Goal: Contribute content: Contribute content

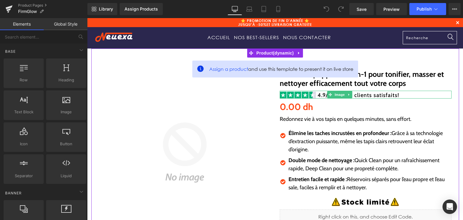
scroll to position [30, 0]
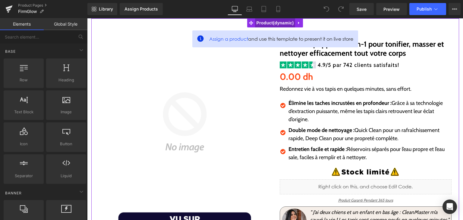
click at [268, 24] on span "Product" at bounding box center [275, 22] width 40 height 9
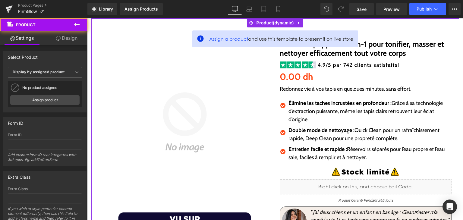
click at [57, 72] on b "Display by assigned product" at bounding box center [39, 72] width 52 height 5
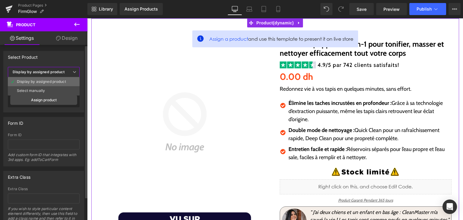
click at [53, 81] on div "Display by assigned product" at bounding box center [41, 82] width 49 height 4
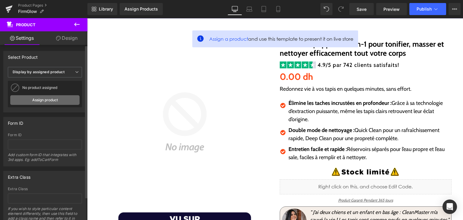
click at [55, 101] on link "Assign product" at bounding box center [44, 100] width 69 height 10
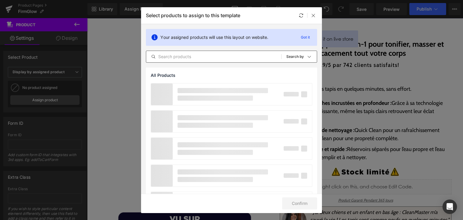
click at [219, 52] on div "All Products Shopify Collections Product Templates Shopify Collections Sort: Se…" at bounding box center [231, 57] width 171 height 12
click at [219, 54] on input "text" at bounding box center [213, 56] width 135 height 7
paste input "FirmGlow"
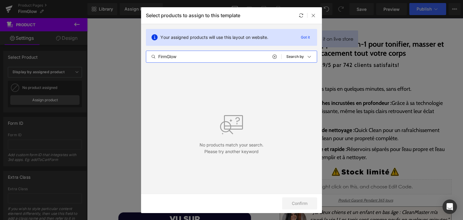
click at [189, 55] on input "FirmGlow" at bounding box center [213, 56] width 135 height 7
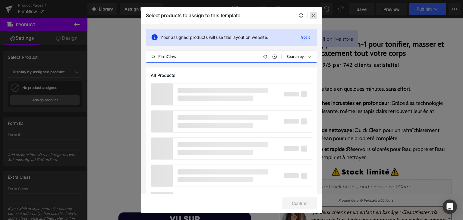
type input "FirmGlow"
click at [316, 14] on div at bounding box center [313, 15] width 7 height 7
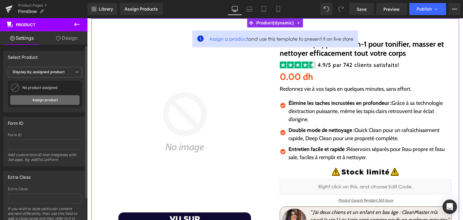
click at [67, 96] on link "Assign product" at bounding box center [44, 100] width 69 height 10
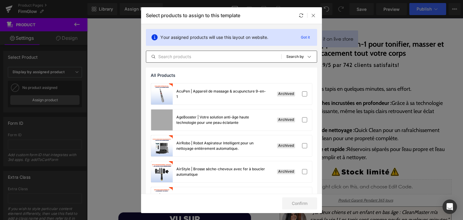
click at [169, 61] on div "All Products Shopify Collections Product Templates Shopify Collections Sort: Se…" at bounding box center [231, 57] width 171 height 12
click at [169, 59] on input "text" at bounding box center [213, 56] width 135 height 7
paste input "FirmGlow"
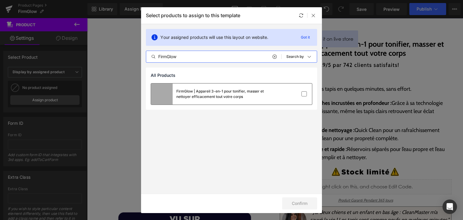
type input "FirmGlow"
click at [214, 95] on div "FirmGlow | Appareil 3-en-1 pour tonifier, masser et nettoyer efficacement tout …" at bounding box center [221, 94] width 91 height 11
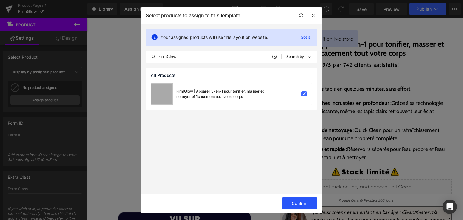
click at [298, 200] on button "Confirm" at bounding box center [299, 204] width 35 height 12
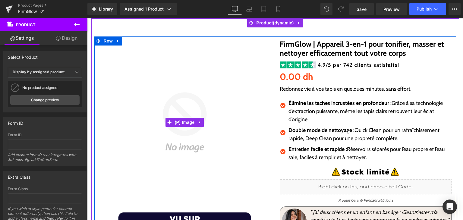
click at [281, 87] on p "Redonnez vie à vos tapis en quelques minutes, sans effort." at bounding box center [366, 89] width 172 height 8
click at [286, 91] on p "Redonnez vie à vos tapis en quelques minutes, sans effort." at bounding box center [366, 89] width 172 height 8
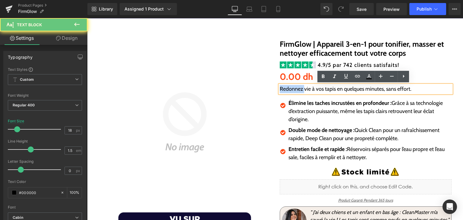
click at [286, 91] on p "Redonnez vie à vos tapis en quelques minutes, sans effort." at bounding box center [366, 89] width 172 height 8
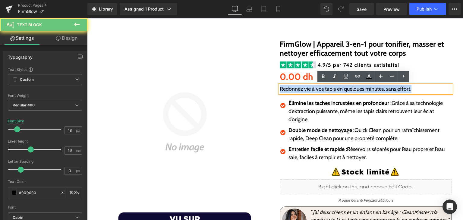
click at [286, 91] on p "Redonnez vie à vos tapis en quelques minutes, sans effort." at bounding box center [366, 89] width 172 height 8
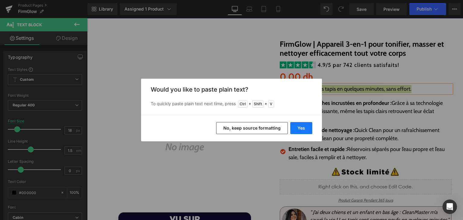
click at [301, 129] on button "Yes" at bounding box center [302, 128] width 22 height 12
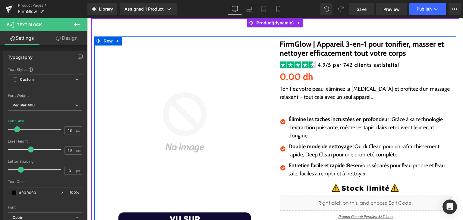
click at [299, 125] on p "Élimine les taches incrustées en profondeur : Grâce à sa technologie d’extracti…" at bounding box center [370, 128] width 163 height 24
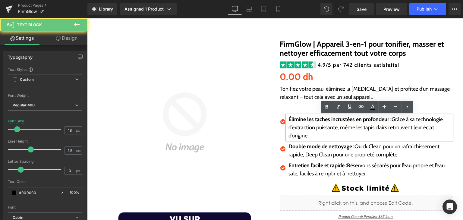
click at [299, 125] on p "Élimine les taches incrustées en profondeur : Grâce à sa technologie d’extracti…" at bounding box center [370, 128] width 163 height 24
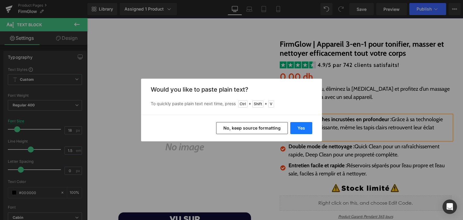
click at [307, 128] on button "Yes" at bounding box center [302, 128] width 22 height 12
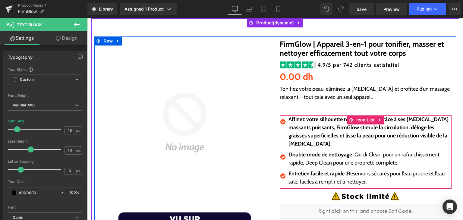
click at [310, 151] on strong "Double mode de nettoyage :" at bounding box center [322, 154] width 66 height 7
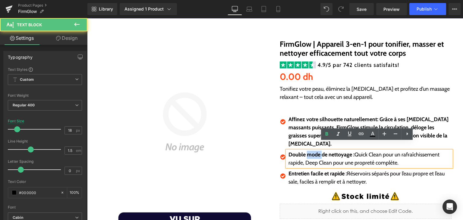
click at [310, 151] on strong "Double mode de nettoyage :" at bounding box center [322, 154] width 66 height 7
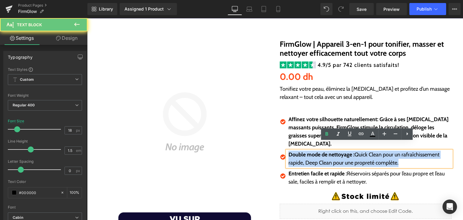
click at [310, 151] on strong "Double mode de nettoyage :" at bounding box center [322, 154] width 66 height 7
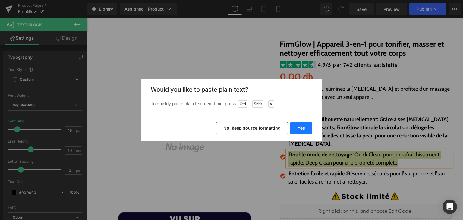
click at [304, 132] on button "Yes" at bounding box center [302, 128] width 22 height 12
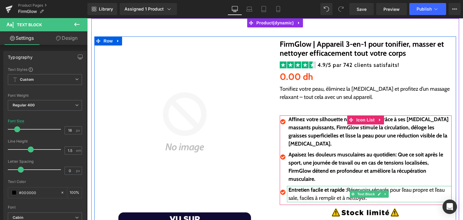
click at [290, 187] on strong "Entretien facile et rapide :" at bounding box center [318, 190] width 59 height 7
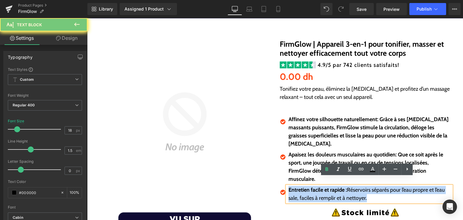
click at [290, 187] on strong "Entretien facile et rapide :" at bounding box center [318, 190] width 59 height 7
click at [292, 187] on strong "Entretien facile et rapide :" at bounding box center [318, 190] width 59 height 7
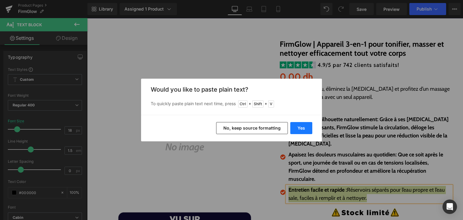
click at [311, 128] on button "Yes" at bounding box center [302, 128] width 22 height 12
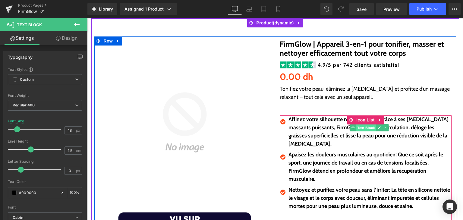
click at [363, 128] on span "Text Block" at bounding box center [366, 127] width 20 height 7
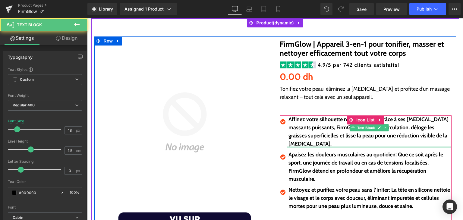
click at [365, 147] on div at bounding box center [369, 148] width 165 height 2
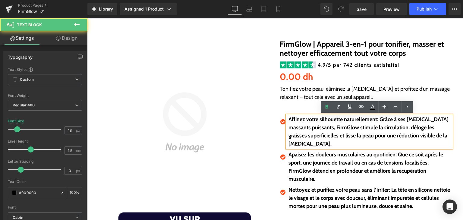
drag, startPoint x: 311, startPoint y: 123, endPoint x: 353, endPoint y: 129, distance: 42.5
click at [314, 124] on p "Affinez votre silhouette naturellement: Grâce à ses [MEDICAL_DATA] massants pui…" at bounding box center [370, 132] width 163 height 33
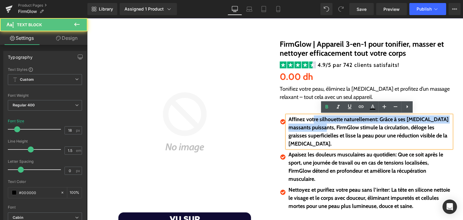
click at [376, 123] on p "Affinez votre silhouette naturellement: Grâce à ses [MEDICAL_DATA] massants pui…" at bounding box center [370, 132] width 163 height 33
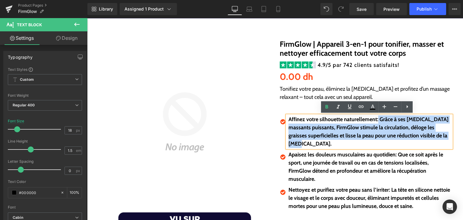
drag, startPoint x: 377, startPoint y: 119, endPoint x: 448, endPoint y: 139, distance: 74.2
click at [448, 139] on p "Affinez votre silhouette naturellement: Grâce à ses [MEDICAL_DATA] massants pui…" at bounding box center [370, 132] width 163 height 33
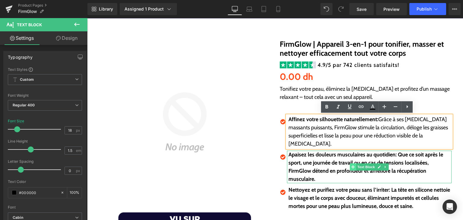
click at [351, 166] on icon at bounding box center [352, 167] width 3 height 3
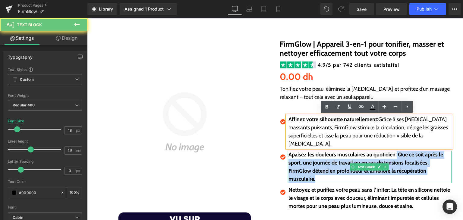
drag, startPoint x: 395, startPoint y: 148, endPoint x: 418, endPoint y: 170, distance: 32.7
click at [418, 170] on p "Apaisez les douleurs musculaires au quotidien: Que ce soit après le sport, une …" at bounding box center [370, 167] width 163 height 33
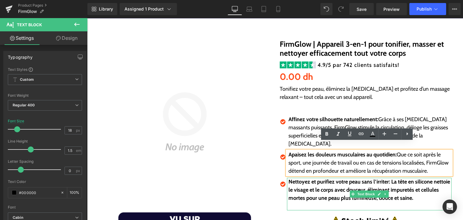
click at [336, 185] on p "Nettoyez et purifiez votre peau sans l’irriter: La tête en silicone nettoie le …" at bounding box center [370, 190] width 163 height 24
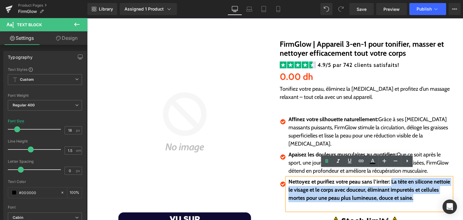
drag, startPoint x: 389, startPoint y: 175, endPoint x: 414, endPoint y: 193, distance: 31.1
click at [414, 193] on p "Nettoyez et purifiez votre peau sans l’irriter: La tête en silicone nettoie le …" at bounding box center [370, 190] width 163 height 24
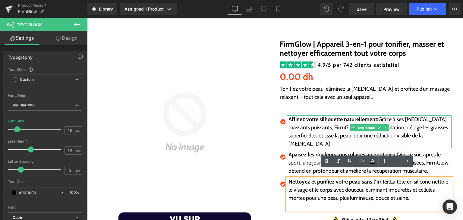
click at [348, 135] on p "Affinez votre silhouette naturellement: Grâce à ses [MEDICAL_DATA] massants pui…" at bounding box center [370, 132] width 163 height 33
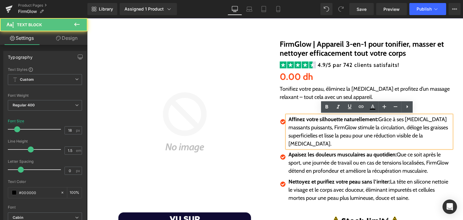
click at [317, 122] on strong "Affinez votre silhouette naturellement:" at bounding box center [334, 119] width 90 height 7
click at [304, 120] on strong "Affinez votre silhouette naturellement:" at bounding box center [334, 119] width 90 height 7
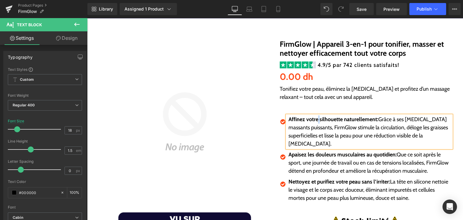
click at [316, 119] on strong "Affinez votre silhouette naturellement:" at bounding box center [334, 119] width 90 height 7
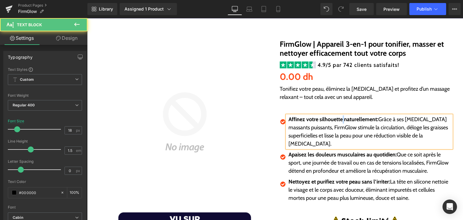
click at [343, 121] on strong "Affinez votre silhouette naturellement:" at bounding box center [334, 119] width 90 height 7
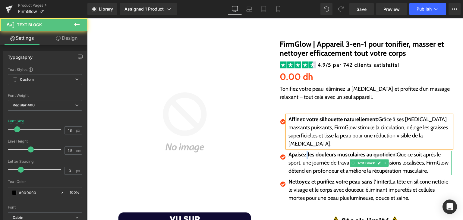
click at [306, 151] on strong "Apaisez les douleurs musculaires au quotidien:" at bounding box center [343, 154] width 108 height 7
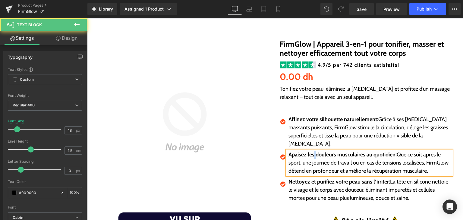
click at [313, 151] on strong "Apaisez les douleurs musculaires au quotidien:" at bounding box center [343, 154] width 108 height 7
click at [333, 151] on strong "Apaisez les douleurs musculaires au quotidien:" at bounding box center [343, 154] width 108 height 7
click at [365, 151] on strong "Apaisez les douleurs musculaires au quotidien:" at bounding box center [343, 154] width 108 height 7
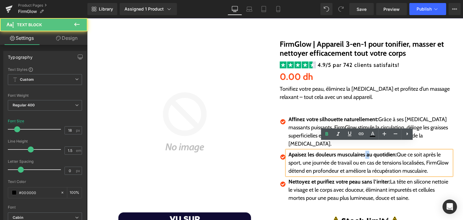
click at [365, 151] on strong "Apaisez les douleurs musculaires au quotidien:" at bounding box center [343, 154] width 108 height 7
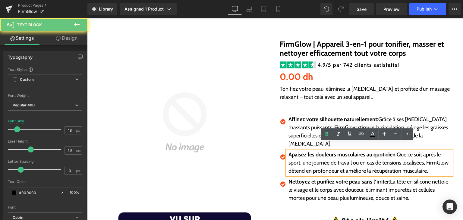
click at [363, 151] on strong "Apaisez les douleurs musculaires au quotidien:" at bounding box center [343, 154] width 108 height 7
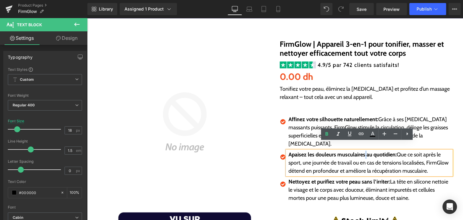
drag, startPoint x: 363, startPoint y: 149, endPoint x: 375, endPoint y: 150, distance: 12.1
click at [363, 151] on strong "Apaisez les douleurs musculaires au quotidien:" at bounding box center [343, 154] width 108 height 7
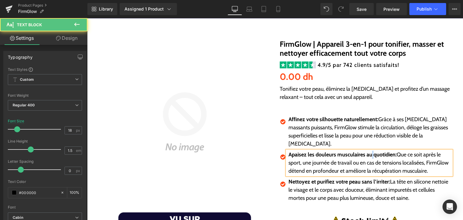
click at [370, 151] on strong "Apaisez les douleurs musculaires au quotidien:" at bounding box center [343, 154] width 108 height 7
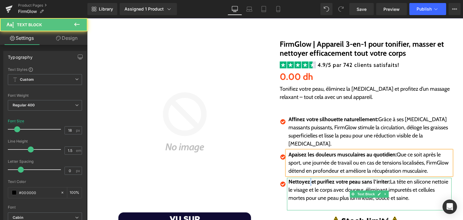
click at [310, 179] on strong "Nettoyez et purifiez votre peau sans l’irriter:" at bounding box center [340, 182] width 102 height 7
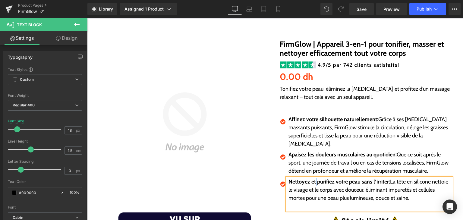
click at [314, 179] on strong "Nettoyez et purifiez votre peau sans l’irriter:" at bounding box center [340, 182] width 102 height 7
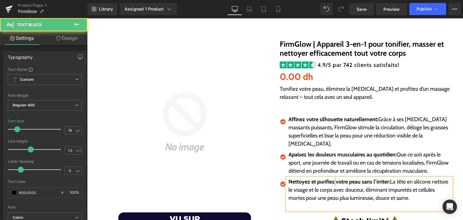
click at [333, 179] on strong "Nettoyez et purifiez votre peau sans l’irriter:" at bounding box center [340, 182] width 102 height 7
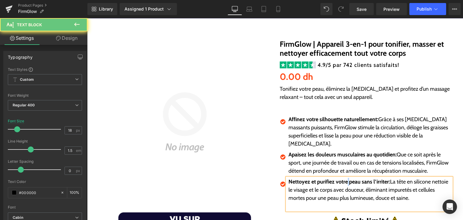
click at [346, 179] on strong "Nettoyez et purifiez votre peau sans l’irriter:" at bounding box center [340, 182] width 102 height 7
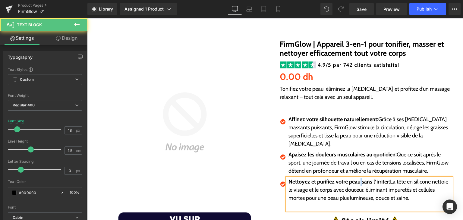
click at [360, 179] on strong "Nettoyez et purifiez votre peau sans l’irriter:" at bounding box center [340, 182] width 102 height 7
drag, startPoint x: 371, startPoint y: 174, endPoint x: 370, endPoint y: 177, distance: 3.2
click at [370, 178] on p "Nettoyez et purifiez votre peau sans l’irriter: La tête en silicone nettoie le …" at bounding box center [370, 190] width 163 height 24
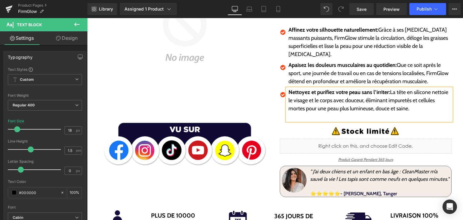
scroll to position [121, 0]
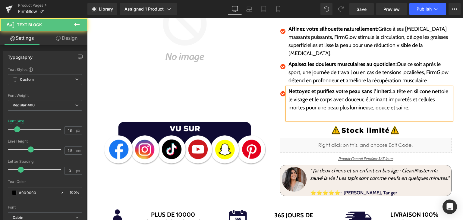
click at [316, 112] on p at bounding box center [370, 116] width 163 height 8
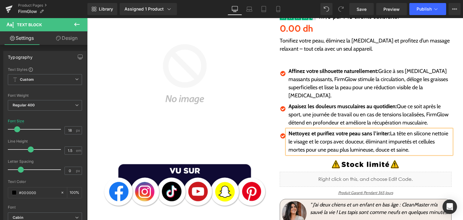
scroll to position [30, 0]
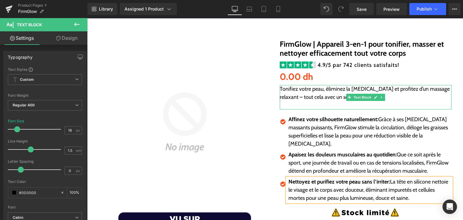
click at [305, 107] on p at bounding box center [366, 105] width 172 height 8
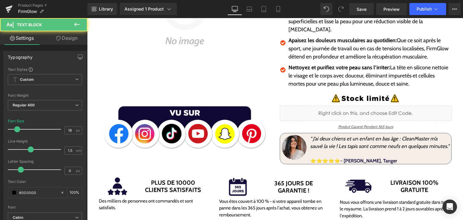
scroll to position [181, 0]
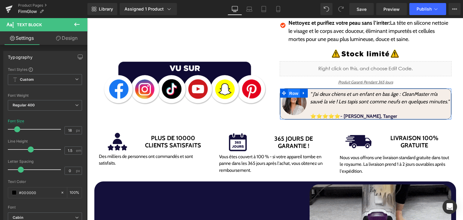
click at [291, 89] on span "Row" at bounding box center [294, 93] width 12 height 9
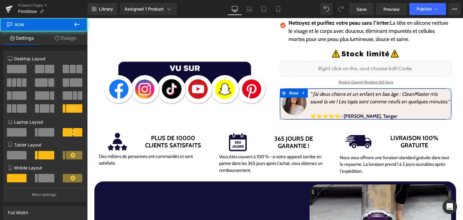
click at [297, 98] on img at bounding box center [294, 103] width 25 height 25
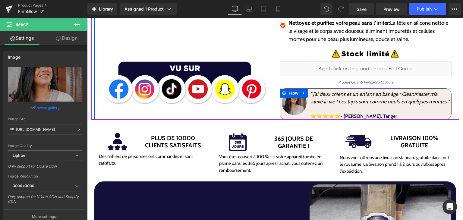
click at [290, 103] on img at bounding box center [294, 103] width 25 height 25
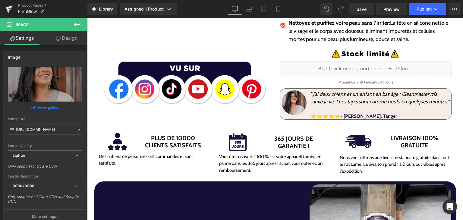
click at [316, 94] on icon "" J’ai deux chiens et un enfant en bas âge : CleanMaster m’a sauvé la vie ! Les…" at bounding box center [379, 98] width 138 height 14
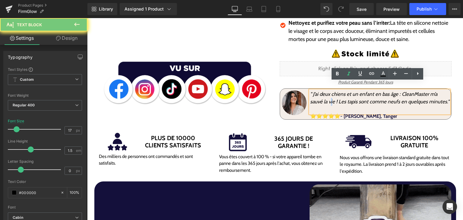
click at [316, 94] on icon "" J’ai deux chiens et un enfant en bas âge : CleanMaster m’a sauvé la vie ! Les…" at bounding box center [379, 98] width 138 height 14
click at [316, 91] on icon "" J’ai deux chiens et un enfant en bas âge : CleanMaster m’a sauvé la vie ! Les…" at bounding box center [379, 98] width 138 height 14
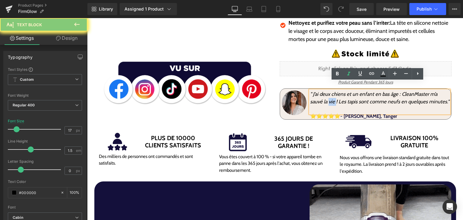
click at [316, 91] on icon "" J’ai deux chiens et un enfant en bas âge : CleanMaster m’a sauvé la vie ! Les…" at bounding box center [379, 98] width 138 height 14
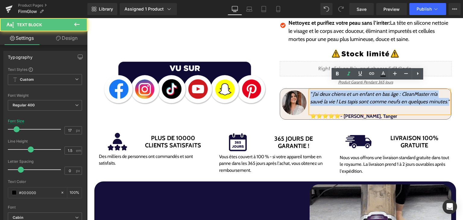
click at [316, 91] on icon "" J’ai deux chiens et un enfant en bas âge : CleanMaster m’a sauvé la vie ! Les…" at bounding box center [379, 98] width 138 height 14
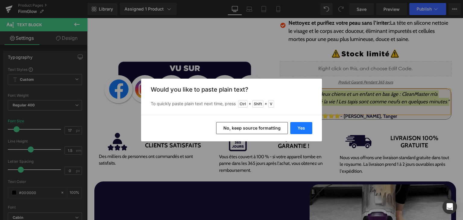
click at [300, 128] on button "Yes" at bounding box center [302, 128] width 22 height 12
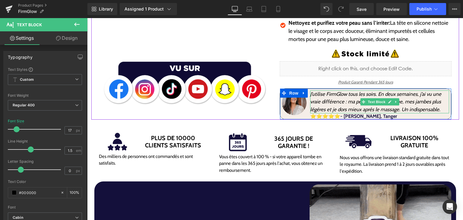
click at [322, 91] on p "J’utilise FirmGlow tous les soirs. En deux semaines, j’ai vu une vraie différen…" at bounding box center [379, 102] width 139 height 23
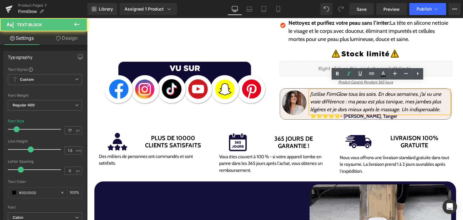
click at [323, 91] on icon "J’utilise FirmGlow tous les soirs. En deux semaines, j’ai vu une vraie différen…" at bounding box center [375, 101] width 131 height 21
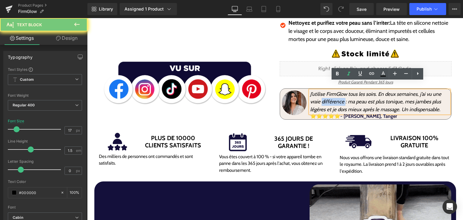
click at [323, 91] on icon "J’utilise FirmGlow tous les soirs. En deux semaines, j’ai vu une vraie différen…" at bounding box center [375, 101] width 131 height 21
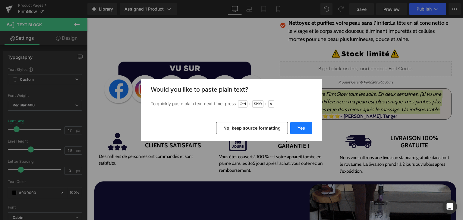
drag, startPoint x: 302, startPoint y: 122, endPoint x: 258, endPoint y: 100, distance: 49.3
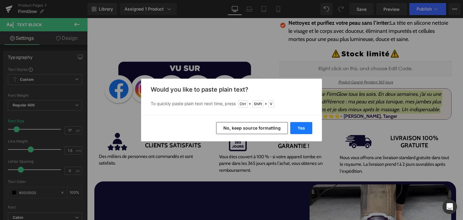
click at [302, 122] on button "Yes" at bounding box center [302, 128] width 22 height 12
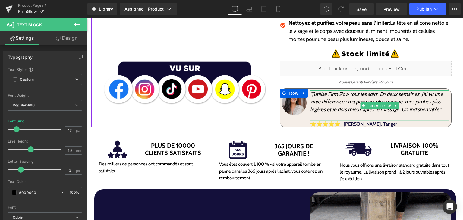
click at [361, 120] on div at bounding box center [379, 121] width 139 height 2
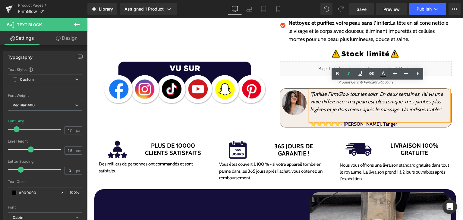
click at [359, 113] on p at bounding box center [379, 117] width 139 height 8
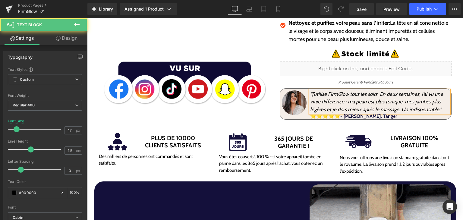
click at [87, 18] on div at bounding box center [87, 18] width 0 height 0
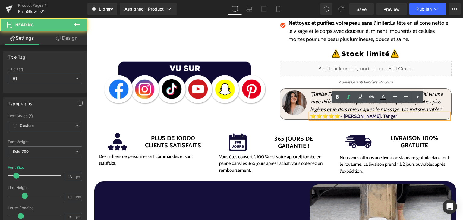
click at [351, 113] on span "⭐⭐⭐⭐⭐- [PERSON_NAME], Tanger" at bounding box center [353, 116] width 87 height 6
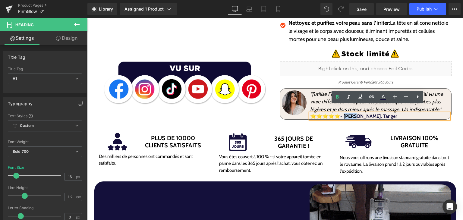
drag, startPoint x: 345, startPoint y: 108, endPoint x: 356, endPoint y: 110, distance: 11.4
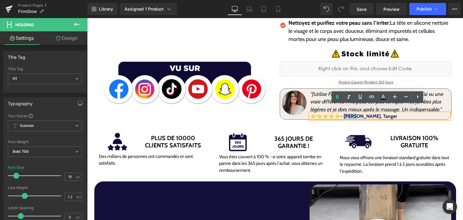
click at [356, 113] on span "⭐⭐⭐⭐⭐- [PERSON_NAME], Tanger" at bounding box center [353, 116] width 87 height 6
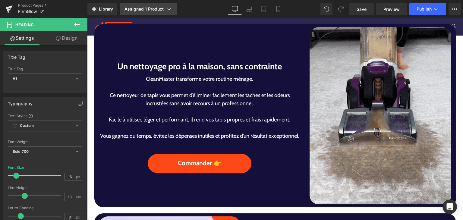
scroll to position [332, 0]
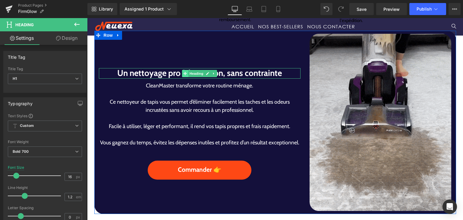
click at [184, 72] on icon at bounding box center [185, 74] width 3 height 4
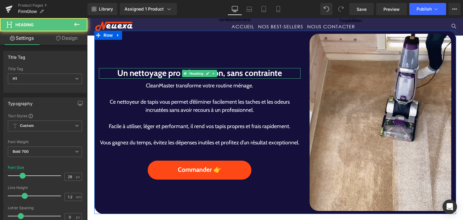
click at [160, 68] on h1 "Un nettoyage pro à la maison, sans contrainte" at bounding box center [200, 73] width 202 height 10
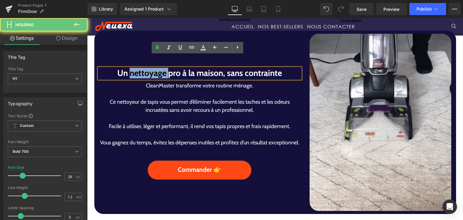
click at [160, 68] on h1 "Un nettoyage pro à la maison, sans contrainte" at bounding box center [200, 73] width 202 height 10
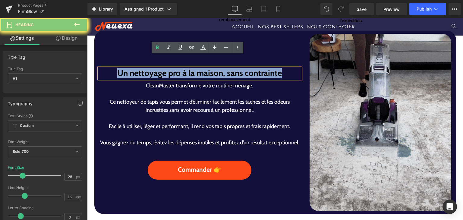
click at [160, 68] on h1 "Un nettoyage pro à la maison, sans contrainte" at bounding box center [200, 73] width 202 height 10
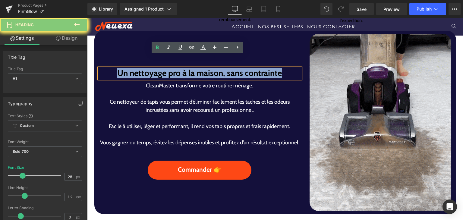
paste div
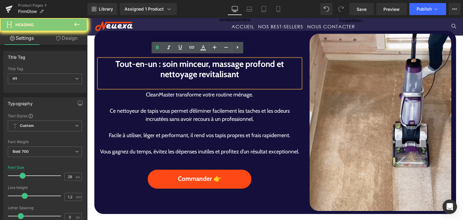
scroll to position [323, 0]
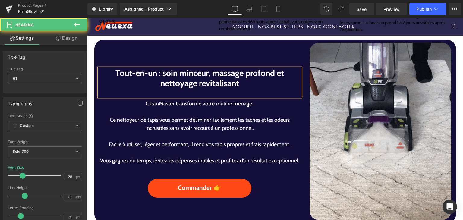
click at [172, 88] on div at bounding box center [200, 92] width 202 height 8
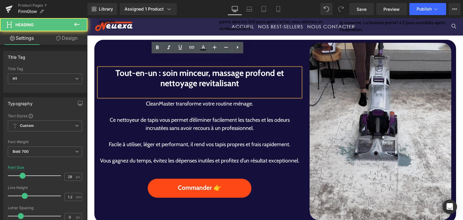
scroll to position [327, 0]
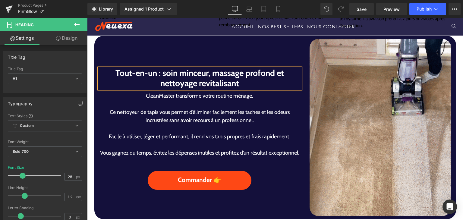
click at [186, 100] on p at bounding box center [200, 104] width 202 height 8
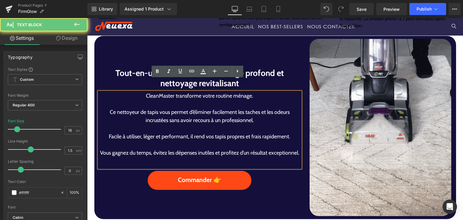
drag, startPoint x: 182, startPoint y: 98, endPoint x: 186, endPoint y: 111, distance: 13.7
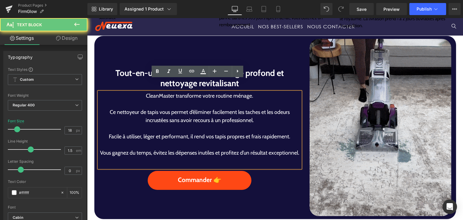
click at [189, 111] on p "Ce nettoyeur de tapis vous permet d’éliminer facilement les taches et les odeur…" at bounding box center [200, 116] width 202 height 16
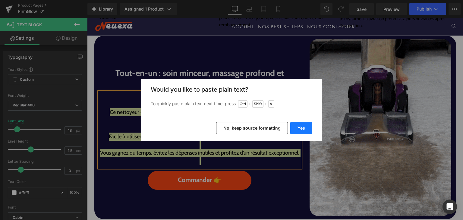
click at [294, 125] on button "Yes" at bounding box center [302, 128] width 22 height 12
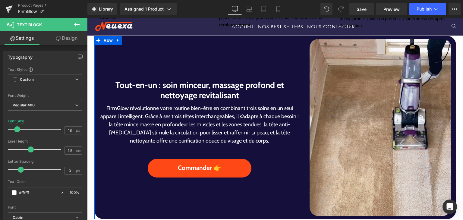
click at [243, 90] on h1 "Tout-en-un : soin minceur, massage profond et nettoyage revitalisant" at bounding box center [200, 90] width 202 height 20
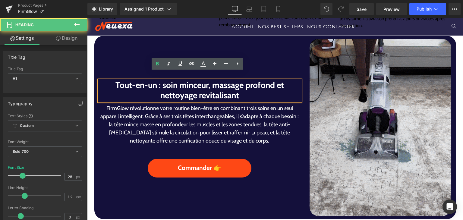
click at [244, 110] on p "FirmGlow révolutionne votre routine bien-être en combinant trois soins en un se…" at bounding box center [200, 124] width 202 height 41
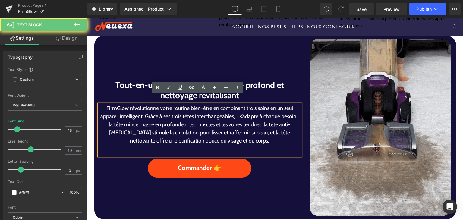
drag, startPoint x: 223, startPoint y: 116, endPoint x: 227, endPoint y: 118, distance: 3.6
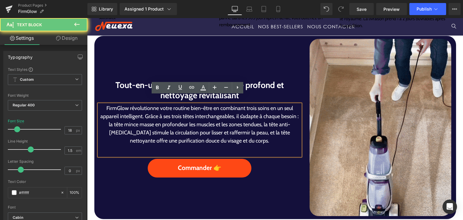
click at [225, 117] on p "FirmGlow révolutionne votre routine bien-être en combinant trois soins en un se…" at bounding box center [200, 124] width 202 height 41
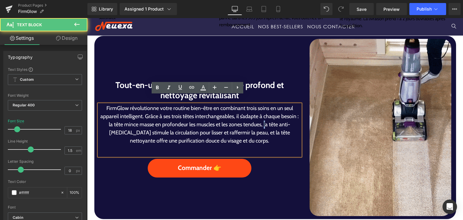
drag, startPoint x: 254, startPoint y: 119, endPoint x: 249, endPoint y: 120, distance: 5.2
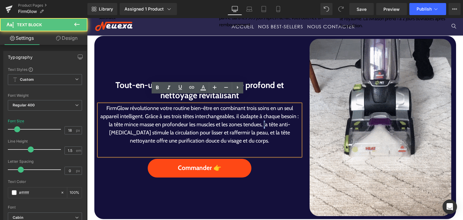
click at [254, 119] on p "FirmGlow révolutionne votre routine bien-être en combinant trois soins en un se…" at bounding box center [200, 124] width 202 height 41
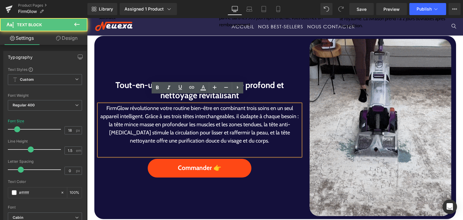
click at [194, 117] on p "FirmGlow révolutionne votre routine bien-être en combinant trois soins en un se…" at bounding box center [200, 124] width 202 height 41
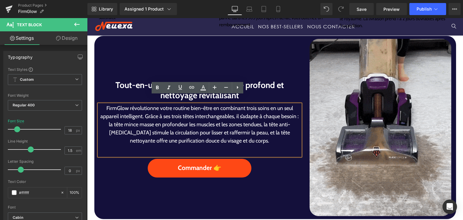
click at [143, 110] on p "FirmGlow révolutionne votre routine bien-être en combinant trois soins en un se…" at bounding box center [200, 124] width 202 height 41
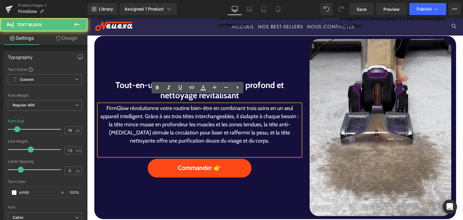
click at [142, 110] on p "FirmGlow révolutionne votre routine bien-être en combinant trois soins en un se…" at bounding box center [200, 124] width 202 height 41
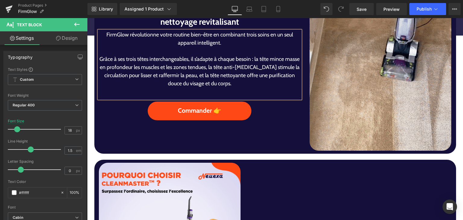
scroll to position [349, 0]
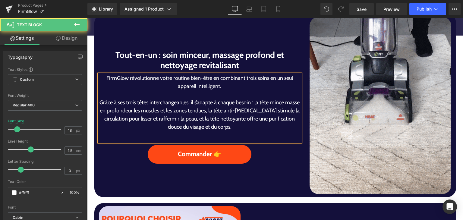
drag, startPoint x: 119, startPoint y: 79, endPoint x: 122, endPoint y: 73, distance: 6.3
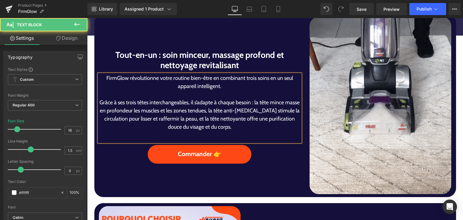
click at [119, 78] on p "FirmGlow révolutionne votre routine bien-être en combinant trois soins en un se…" at bounding box center [200, 82] width 202 height 16
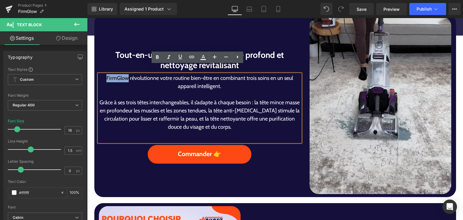
drag, startPoint x: 125, startPoint y: 70, endPoint x: 103, endPoint y: 70, distance: 21.4
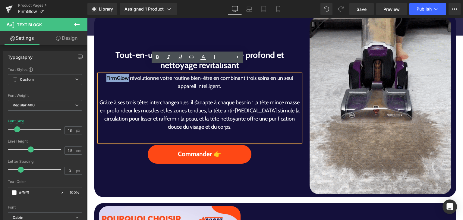
click at [103, 74] on p "FirmGlow révolutionne votre routine bien-être en combinant trois soins en un se…" at bounding box center [200, 82] width 202 height 16
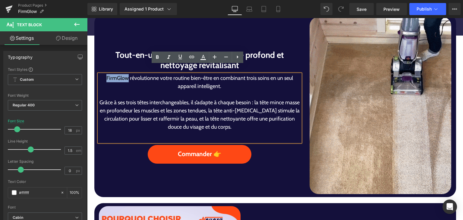
copy p "FirmGlow"
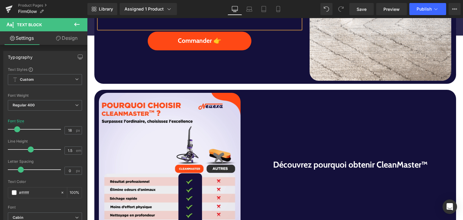
scroll to position [500, 0]
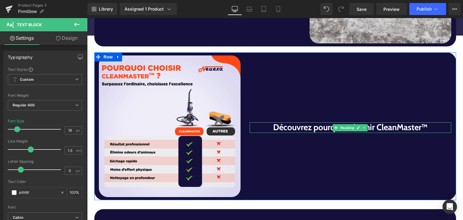
click at [374, 122] on h1 "Découvrez pourquoi obtenir CleanMaster™" at bounding box center [351, 127] width 202 height 10
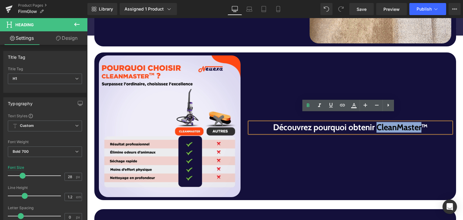
drag, startPoint x: 375, startPoint y: 119, endPoint x: 418, endPoint y: 122, distance: 43.3
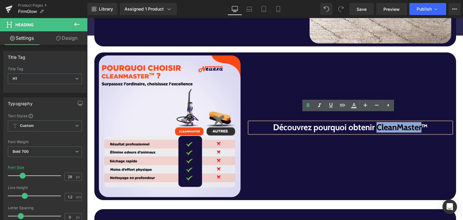
click at [418, 122] on h1 "Découvrez pourquoi obtenir CleanMaster™" at bounding box center [351, 127] width 202 height 10
paste div
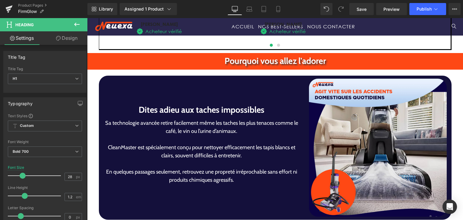
scroll to position [1043, 0]
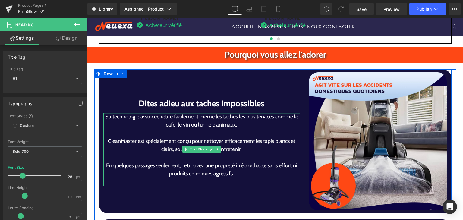
click at [162, 97] on h1 "Dites adieu aux taches impossibles" at bounding box center [201, 103] width 197 height 13
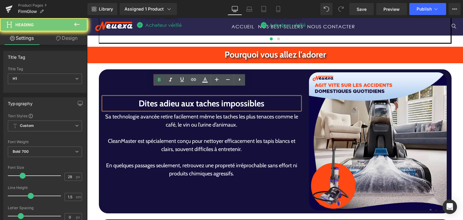
click at [162, 97] on h1 "Dites adieu aux taches impossibles" at bounding box center [201, 103] width 197 height 13
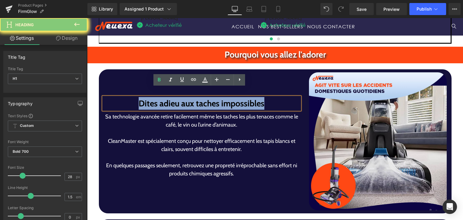
drag, startPoint x: 162, startPoint y: 93, endPoint x: 242, endPoint y: 99, distance: 80.5
click at [162, 97] on h1 "Dites adieu aux taches impossibles" at bounding box center [201, 103] width 197 height 13
paste div
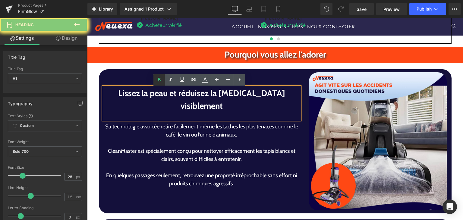
scroll to position [1039, 0]
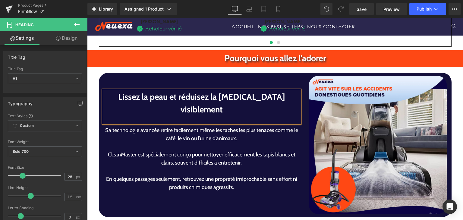
click at [164, 151] on p "CleanMaster est spécialement conçu pour nettoyer efficacement les tapis blancs …" at bounding box center [201, 159] width 197 height 16
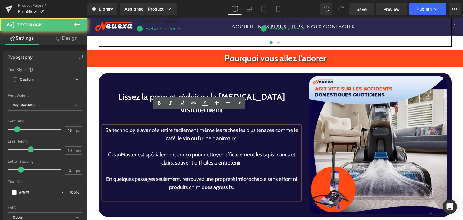
click at [166, 151] on p "CleanMaster est spécialement conçu pour nettoyer efficacement les tapis blancs …" at bounding box center [201, 159] width 197 height 16
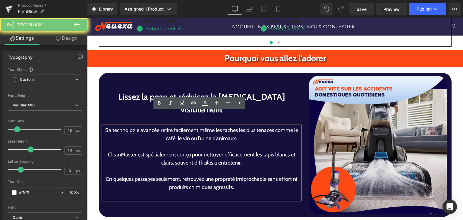
drag, startPoint x: 163, startPoint y: 140, endPoint x: 168, endPoint y: 140, distance: 5.1
click at [166, 151] on p "CleanMaster est spécialement conçu pour nettoyer efficacement les tapis blancs …" at bounding box center [201, 159] width 197 height 16
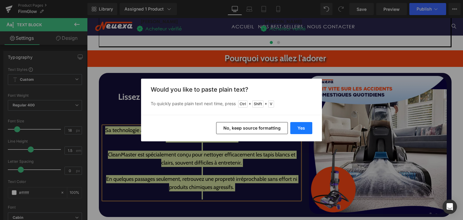
click at [293, 127] on button "Yes" at bounding box center [302, 128] width 22 height 12
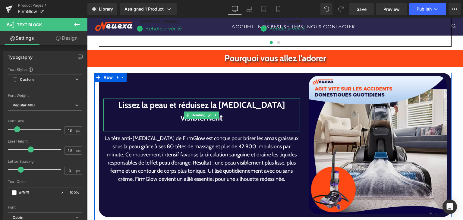
click at [256, 124] on div at bounding box center [201, 128] width 197 height 8
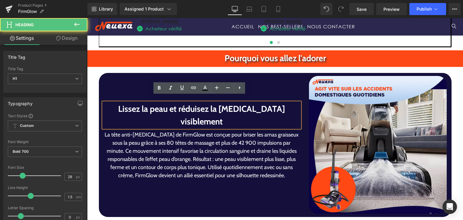
scroll to position [1043, 0]
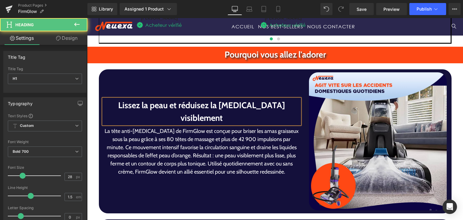
click at [243, 127] on p "La tête anti-[MEDICAL_DATA] de FirmGlow est conçue pour briser les amas graisse…" at bounding box center [201, 151] width 197 height 49
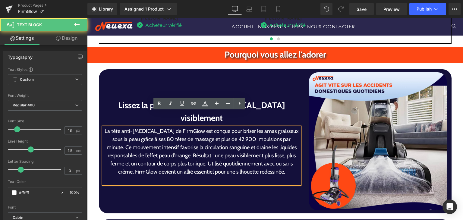
click at [192, 128] on p "La tête anti-[MEDICAL_DATA] de FirmGlow est conçue pour briser les amas graisse…" at bounding box center [201, 151] width 197 height 49
drag, startPoint x: 286, startPoint y: 126, endPoint x: 287, endPoint y: 133, distance: 7.0
click at [286, 128] on p "La tête anti-[MEDICAL_DATA] de FirmGlow est conçue pour briser les amas graisse…" at bounding box center [201, 151] width 197 height 49
drag, startPoint x: 286, startPoint y: 125, endPoint x: 286, endPoint y: 132, distance: 6.6
click at [286, 127] on p "La tête anti-[MEDICAL_DATA] de FirmGlow est conçue pour briser les amas graisse…" at bounding box center [201, 151] width 197 height 49
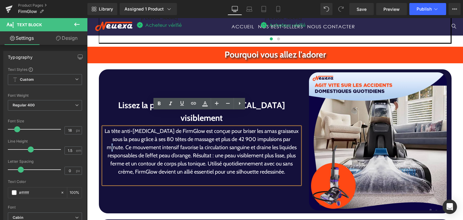
drag, startPoint x: 286, startPoint y: 123, endPoint x: 289, endPoint y: 129, distance: 6.5
click at [286, 127] on p "La tête anti-[MEDICAL_DATA] de FirmGlow est conçue pour briser les amas graisse…" at bounding box center [201, 151] width 197 height 49
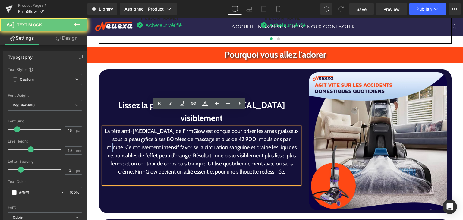
click at [286, 127] on p "La tête anti-[MEDICAL_DATA] de FirmGlow est conçue pour briser les amas graisse…" at bounding box center [201, 151] width 197 height 49
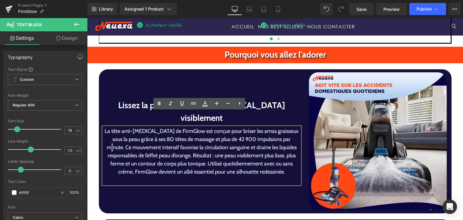
click at [286, 127] on p "La tête anti-[MEDICAL_DATA] de FirmGlow est conçue pour briser les amas graisse…" at bounding box center [201, 151] width 197 height 49
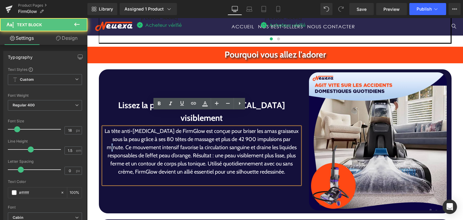
click at [286, 127] on p "La tête anti-[MEDICAL_DATA] de FirmGlow est conçue pour briser les amas graisse…" at bounding box center [201, 151] width 197 height 49
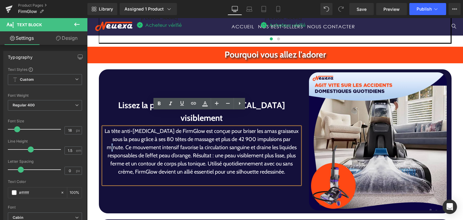
click at [286, 127] on p "La tête anti-[MEDICAL_DATA] de FirmGlow est conçue pour briser les amas graisse…" at bounding box center [201, 151] width 197 height 49
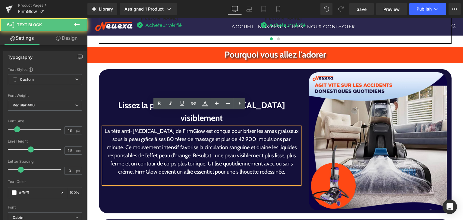
click at [272, 132] on p "La tête anti-[MEDICAL_DATA] de FirmGlow est conçue pour briser les amas graisse…" at bounding box center [201, 151] width 197 height 49
click at [287, 127] on p "La tête anti-[MEDICAL_DATA] de FirmGlow est conçue pour briser les amas graisse…" at bounding box center [201, 151] width 197 height 49
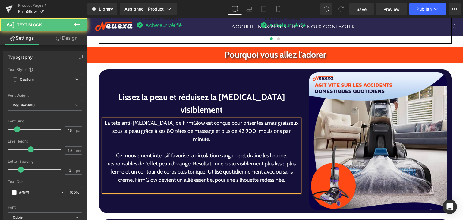
scroll to position [1039, 0]
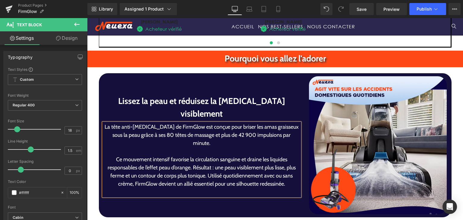
click at [191, 156] on p "Ce mouvement intensif favorise la circulation sanguine et draine les liquides r…" at bounding box center [201, 172] width 197 height 33
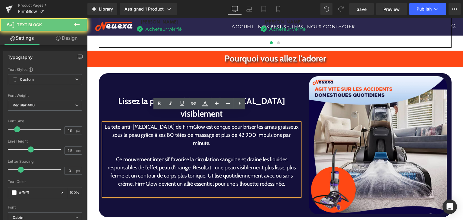
click at [189, 156] on p "Ce mouvement intensif favorise la circulation sanguine et draine les liquides r…" at bounding box center [201, 172] width 197 height 33
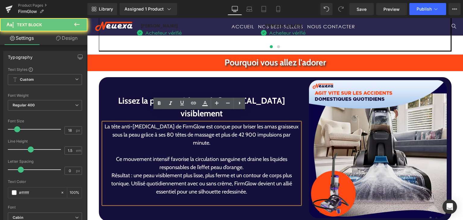
scroll to position [1031, 0]
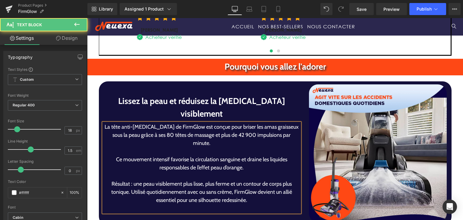
click at [127, 180] on p "Résultat : une peau visiblement plus lisse, plus ferme et un contour de corps p…" at bounding box center [201, 192] width 197 height 24
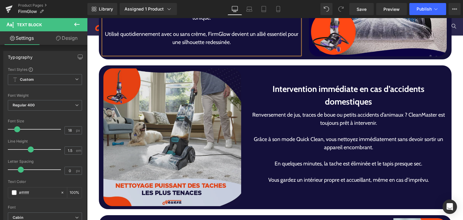
scroll to position [1204, 0]
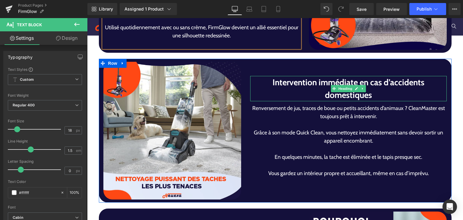
click at [281, 76] on h1 "Intervention immédiate en cas d’accidents domestiques" at bounding box center [348, 88] width 197 height 25
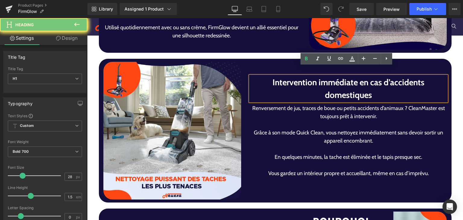
click at [283, 76] on h1 "Intervention immédiate en cas d’accidents domestiques" at bounding box center [348, 88] width 197 height 25
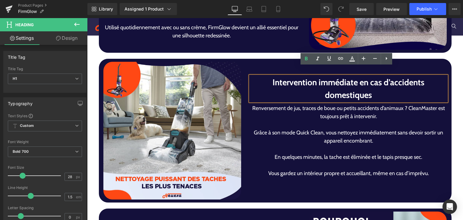
click at [283, 76] on h1 "Intervention immédiate en cas d’accidents domestiques" at bounding box center [348, 88] width 197 height 25
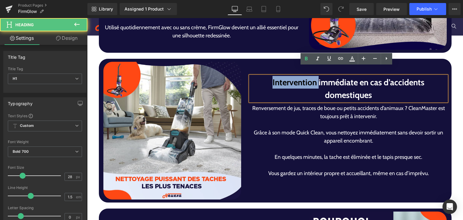
click at [283, 76] on h1 "Intervention immédiate en cas d’accidents domestiques" at bounding box center [348, 88] width 197 height 25
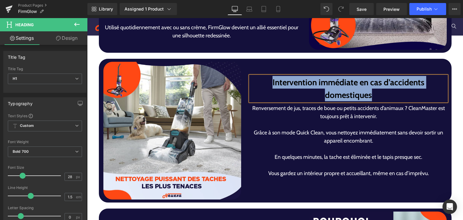
paste div
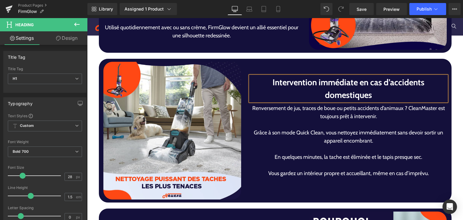
scroll to position [1206, 0]
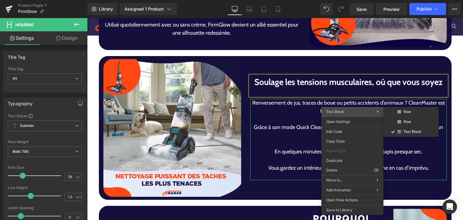
drag, startPoint x: 354, startPoint y: 116, endPoint x: 344, endPoint y: 112, distance: 11.1
click at [351, 116] on div "Text Block Row Row Text Block Open Settings Edit Code Copy Style Paste Style Du…" at bounding box center [353, 161] width 62 height 108
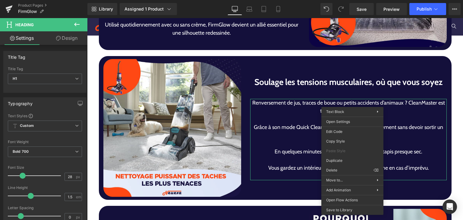
click at [316, 115] on p at bounding box center [348, 119] width 197 height 8
click at [297, 126] on p "Grâce à son mode Quick Clean, vous nettoyez immédiatement sans devoir sortir un…" at bounding box center [348, 131] width 197 height 16
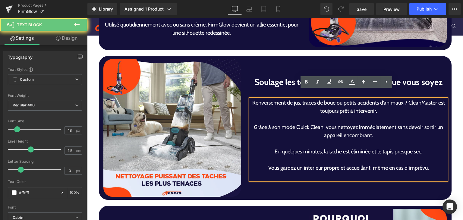
drag, startPoint x: 294, startPoint y: 124, endPoint x: 305, endPoint y: 128, distance: 12.4
click at [304, 127] on p "Grâce à son mode Quick Clean, vous nettoyez immédiatement sans devoir sortir un…" at bounding box center [348, 131] width 197 height 16
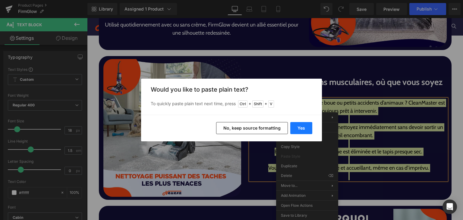
click at [310, 128] on button "Yes" at bounding box center [302, 128] width 22 height 12
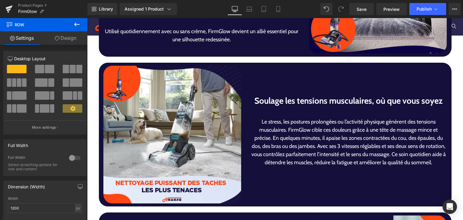
scroll to position [1212, 0]
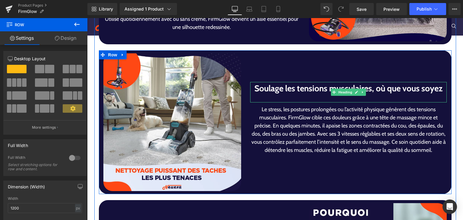
click at [334, 101] on div at bounding box center [348, 102] width 197 height 2
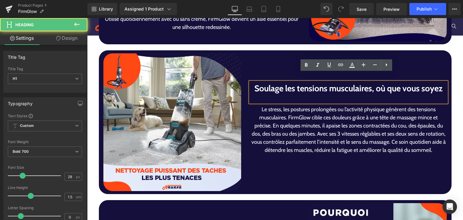
click at [334, 95] on div at bounding box center [348, 99] width 197 height 8
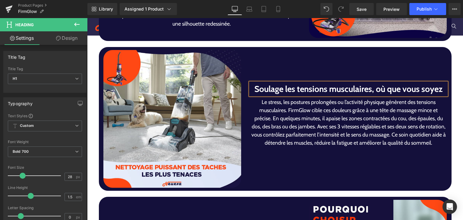
scroll to position [1216, 0]
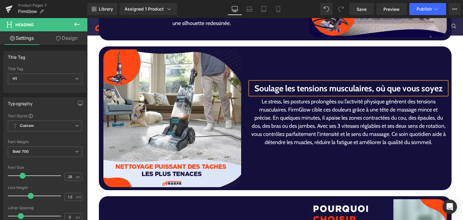
click at [285, 102] on p "Le stress, les postures prolongées ou l’activité physique génèrent des tensions…" at bounding box center [348, 122] width 197 height 49
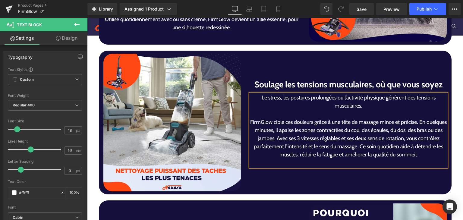
scroll to position [1208, 0]
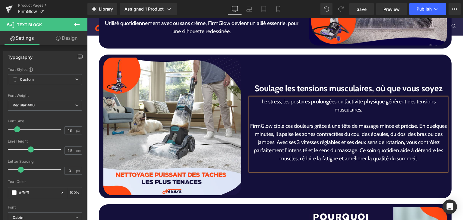
click at [428, 122] on p "FirmGlow cible ces douleurs grâce à une tête de massage mince et précise. En qu…" at bounding box center [348, 142] width 197 height 41
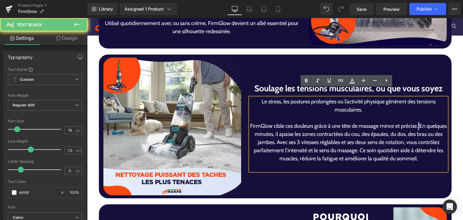
click at [428, 122] on p "FirmGlow cible ces douleurs grâce à une tête de massage mince et précise. En qu…" at bounding box center [348, 142] width 197 height 41
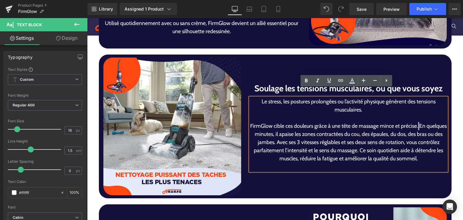
click at [428, 122] on p "FirmGlow cible ces douleurs grâce à une tête de massage mince et précise. En qu…" at bounding box center [348, 142] width 197 height 41
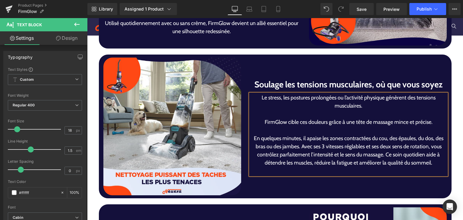
scroll to position [1204, 0]
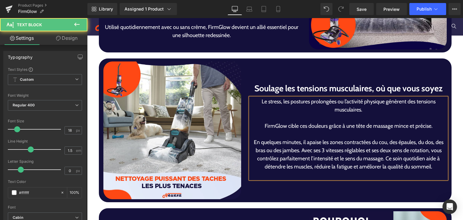
click at [296, 142] on p "En quelques minutes, il apaise les zones contractées du cou, des épaules, du do…" at bounding box center [348, 154] width 197 height 33
click at [297, 142] on p "En quelques minutes, il apaise les zones contractées du cou, des épaules, du do…" at bounding box center [348, 154] width 197 height 33
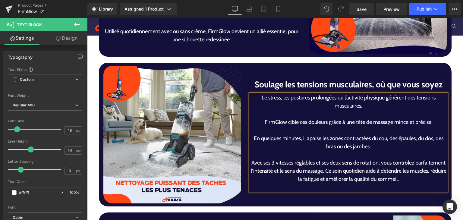
scroll to position [1196, 0]
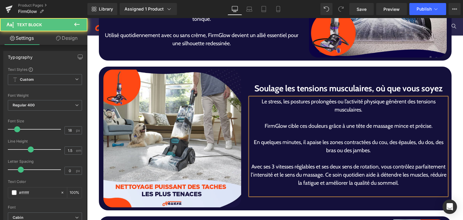
click at [356, 167] on p "Avec ses 3 vitesses réglables et ses deux sens de rotation, vous contrôlez parf…" at bounding box center [348, 175] width 197 height 24
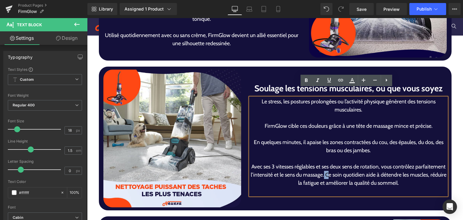
click at [356, 167] on p "Avec ses 3 vitesses réglables et ses deux sens de rotation, vous contrôlez parf…" at bounding box center [348, 175] width 197 height 24
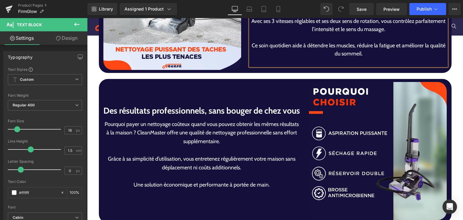
scroll to position [1338, 0]
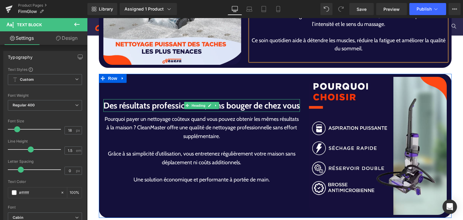
click at [154, 99] on h1 "Des résultats professionnels, sans bouger de chez vous" at bounding box center [201, 105] width 197 height 13
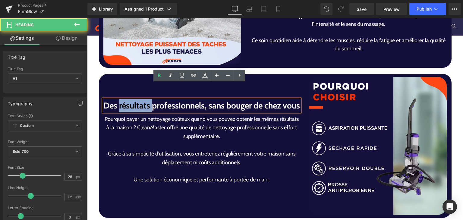
click at [153, 99] on h1 "Des résultats professionnels, sans bouger de chez vous" at bounding box center [201, 105] width 197 height 13
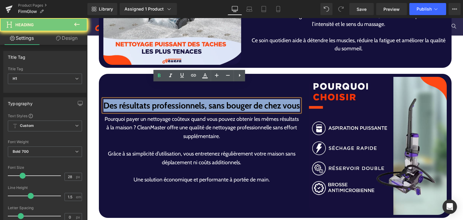
click at [153, 99] on h1 "Des résultats professionnels, sans bouger de chez vous" at bounding box center [201, 105] width 197 height 13
paste div
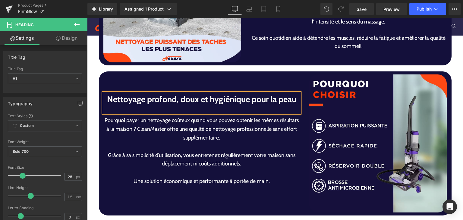
scroll to position [1344, 0]
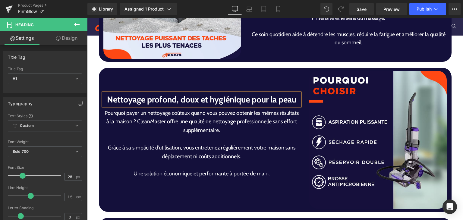
click at [151, 120] on p "Pourquoi payer un nettoyage coûteux quand vous pouvez obtenir les mêmes résulta…" at bounding box center [201, 122] width 197 height 26
click at [165, 123] on p "Pourquoi payer un nettoyage coûteux quand vous pouvez obtenir les mêmes résulta…" at bounding box center [201, 122] width 197 height 26
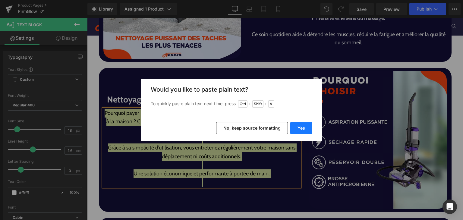
click at [299, 131] on button "Yes" at bounding box center [302, 128] width 22 height 12
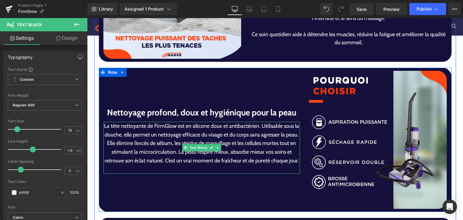
click at [257, 127] on p "La tête nettoyante de FirmGlow est en silicone doux et antibactérien. Utilisabl…" at bounding box center [201, 143] width 197 height 43
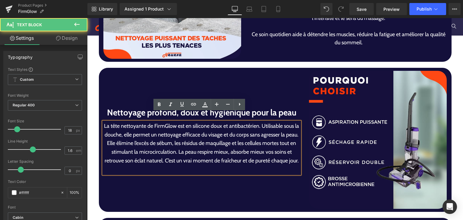
click at [259, 122] on p "La tête nettoyante de FirmGlow est en silicone doux et antibactérien. Utilisabl…" at bounding box center [201, 143] width 197 height 43
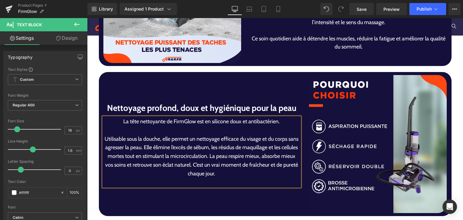
scroll to position [1336, 0]
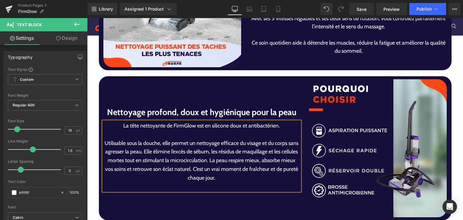
click at [156, 145] on p "Utilisable sous la douche, elle permet un nettoyage efficace du visage et du co…" at bounding box center [201, 160] width 197 height 43
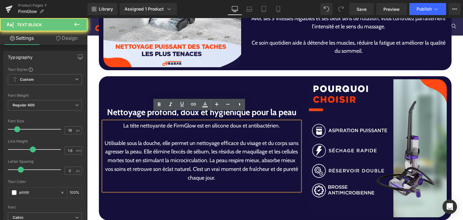
click at [155, 145] on p "Utilisable sous la douche, elle permet un nettoyage efficace du visage et du co…" at bounding box center [201, 160] width 197 height 43
click at [153, 144] on p "Utilisable sous la douche, elle permet un nettoyage efficace du visage et du co…" at bounding box center [201, 160] width 197 height 43
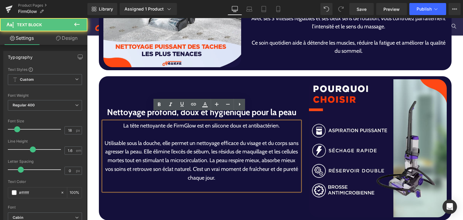
click at [154, 143] on p "Utilisable sous la douche, elle permet un nettoyage efficace du visage et du co…" at bounding box center [201, 160] width 197 height 43
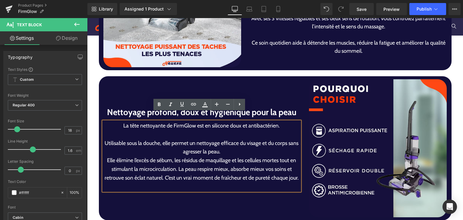
scroll to position [1331, 0]
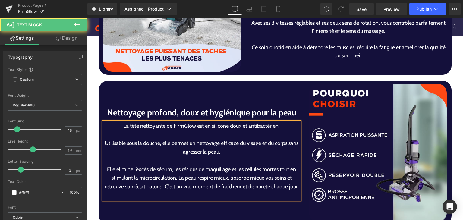
click at [174, 172] on p "Elle élimine l’excès de sébum, les résidus de maquillage et les cellules mortes…" at bounding box center [201, 178] width 197 height 26
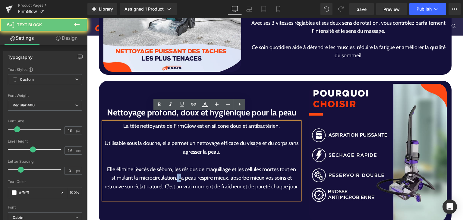
click at [174, 171] on p "Elle élimine l’excès de sébum, les résidus de maquillage et les cellules mortes…" at bounding box center [201, 178] width 197 height 26
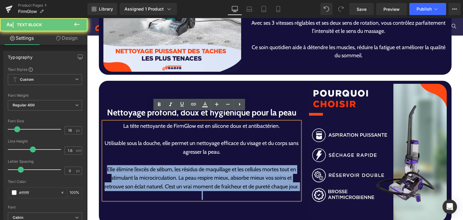
click at [174, 171] on p "Elle élimine l’excès de sébum, les résidus de maquillage et les cellules mortes…" at bounding box center [201, 178] width 197 height 26
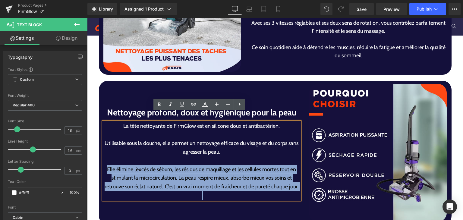
click at [174, 171] on p "Elle élimine l’excès de sébum, les résidus de maquillage et les cellules mortes…" at bounding box center [201, 178] width 197 height 26
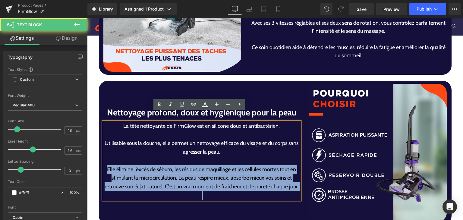
click at [174, 171] on p "Elle élimine l’excès de sébum, les résidus de maquillage et les cellules mortes…" at bounding box center [201, 178] width 197 height 26
click at [175, 170] on p "Elle élimine l’excès de sébum, les résidus de maquillage et les cellules mortes…" at bounding box center [201, 178] width 197 height 26
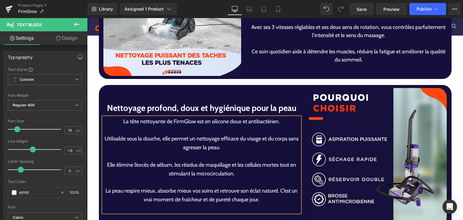
scroll to position [1323, 0]
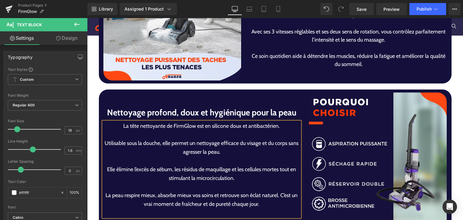
click at [278, 191] on p "La peau respire mieux, absorbe mieux vos soins et retrouve son éclat naturel. C…" at bounding box center [201, 199] width 197 height 17
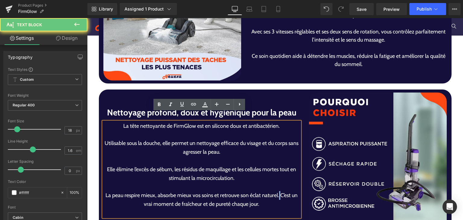
click at [278, 191] on p "La peau respire mieux, absorbe mieux vos soins et retrouve son éclat naturel. C…" at bounding box center [201, 199] width 197 height 17
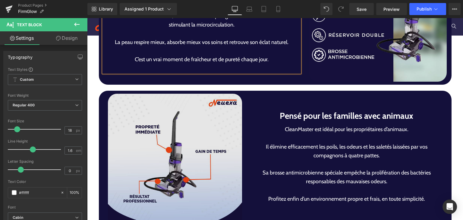
scroll to position [1499, 0]
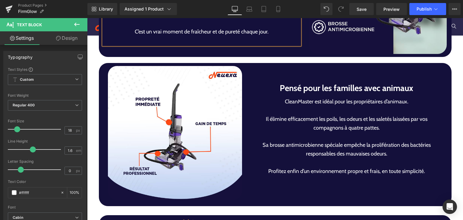
click at [299, 82] on h1 "Pensé pour les familles avec animaux" at bounding box center [347, 88] width 192 height 13
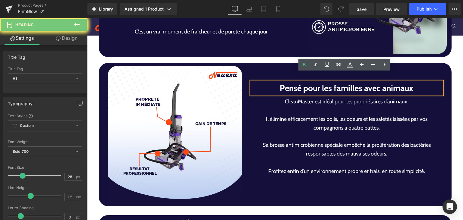
click at [299, 82] on h1 "Pensé pour les familles avec animaux" at bounding box center [347, 88] width 192 height 13
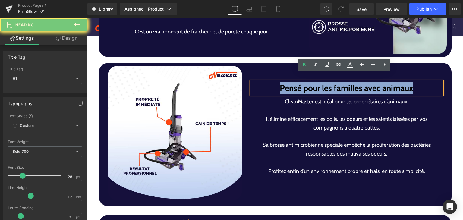
click at [299, 82] on h1 "Pensé pour les familles avec animaux" at bounding box center [347, 88] width 192 height 13
paste div
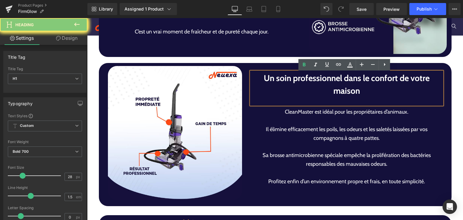
scroll to position [1489, 0]
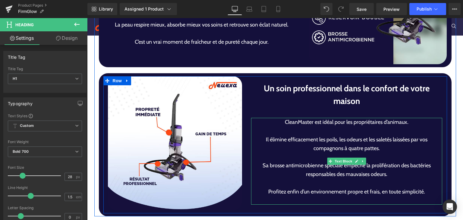
click at [281, 135] on p "Il élimine efficacement les poils, les odeurs et les saletés laissées par vos c…" at bounding box center [347, 143] width 192 height 17
click at [282, 135] on p "Il élimine efficacement les poils, les odeurs et les saletés laissées par vos c…" at bounding box center [347, 143] width 192 height 17
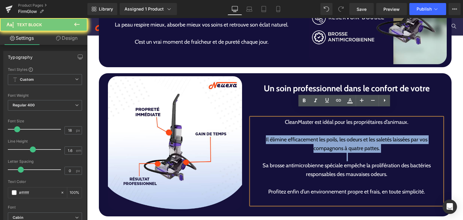
drag, startPoint x: 282, startPoint y: 128, endPoint x: 285, endPoint y: 128, distance: 3.0
click at [283, 135] on p "Il élimine efficacement les poils, les odeurs et les saletés laissées par vos c…" at bounding box center [347, 143] width 192 height 17
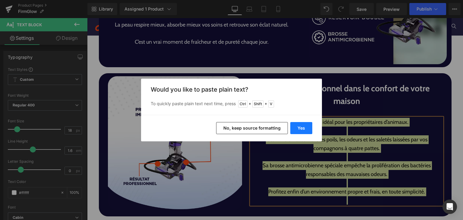
click at [307, 125] on button "Yes" at bounding box center [302, 128] width 22 height 12
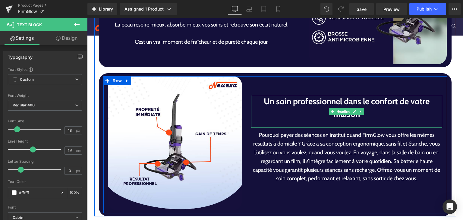
click at [335, 120] on div at bounding box center [347, 124] width 192 height 8
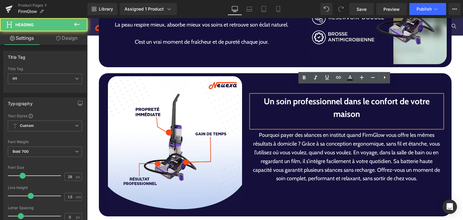
click at [335, 120] on div at bounding box center [347, 124] width 192 height 8
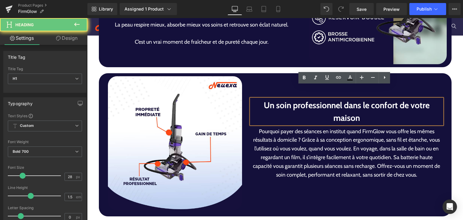
scroll to position [1493, 0]
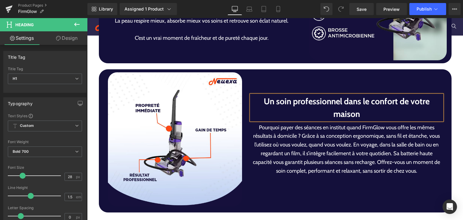
click at [368, 123] on p "Pourquoi payer des séances en institut quand FirmGlow vous offre les mêmes résu…" at bounding box center [347, 149] width 192 height 52
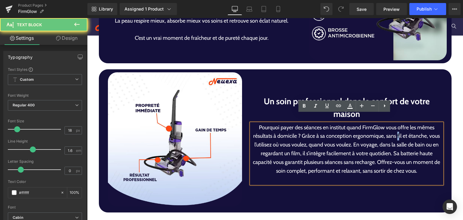
click at [398, 124] on p "Pourquoi payer des séances en institut quand FirmGlow vous offre les mêmes résu…" at bounding box center [347, 149] width 192 height 52
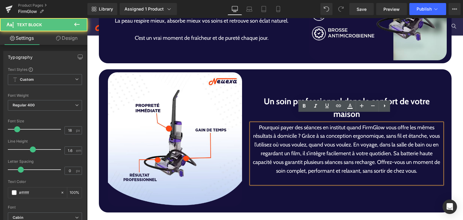
click at [351, 139] on p "Pourquoi payer des séances en institut quand FirmGlow vous offre les mêmes résu…" at bounding box center [347, 149] width 192 height 52
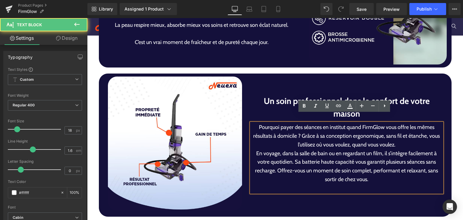
scroll to position [1484, 0]
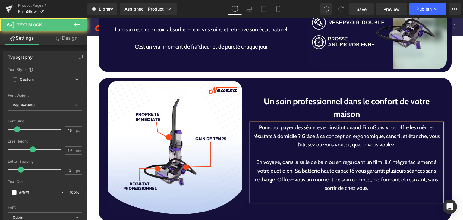
click at [291, 164] on p "En voyage, dans la salle de bain ou en regardant un film, il s’intègre facileme…" at bounding box center [347, 175] width 192 height 35
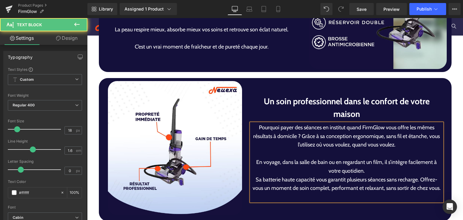
scroll to position [1480, 0]
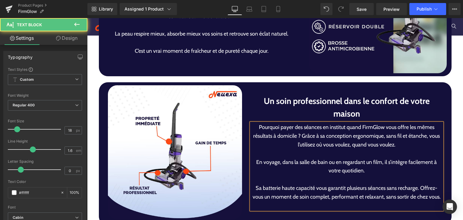
click at [418, 184] on p "Sa batterie haute capacité vous garantit plusieurs séances sans recharge. Offre…" at bounding box center [347, 192] width 192 height 17
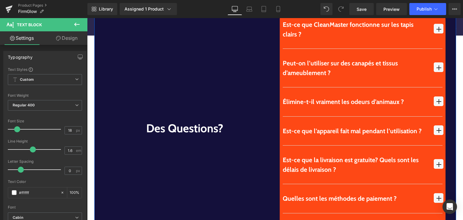
scroll to position [1683, 0]
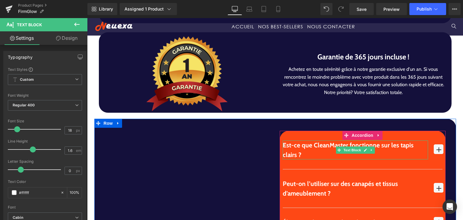
click at [293, 142] on p "Est-ce que CleanMaster fonctionne sur les tapis clairs ?" at bounding box center [355, 150] width 145 height 19
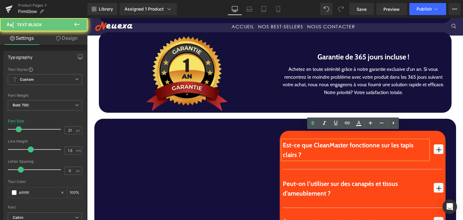
click at [293, 142] on p "Est-ce que CleanMaster fonctionne sur les tapis clairs ?" at bounding box center [355, 150] width 145 height 19
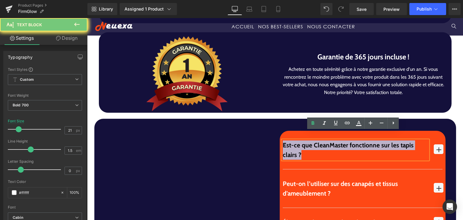
click at [293, 142] on p "Est-ce que CleanMaster fonctionne sur les tapis clairs ?" at bounding box center [355, 150] width 145 height 19
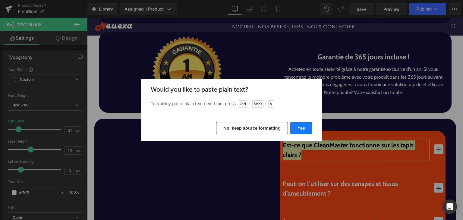
click at [303, 131] on button "Yes" at bounding box center [302, 128] width 22 height 12
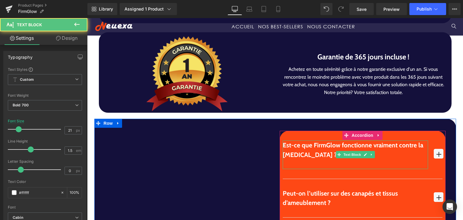
click at [391, 160] on p at bounding box center [355, 165] width 145 height 10
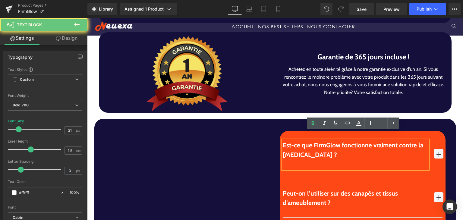
click at [391, 160] on p at bounding box center [355, 165] width 145 height 10
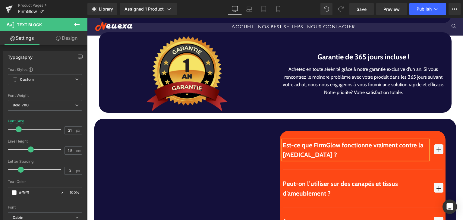
click at [434, 145] on span "button" at bounding box center [439, 150] width 10 height 10
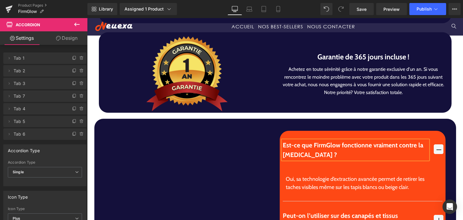
drag, startPoint x: 299, startPoint y: 181, endPoint x: 315, endPoint y: 169, distance: 19.4
click at [302, 179] on div "Oui, sa technologie d’extraction avancée permet de retirer les taches visibles …" at bounding box center [363, 183] width 154 height 16
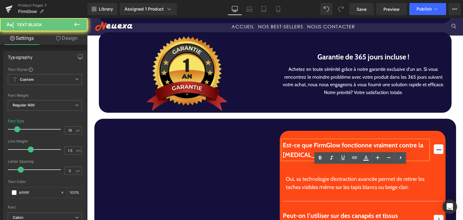
click at [315, 175] on div "Oui, sa technologie d’extraction avancée permet de retirer les taches visibles …" at bounding box center [363, 183] width 154 height 16
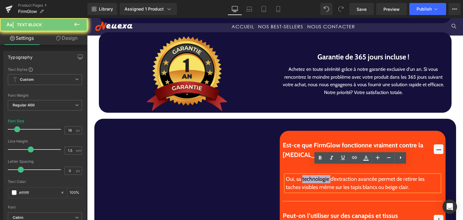
click at [315, 175] on div "Oui, sa technologie d’extraction avancée permet de retirer les taches visibles …" at bounding box center [363, 183] width 154 height 16
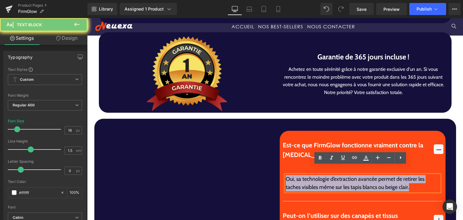
click at [315, 175] on div "Oui, sa technologie d’extraction avancée permet de retirer les taches visibles …" at bounding box center [363, 183] width 154 height 16
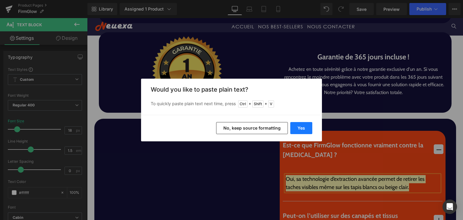
click at [299, 128] on button "Yes" at bounding box center [302, 128] width 22 height 12
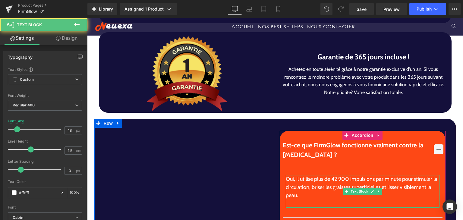
click at [305, 200] on div at bounding box center [363, 204] width 154 height 8
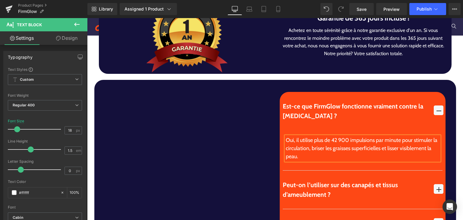
scroll to position [1743, 0]
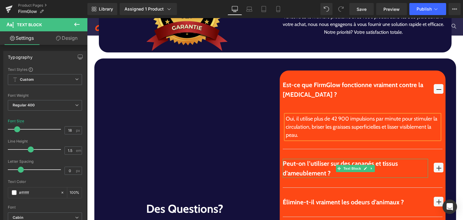
click at [299, 159] on div "Peut-on l’utiliser sur des canapés et tissus d’ameublement ?" at bounding box center [355, 168] width 145 height 19
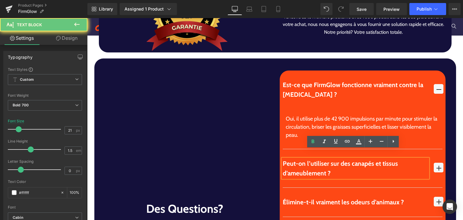
click at [299, 159] on div "Peut-on l’utiliser sur des canapés et tissus d’ameublement ?" at bounding box center [355, 168] width 145 height 19
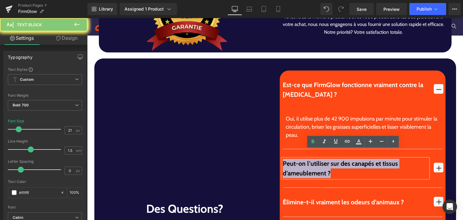
click at [299, 159] on div "Peut-on l’utiliser sur des canapés et tissus d’ameublement ?" at bounding box center [355, 168] width 145 height 19
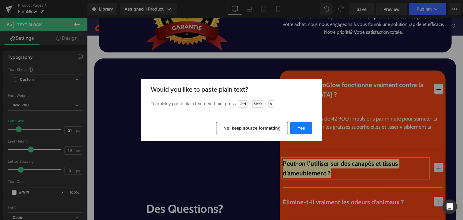
click at [294, 124] on button "Yes" at bounding box center [302, 128] width 22 height 12
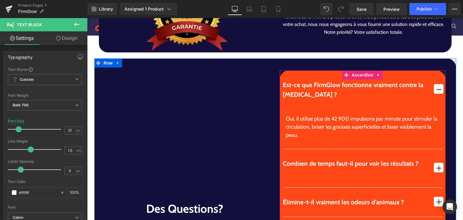
click at [441, 162] on div "Est-ce que FirmGlow fonctionne vraiment contre la [MEDICAL_DATA] ? Text Block T…" at bounding box center [363, 209] width 166 height 277
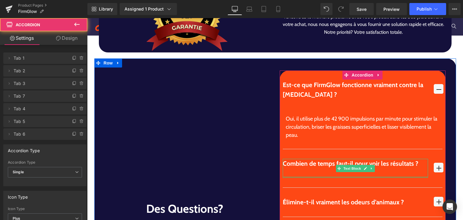
click at [313, 169] on div at bounding box center [355, 174] width 145 height 10
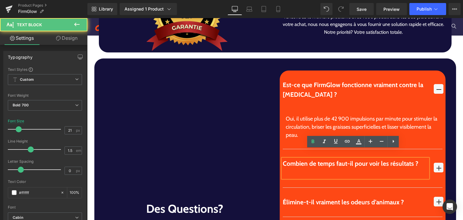
click at [313, 169] on div at bounding box center [355, 174] width 145 height 10
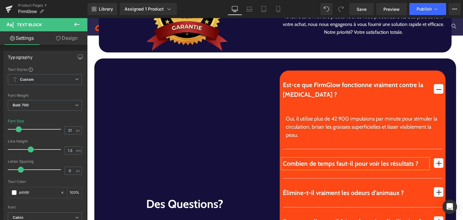
click at [439, 158] on span "button" at bounding box center [439, 163] width 10 height 10
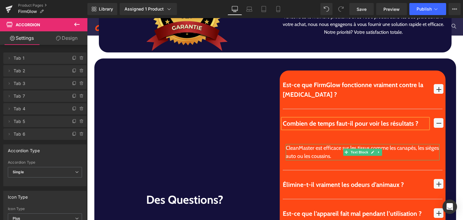
click at [312, 145] on div "CleanMaster est efficace sur les tissus comme les canapés, les sièges auto ou l…" at bounding box center [363, 152] width 154 height 16
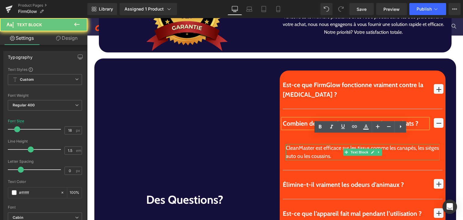
click at [312, 145] on div "CleanMaster est efficace sur les tissus comme les canapés, les sièges auto ou l…" at bounding box center [363, 152] width 154 height 16
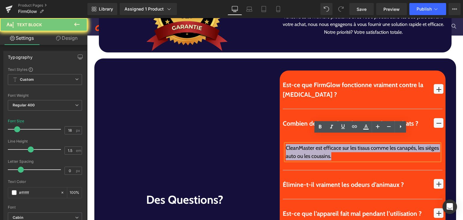
click at [312, 144] on div "CleanMaster est efficace sur les tissus comme les canapés, les sièges auto ou l…" at bounding box center [363, 152] width 154 height 16
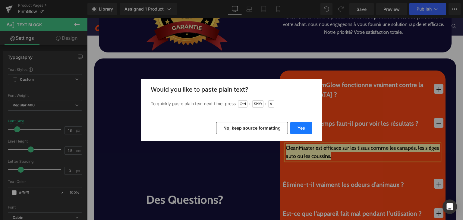
click at [295, 123] on button "Yes" at bounding box center [302, 128] width 22 height 12
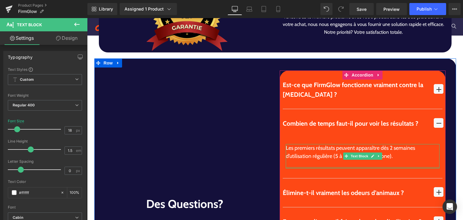
click at [299, 167] on div at bounding box center [363, 168] width 154 height 2
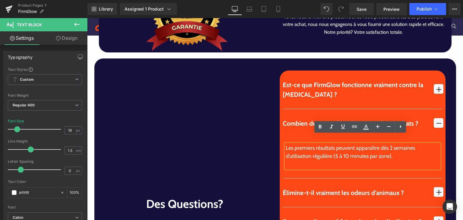
click at [299, 161] on div at bounding box center [363, 165] width 154 height 8
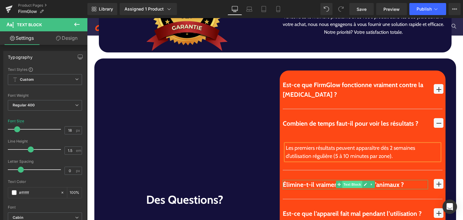
click at [342, 181] on span "Text Block" at bounding box center [352, 184] width 20 height 7
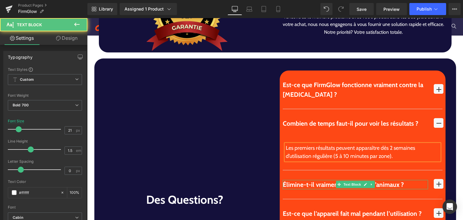
click at [287, 180] on div "Élimine-t-il vraiment les odeurs d’animaux ?" at bounding box center [355, 185] width 145 height 10
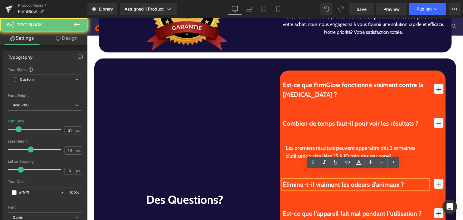
click at [293, 180] on div "Élimine-t-il vraiment les odeurs d’animaux ?" at bounding box center [355, 185] width 145 height 10
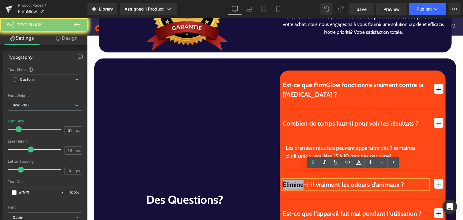
click at [293, 180] on div "Élimine-t-il vraiment les odeurs d’animaux ?" at bounding box center [355, 185] width 145 height 10
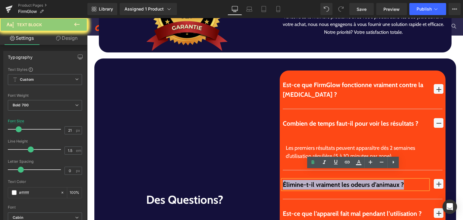
click at [293, 180] on div "Élimine-t-il vraiment les odeurs d’animaux ?" at bounding box center [355, 185] width 145 height 10
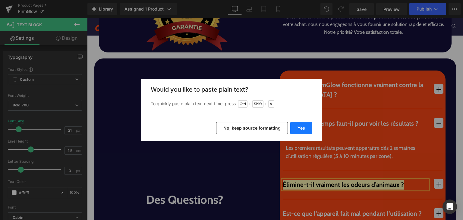
click at [300, 124] on button "Yes" at bounding box center [302, 128] width 22 height 12
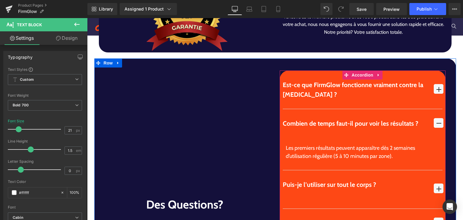
click at [313, 144] on div "Les premiers résultats peuvent apparaître dès 2 semaines d’utilisation régulièr…" at bounding box center [363, 152] width 154 height 16
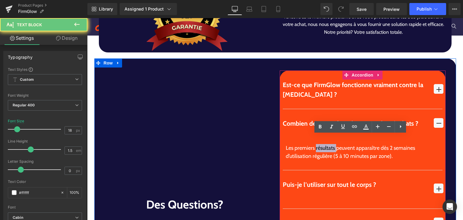
click at [313, 144] on div "Les premiers résultats peuvent apparaître dès 2 semaines d’utilisation régulièr…" at bounding box center [363, 152] width 154 height 16
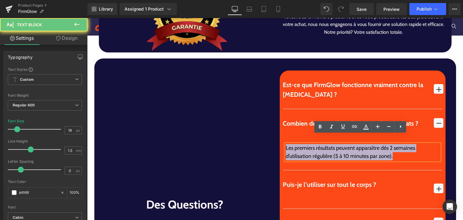
click at [313, 144] on div "Les premiers résultats peuvent apparaître dès 2 semaines d’utilisation régulièr…" at bounding box center [363, 152] width 154 height 16
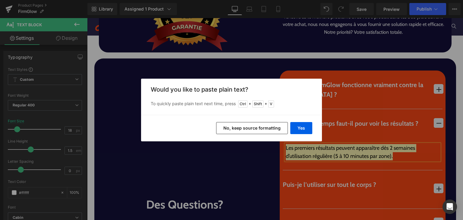
click at [358, 159] on div "Back to Library Insert Would you like to paste plain text? To quickly paste pla…" at bounding box center [231, 110] width 463 height 220
click at [357, 142] on div "Back to Library Insert Would you like to paste plain text? To quickly paste pla…" at bounding box center [231, 110] width 463 height 220
drag, startPoint x: 368, startPoint y: 127, endPoint x: 341, endPoint y: 128, distance: 27.2
click at [362, 128] on div "Back to Library Insert Would you like to paste plain text? To quickly paste pla…" at bounding box center [231, 110] width 463 height 220
click at [303, 129] on button "Yes" at bounding box center [302, 128] width 22 height 12
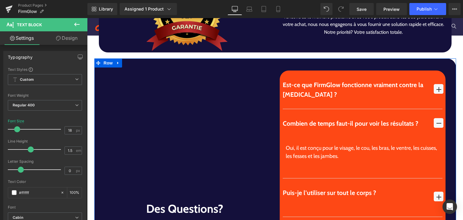
click at [299, 144] on div "Oui, il est conçu pour le visage, le cou, les bras, le ventre, les cuisses, les…" at bounding box center [363, 156] width 154 height 24
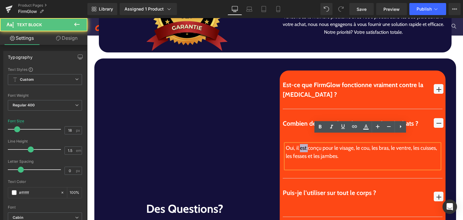
click at [299, 144] on div "Oui, il est conçu pour le visage, le cou, les bras, le ventre, les cuisses, les…" at bounding box center [363, 156] width 154 height 24
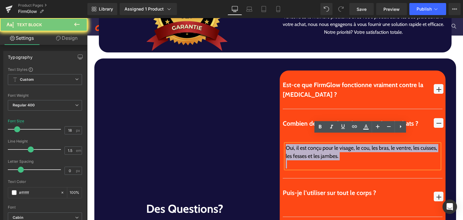
click at [299, 144] on div "Oui, il est conçu pour le visage, le cou, les bras, le ventre, les cuisses, les…" at bounding box center [363, 156] width 154 height 24
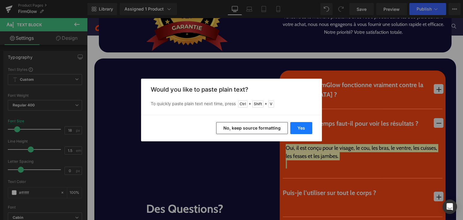
drag, startPoint x: 301, startPoint y: 129, endPoint x: 216, endPoint y: 109, distance: 87.3
click at [301, 129] on button "Yes" at bounding box center [302, 128] width 22 height 12
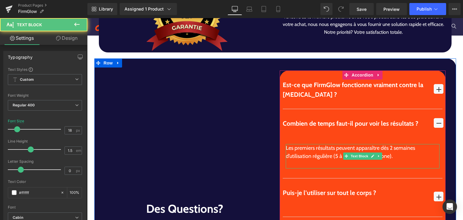
click at [302, 161] on div at bounding box center [363, 165] width 154 height 8
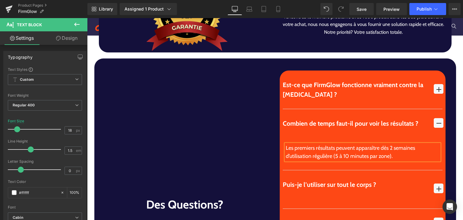
click at [439, 126] on span "button" at bounding box center [439, 126] width 0 height 0
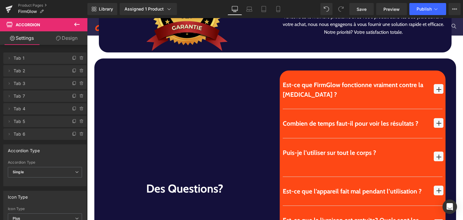
click at [434, 152] on span "button" at bounding box center [439, 157] width 10 height 10
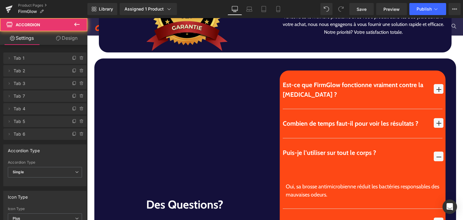
click at [325, 157] on div at bounding box center [355, 162] width 145 height 10
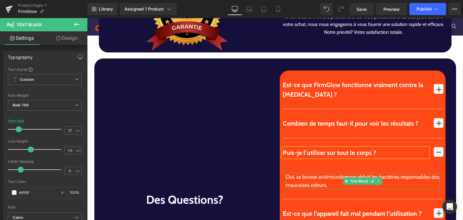
click at [293, 173] on div "Oui, sa brosse antimicrobienne réduit les bactéries responsables des mauvaises …" at bounding box center [363, 181] width 154 height 16
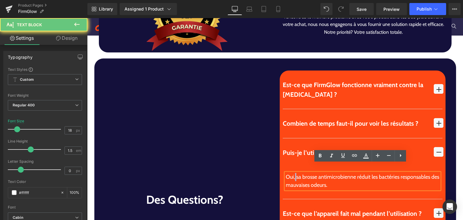
click at [293, 173] on div "Oui, sa brosse antimicrobienne réduit les bactéries responsables des mauvaises …" at bounding box center [363, 181] width 154 height 16
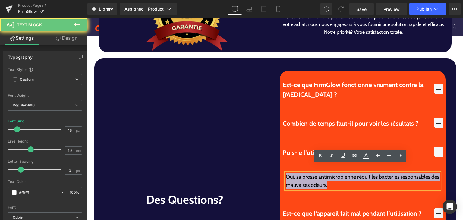
click at [293, 173] on div "Oui, sa brosse antimicrobienne réduit les bactéries responsables des mauvaises …" at bounding box center [363, 181] width 154 height 16
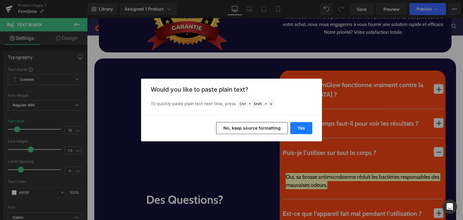
click at [307, 126] on button "Yes" at bounding box center [302, 128] width 22 height 12
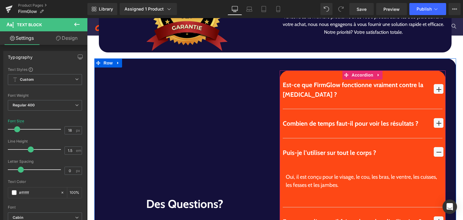
scroll to position [1773, 0]
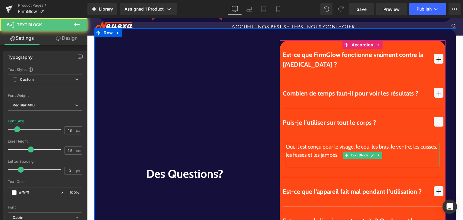
click at [310, 159] on div at bounding box center [363, 163] width 154 height 8
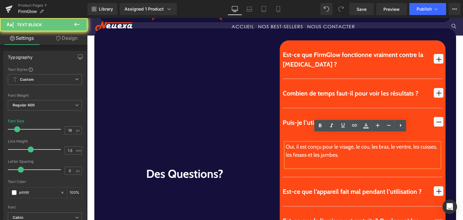
click at [310, 159] on div at bounding box center [363, 163] width 154 height 8
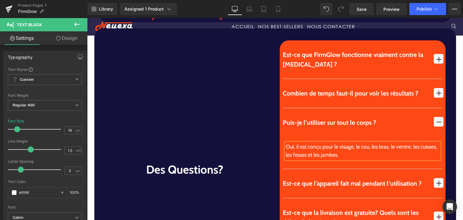
click at [439, 124] on span "button" at bounding box center [439, 124] width 0 height 0
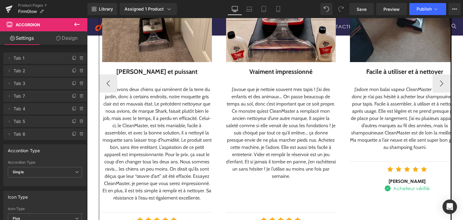
scroll to position [822, 0]
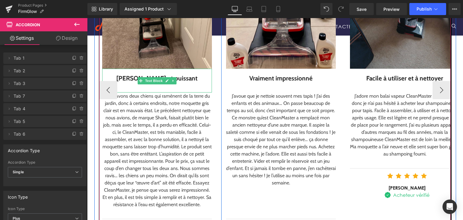
click at [138, 77] on span at bounding box center [141, 80] width 6 height 7
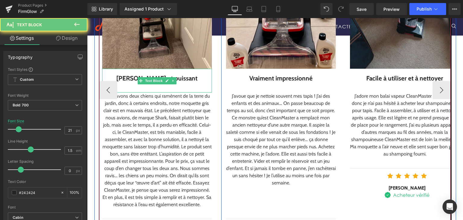
click at [132, 74] on div "[PERSON_NAME] et puissant" at bounding box center [157, 79] width 110 height 10
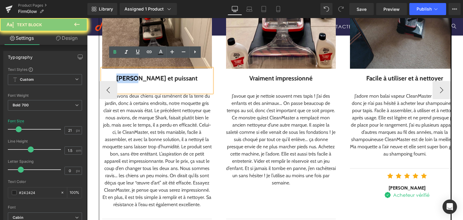
click at [132, 74] on div "[PERSON_NAME] et puissant" at bounding box center [157, 79] width 110 height 10
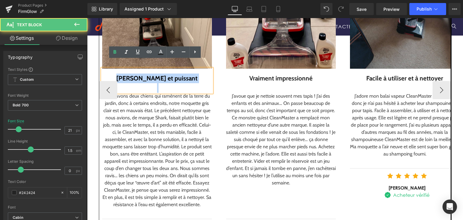
click at [132, 74] on div "[PERSON_NAME] et puissant" at bounding box center [157, 79] width 110 height 10
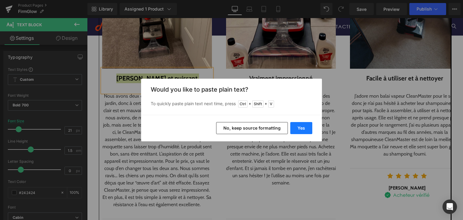
click at [298, 130] on button "Yes" at bounding box center [302, 128] width 22 height 12
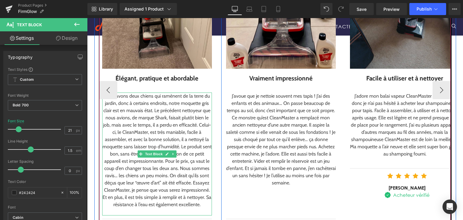
click at [153, 117] on div "Nous avons deux chiens qui ramènent de la terre du jardin, donc à certains endr…" at bounding box center [157, 151] width 110 height 116
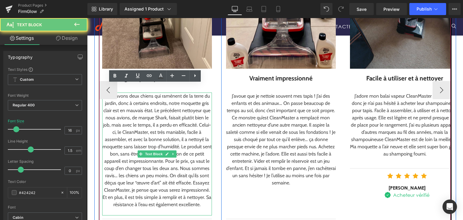
click at [144, 120] on div "Nous avons deux chiens qui ramènent de la terre du jardin, donc à certains endr…" at bounding box center [157, 151] width 110 height 116
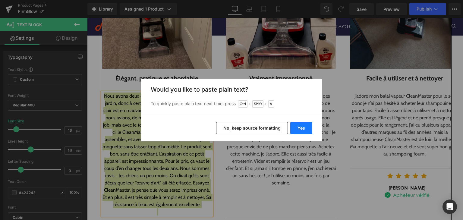
click at [306, 126] on button "Yes" at bounding box center [302, 128] width 22 height 12
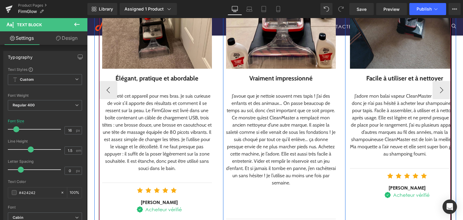
click at [251, 74] on div "Vraiment impressionné" at bounding box center [281, 79] width 110 height 10
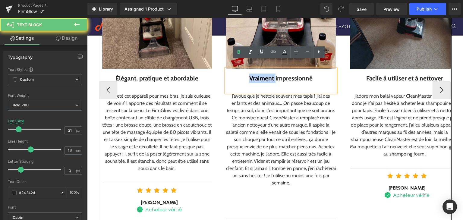
click at [251, 74] on div "Vraiment impressionné" at bounding box center [281, 79] width 110 height 10
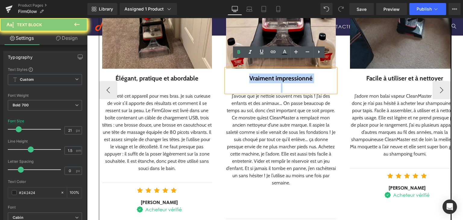
click at [251, 74] on div "Vraiment impressionné" at bounding box center [281, 79] width 110 height 10
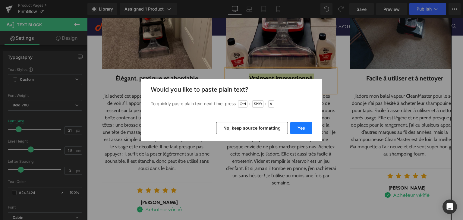
click at [301, 129] on button "Yes" at bounding box center [302, 128] width 22 height 12
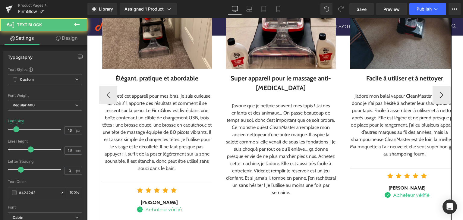
click at [248, 124] on div "J’avoue que je nettoie souvent mes tapis ! J’ai des enfants et des animaux… On …" at bounding box center [281, 149] width 110 height 94
click at [258, 128] on div "J’avoue que je nettoie souvent mes tapis ! J’ai des enfants et des animaux… On …" at bounding box center [281, 149] width 110 height 94
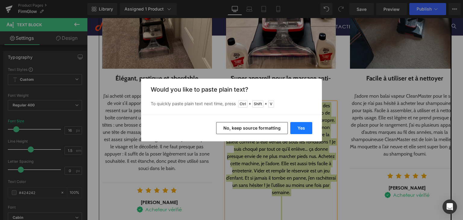
click at [297, 129] on button "Yes" at bounding box center [302, 128] width 22 height 12
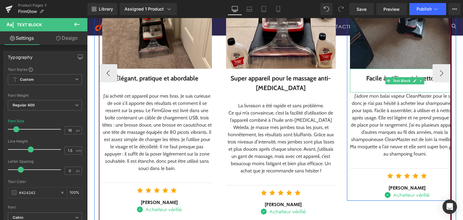
click at [370, 74] on div "Facile à utiliser et à nettoyer" at bounding box center [405, 79] width 110 height 10
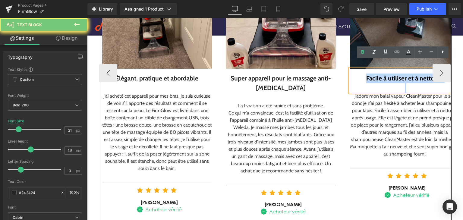
click at [370, 74] on div "Facile à utiliser et à nettoyer" at bounding box center [405, 79] width 110 height 10
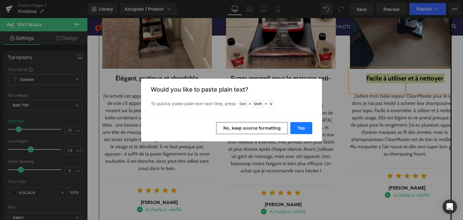
click at [310, 128] on button "Yes" at bounding box center [302, 128] width 22 height 12
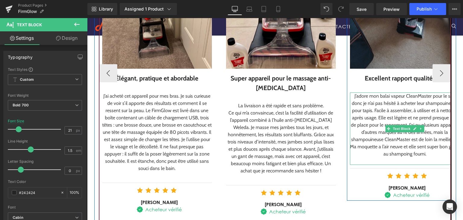
click at [373, 100] on div "J’adore mon balai vapeur CleanMaster pour le sol, donc je n’ai pas hésité à ach…" at bounding box center [405, 125] width 110 height 65
click at [371, 99] on div "J’adore mon balai vapeur CleanMaster pour le sol, donc je n’ai pas hésité à ach…" at bounding box center [405, 125] width 110 height 65
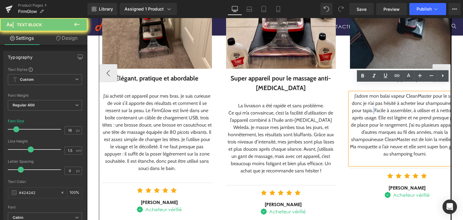
click at [371, 99] on div "J’adore mon balai vapeur CleanMaster pour le sol, donc je n’ai pas hésité à ach…" at bounding box center [405, 125] width 110 height 65
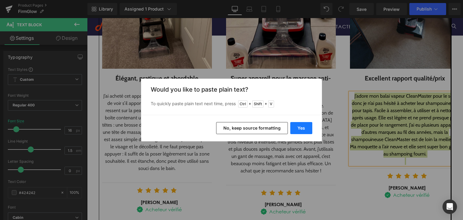
click at [305, 129] on button "Yes" at bounding box center [302, 128] width 22 height 12
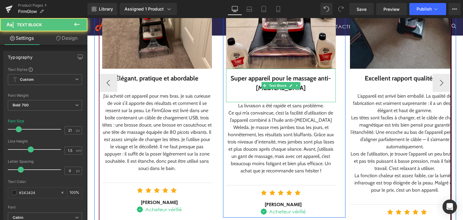
click at [278, 93] on div at bounding box center [281, 98] width 110 height 10
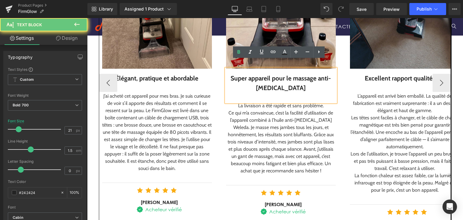
click at [278, 93] on div at bounding box center [281, 98] width 110 height 10
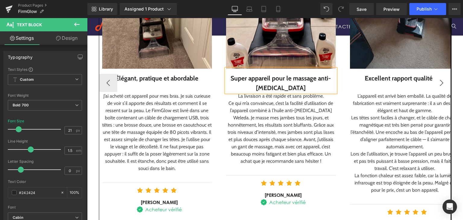
click at [436, 77] on button "›" at bounding box center [442, 83] width 18 height 18
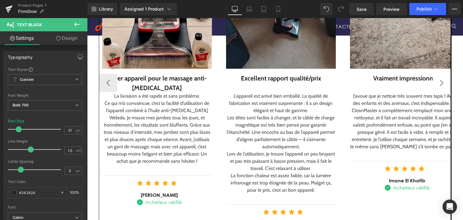
click at [436, 80] on button "›" at bounding box center [442, 83] width 18 height 18
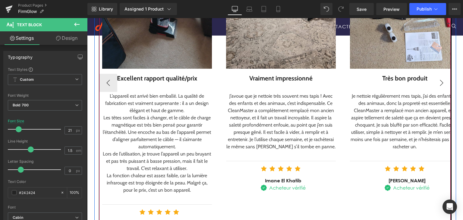
click at [436, 80] on button "›" at bounding box center [442, 83] width 18 height 18
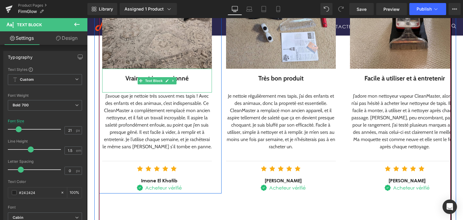
click at [128, 74] on div "Vraiment impressionné" at bounding box center [157, 79] width 110 height 10
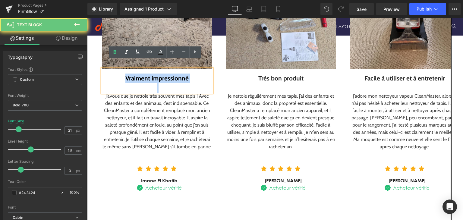
click at [128, 74] on div "Vraiment impressionné" at bounding box center [157, 79] width 110 height 10
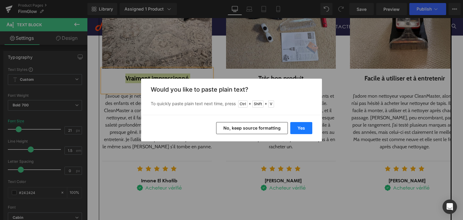
click at [292, 131] on button "Yes" at bounding box center [302, 128] width 22 height 12
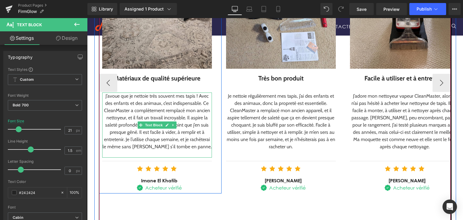
click at [147, 102] on div "J’avoue que je nettoie très souvent mes tapis ! Avec des enfants et des animaux…" at bounding box center [157, 122] width 110 height 58
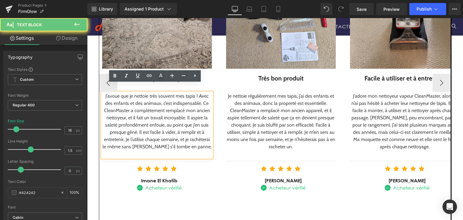
drag, startPoint x: 137, startPoint y: 101, endPoint x: 152, endPoint y: 111, distance: 18.2
click at [151, 110] on div "J’avoue que je nettoie très souvent mes tapis ! Avec des enfants et des animaux…" at bounding box center [157, 122] width 110 height 58
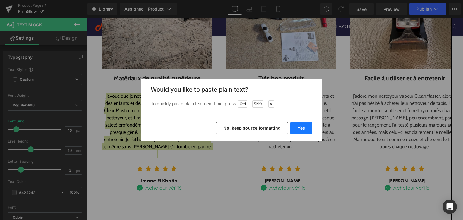
drag, startPoint x: 308, startPoint y: 130, endPoint x: 70, endPoint y: 50, distance: 251.7
click at [308, 130] on button "Yes" at bounding box center [302, 128] width 22 height 12
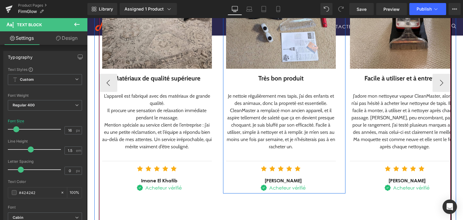
click at [258, 74] on div "Très bon produit" at bounding box center [281, 79] width 110 height 10
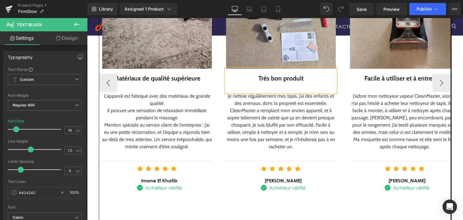
click at [258, 74] on div "Très bon produit" at bounding box center [281, 79] width 110 height 10
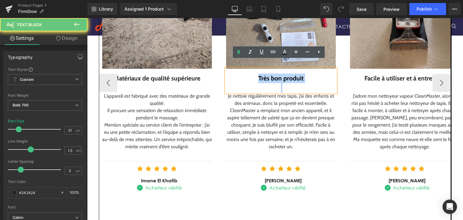
click at [258, 74] on div "Très bon produit" at bounding box center [281, 79] width 110 height 10
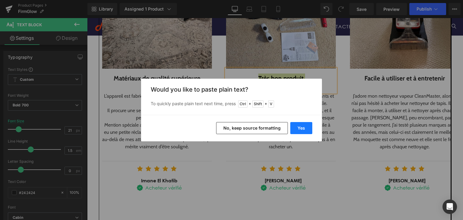
click at [299, 125] on button "Yes" at bounding box center [302, 128] width 22 height 12
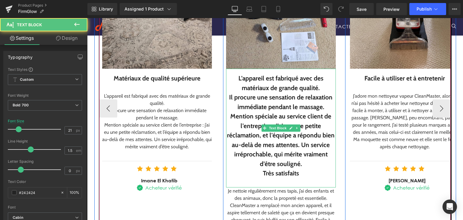
click at [250, 102] on div "Il procure une sensation de relaxation immédiate pendant le massage." at bounding box center [281, 102] width 110 height 19
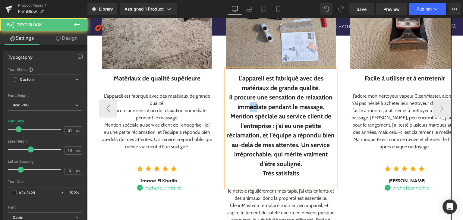
drag, startPoint x: 250, startPoint y: 100, endPoint x: 261, endPoint y: 110, distance: 14.1
click at [259, 109] on div "L’appareil est fabriqué avec des matériaux de grande qualité. Il procure une s…" at bounding box center [281, 128] width 110 height 119
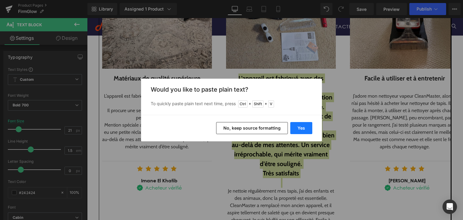
click at [301, 132] on button "Yes" at bounding box center [302, 128] width 22 height 12
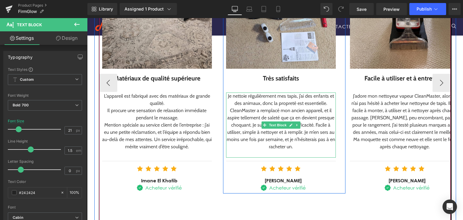
click at [246, 106] on div "Je nettoie régulièrement mes tapis, j’ai des enfants et des animaux, donc la pr…" at bounding box center [281, 122] width 110 height 58
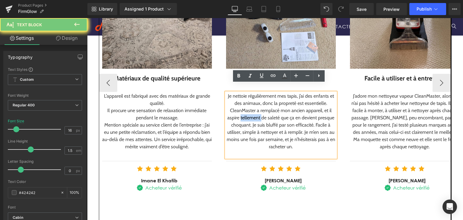
click at [246, 106] on div "Je nettoie régulièrement mes tapis, j’ai des enfants et des animaux, donc la pr…" at bounding box center [281, 122] width 110 height 58
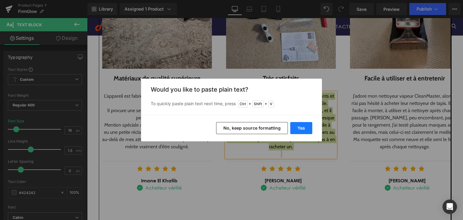
click at [293, 127] on button "Yes" at bounding box center [302, 128] width 22 height 12
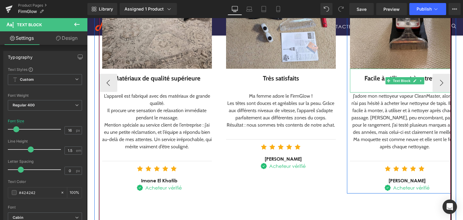
click at [368, 74] on div "Facile à utiliser et à entretenir" at bounding box center [405, 79] width 110 height 10
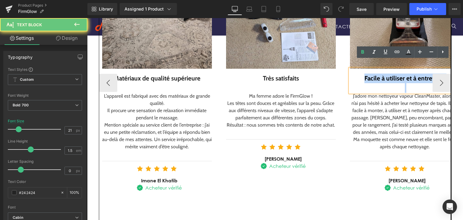
click at [368, 74] on div "Facile à utiliser et à entretenir" at bounding box center [405, 79] width 110 height 10
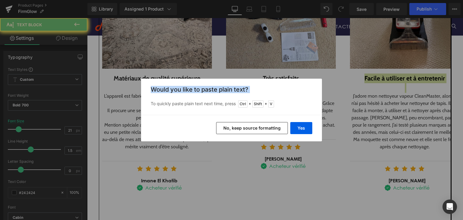
click at [367, 76] on div "Back to Library Insert Would you like to paste plain text? To quickly paste pla…" at bounding box center [231, 110] width 463 height 220
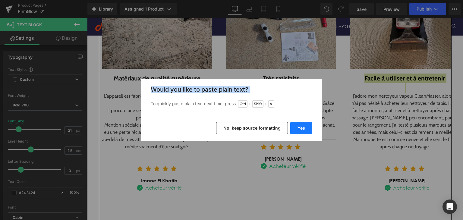
click at [296, 126] on button "Yes" at bounding box center [302, 128] width 22 height 12
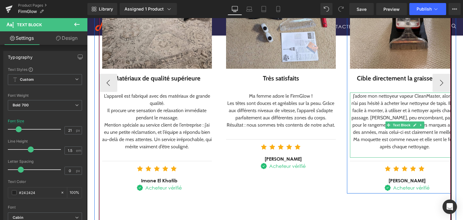
click at [363, 104] on div "J’adore mon nettoyeur vapeur CleanMaster, alors je n’ai pas hésité à acheter le…" at bounding box center [405, 122] width 110 height 58
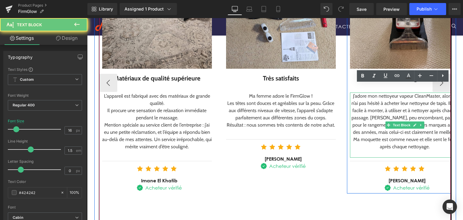
click at [363, 104] on div "J’adore mon nettoyeur vapeur CleanMaster, alors je n’ai pas hésité à acheter le…" at bounding box center [405, 122] width 110 height 58
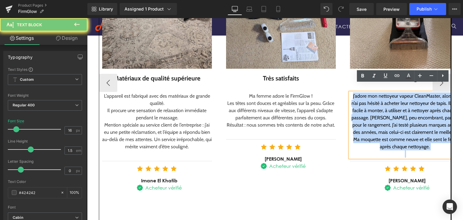
click at [363, 104] on div "J’adore mon nettoyeur vapeur CleanMaster, alors je n’ai pas hésité à acheter le…" at bounding box center [405, 122] width 110 height 58
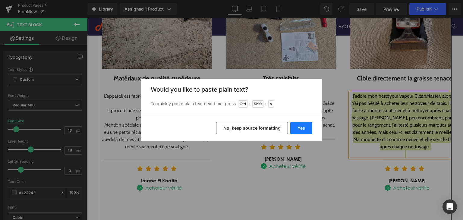
click at [298, 127] on button "Yes" at bounding box center [302, 128] width 22 height 12
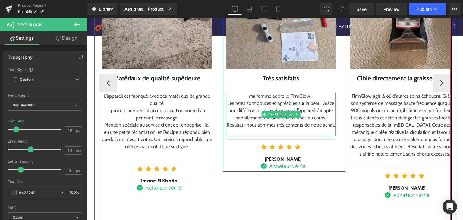
click at [274, 129] on div at bounding box center [281, 132] width 110 height 7
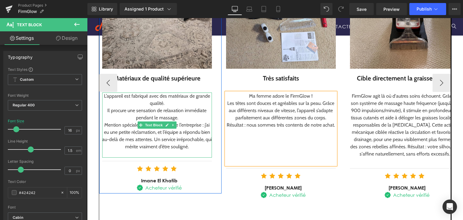
click at [197, 140] on div "Mention spéciale au service client de l’entreprise : j’ai eu une petite réclama…" at bounding box center [157, 136] width 110 height 29
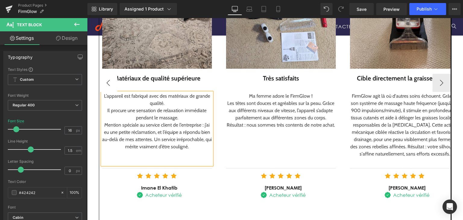
click at [108, 74] on button "‹" at bounding box center [108, 83] width 18 height 18
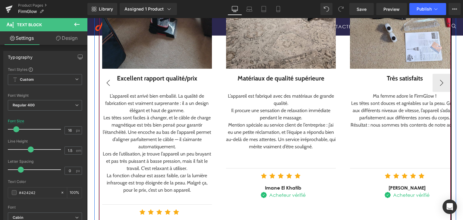
click at [108, 74] on button "‹" at bounding box center [108, 83] width 18 height 18
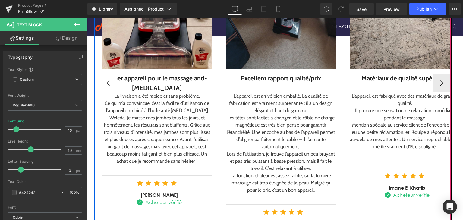
click at [108, 74] on button "‹" at bounding box center [108, 83] width 18 height 18
click at [108, 73] on div "Image Élégant, pratique et abordable Text Block J’ai acheté cet appareil pour …" at bounding box center [347, 82] width 744 height 309
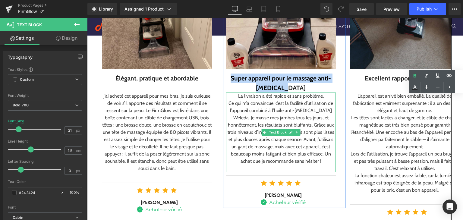
click at [291, 171] on div at bounding box center [281, 172] width 110 height 2
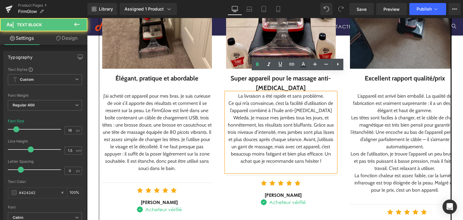
click at [291, 165] on div at bounding box center [281, 168] width 110 height 7
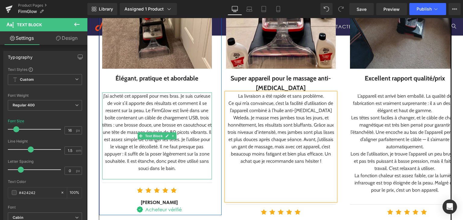
click at [191, 172] on div at bounding box center [157, 175] width 110 height 7
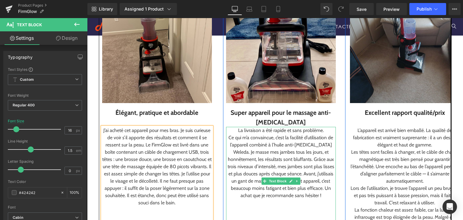
scroll to position [762, 0]
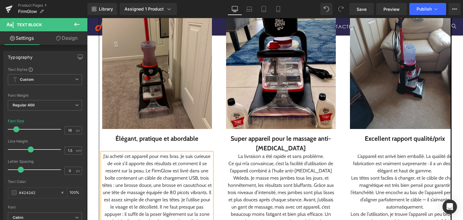
click at [152, 103] on img at bounding box center [157, 60] width 110 height 137
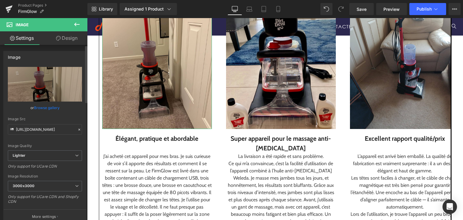
click at [43, 109] on link "Browse gallery" at bounding box center [47, 108] width 26 height 11
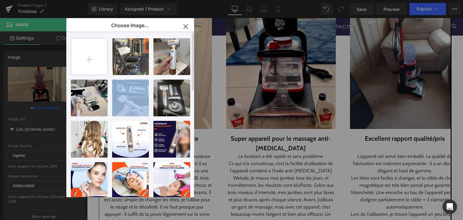
drag, startPoint x: 115, startPoint y: 101, endPoint x: 79, endPoint y: 71, distance: 46.7
click at [79, 71] on div "6...6.jpg 295.73 KB Delete image? Yes No 5...5.jpg 125.53 KB Delete image? Yes …" at bounding box center [134, 115] width 126 height 168
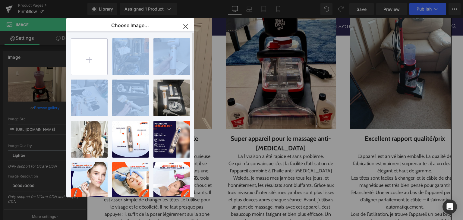
click at [91, 62] on input "file" at bounding box center [89, 57] width 36 height 36
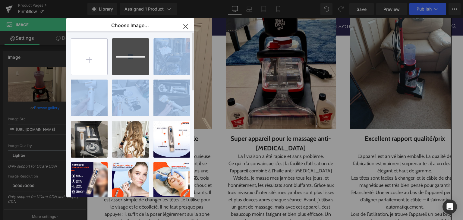
click at [78, 49] on input "file" at bounding box center [89, 57] width 36 height 36
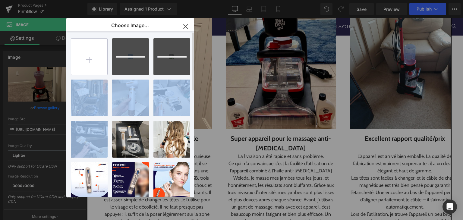
click at [88, 44] on input "file" at bounding box center [89, 57] width 36 height 36
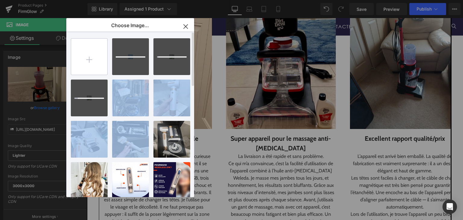
click at [88, 50] on input "file" at bounding box center [89, 57] width 36 height 36
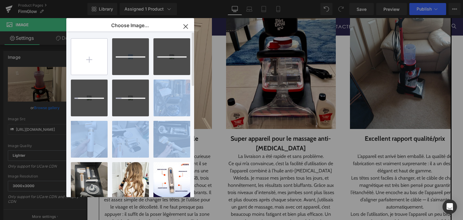
click at [93, 52] on input "file" at bounding box center [89, 57] width 36 height 36
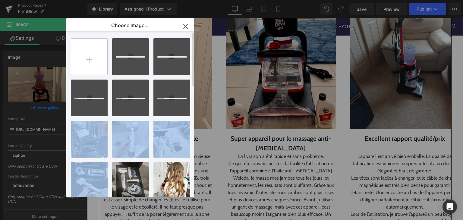
click at [101, 59] on input "file" at bounding box center [89, 57] width 36 height 36
type input "C:\fakepath\6.png"
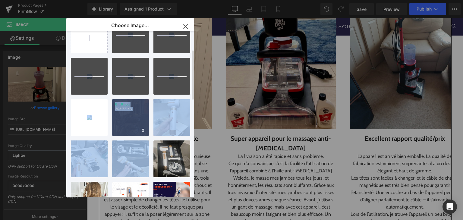
scroll to position [0, 0]
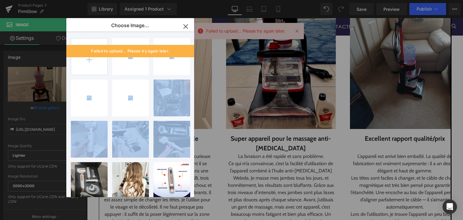
click at [182, 28] on icon "button" at bounding box center [186, 27] width 10 height 10
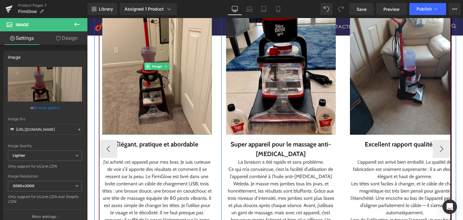
scroll to position [671, 0]
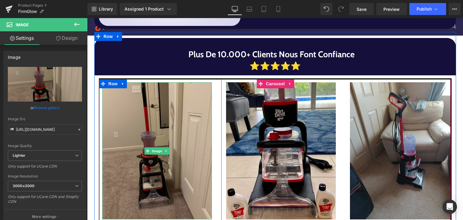
click at [145, 153] on img at bounding box center [157, 150] width 110 height 137
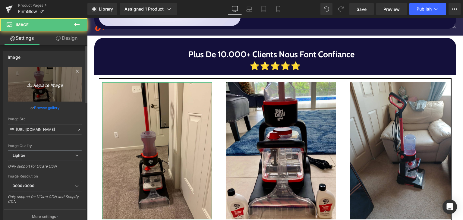
click at [51, 91] on link "Replace Image" at bounding box center [45, 84] width 74 height 35
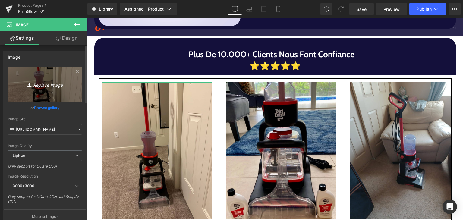
type input "C:\fakepath\1.png"
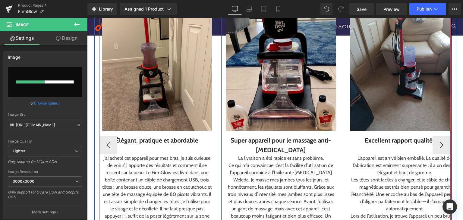
scroll to position [762, 0]
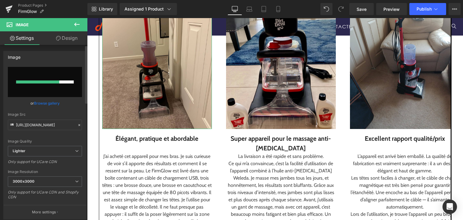
click at [48, 105] on link "Browse gallery" at bounding box center [47, 103] width 26 height 11
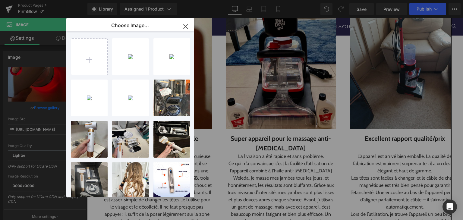
click at [183, 27] on icon "button" at bounding box center [186, 27] width 10 height 10
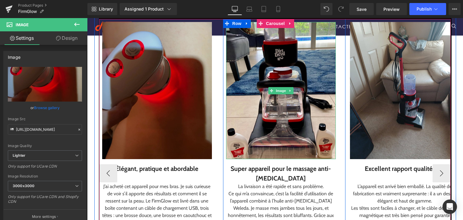
drag, startPoint x: 253, startPoint y: 110, endPoint x: 197, endPoint y: 111, distance: 56.1
click at [253, 110] on img at bounding box center [281, 90] width 110 height 137
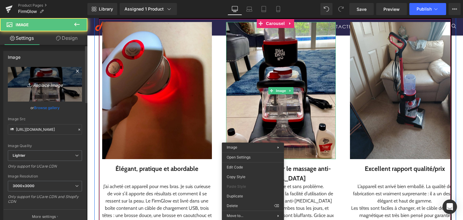
scroll to position [701, 0]
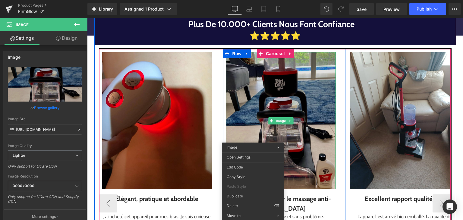
click at [241, 112] on img at bounding box center [281, 120] width 110 height 137
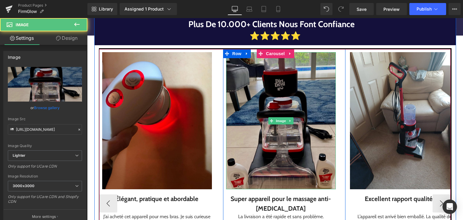
click at [293, 137] on img at bounding box center [281, 120] width 110 height 137
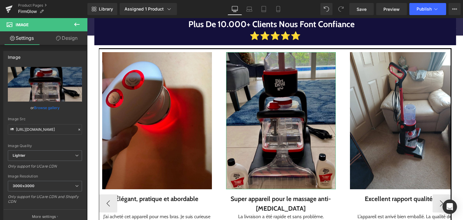
drag, startPoint x: 120, startPoint y: 134, endPoint x: 253, endPoint y: 145, distance: 133.5
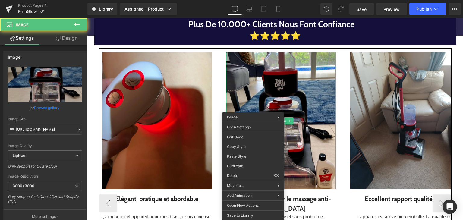
drag, startPoint x: 253, startPoint y: 145, endPoint x: 223, endPoint y: 142, distance: 30.6
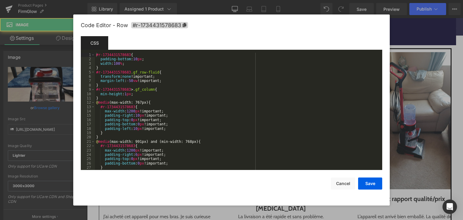
drag, startPoint x: 136, startPoint y: 124, endPoint x: 233, endPoint y: 141, distance: 98.6
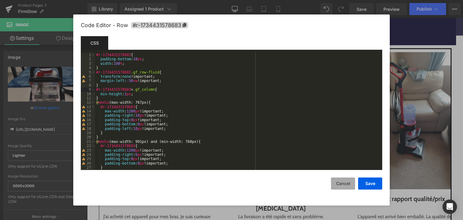
drag, startPoint x: 210, startPoint y: 89, endPoint x: 346, endPoint y: 184, distance: 166.2
click at [346, 184] on button "Cancel" at bounding box center [343, 184] width 24 height 12
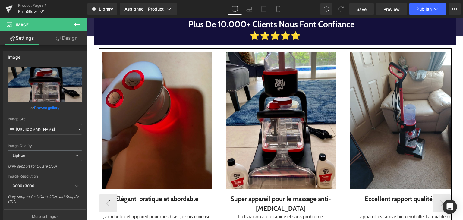
drag, startPoint x: 434, startPoint y: 202, endPoint x: 139, endPoint y: 132, distance: 302.5
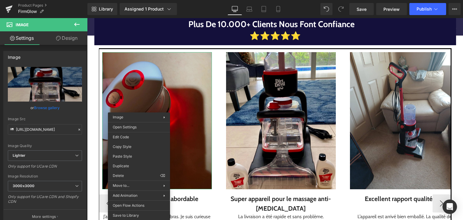
click at [139, 0] on div "Text Block You are previewing how the will restyle your page. You can not edit …" at bounding box center [231, 0] width 463 height 0
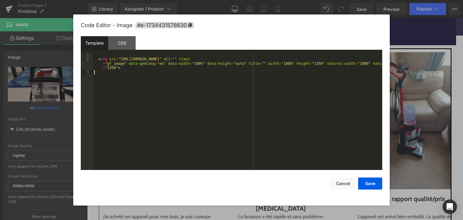
drag, startPoint x: 52, startPoint y: 114, endPoint x: 88, endPoint y: 122, distance: 37.0
drag, startPoint x: 88, startPoint y: 122, endPoint x: 319, endPoint y: 179, distance: 237.4
drag, startPoint x: 319, startPoint y: 179, endPoint x: 338, endPoint y: 187, distance: 20.8
click at [338, 187] on button "Cancel" at bounding box center [343, 184] width 24 height 12
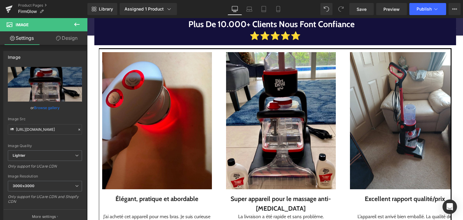
drag, startPoint x: 335, startPoint y: 172, endPoint x: 421, endPoint y: -26, distance: 215.9
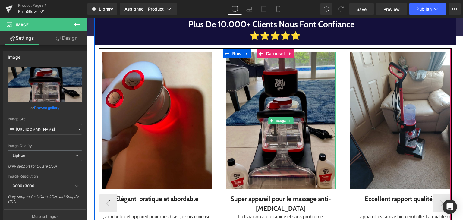
click at [245, 153] on img at bounding box center [281, 120] width 110 height 137
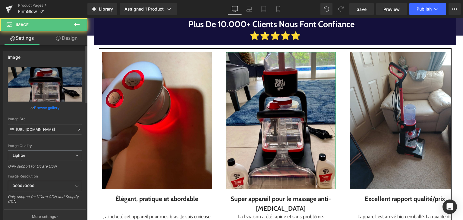
click at [39, 105] on link "Browse gallery" at bounding box center [47, 108] width 26 height 11
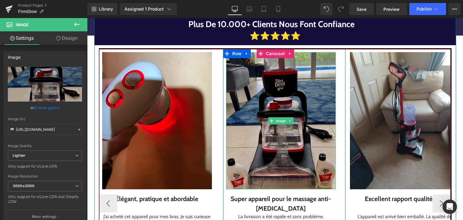
drag, startPoint x: 263, startPoint y: 154, endPoint x: 259, endPoint y: 153, distance: 4.0
click at [263, 153] on img at bounding box center [281, 120] width 110 height 137
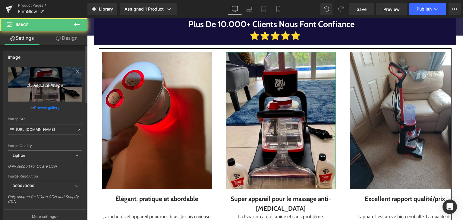
click at [58, 83] on icon "Replace Image" at bounding box center [45, 85] width 48 height 8
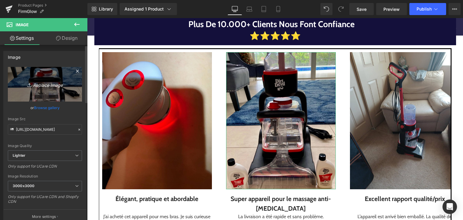
type input "C:\fakepath\2.png"
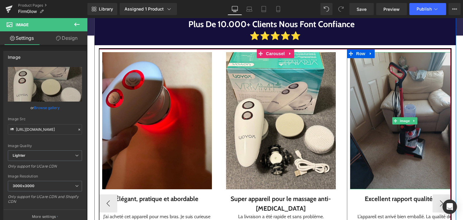
click at [373, 135] on img at bounding box center [405, 120] width 110 height 137
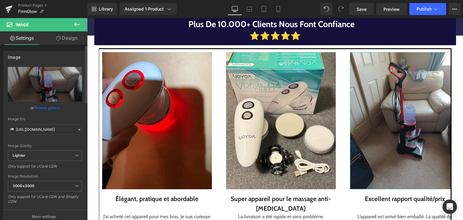
click at [55, 107] on link "Browse gallery" at bounding box center [47, 108] width 26 height 11
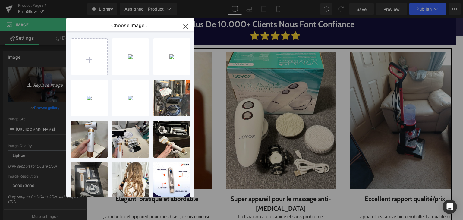
drag, startPoint x: 51, startPoint y: 81, endPoint x: 76, endPoint y: 87, distance: 26.1
click at [54, 0] on div "Text Block You are previewing how the will restyle your page. You can not edit …" at bounding box center [231, 0] width 463 height 0
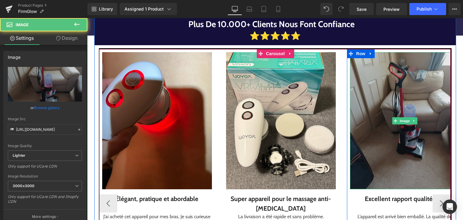
drag, startPoint x: 378, startPoint y: 133, endPoint x: 87, endPoint y: 151, distance: 291.7
click at [378, 133] on img at bounding box center [405, 120] width 110 height 137
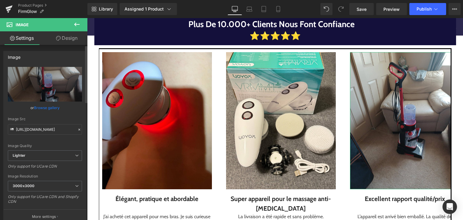
click at [41, 108] on link "Browse gallery" at bounding box center [47, 108] width 26 height 11
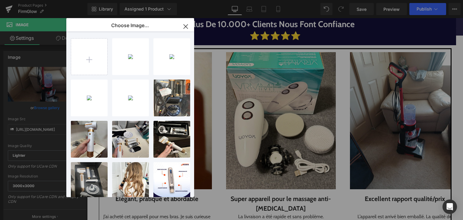
click at [25, 0] on div "Text Block You are previewing how the will restyle your page. You can not edit …" at bounding box center [231, 0] width 463 height 0
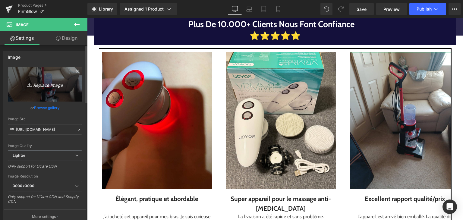
click at [30, 92] on link "Replace Image" at bounding box center [45, 84] width 74 height 35
type input "C:\fakepath\3.png"
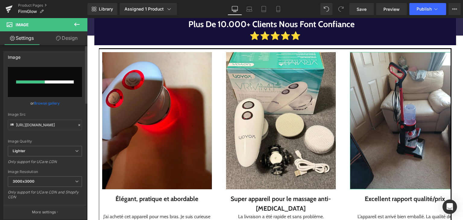
click at [45, 102] on link "Browse gallery" at bounding box center [47, 103] width 26 height 11
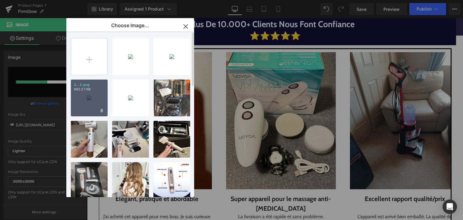
click at [82, 95] on div "3...3.png 992.27 KB" at bounding box center [89, 98] width 37 height 37
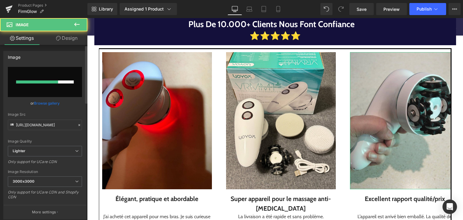
click at [43, 103] on link "Browse gallery" at bounding box center [47, 103] width 26 height 11
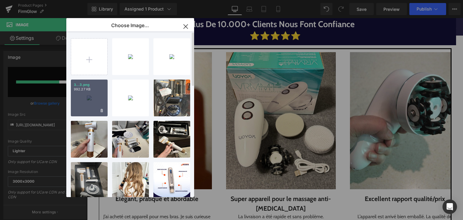
click at [82, 96] on div "3...3.png 992.27 KB" at bounding box center [89, 98] width 37 height 37
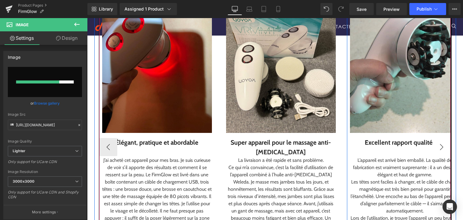
scroll to position [762, 0]
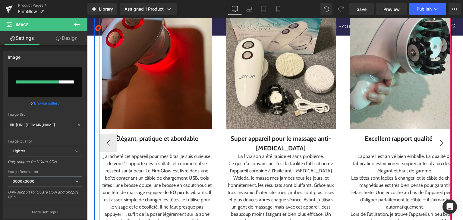
click at [440, 134] on button "›" at bounding box center [442, 143] width 18 height 18
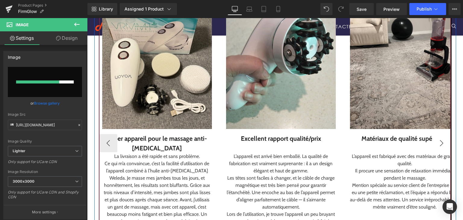
click at [440, 134] on button "›" at bounding box center [442, 143] width 18 height 18
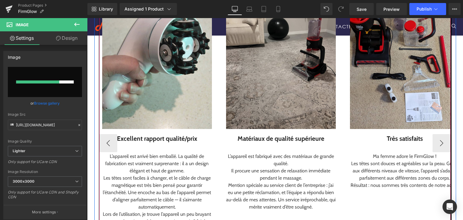
click at [285, 100] on img at bounding box center [281, 60] width 110 height 137
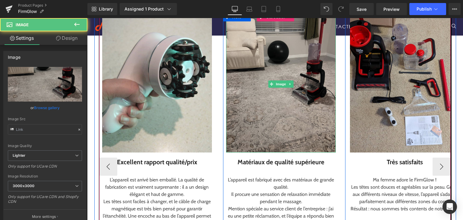
scroll to position [731, 0]
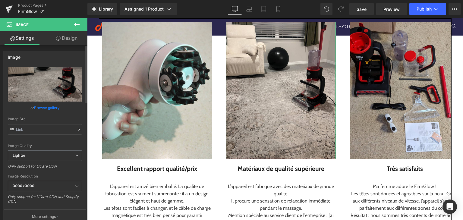
click at [40, 108] on link "Browse gallery" at bounding box center [47, 108] width 26 height 11
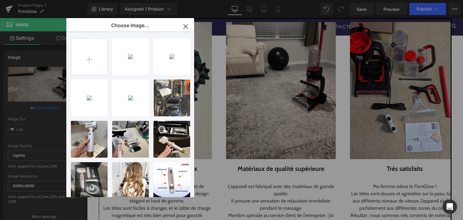
drag, startPoint x: 40, startPoint y: 108, endPoint x: 39, endPoint y: 102, distance: 6.2
click at [40, 0] on div "Text Block You are previewing how the will restyle your page. You can not edit …" at bounding box center [231, 0] width 463 height 0
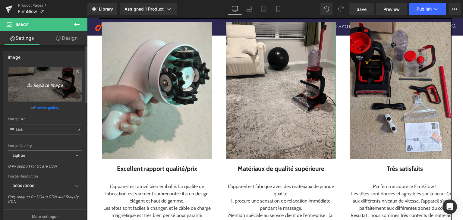
click at [21, 81] on icon "Replace Image" at bounding box center [45, 85] width 48 height 8
type input "C:\fakepath\5.png"
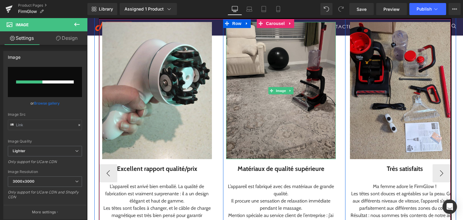
click at [270, 113] on img at bounding box center [281, 90] width 110 height 137
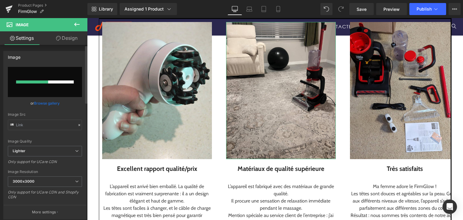
click at [49, 103] on link "Browse gallery" at bounding box center [47, 103] width 26 height 11
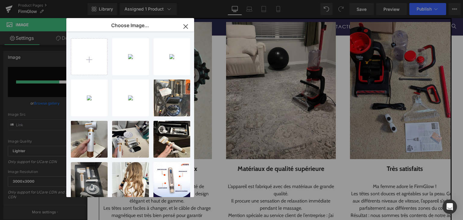
click at [188, 24] on icon "button" at bounding box center [186, 27] width 10 height 10
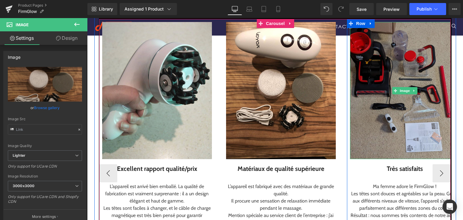
click at [381, 104] on img at bounding box center [405, 90] width 110 height 137
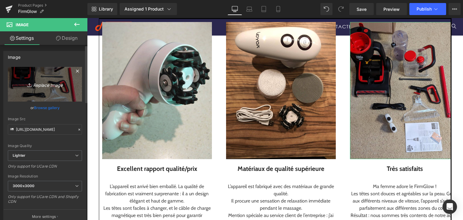
click at [51, 94] on link "Replace Image" at bounding box center [45, 84] width 74 height 35
type input "C:\fakepath\6.png"
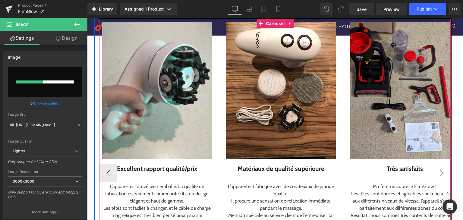
click at [444, 164] on button "›" at bounding box center [442, 173] width 18 height 18
drag, startPoint x: 444, startPoint y: 162, endPoint x: 432, endPoint y: 162, distance: 11.8
click at [444, 164] on div "Très satisfaits" at bounding box center [405, 169] width 110 height 10
click at [432, 164] on div "Très satisfaits" at bounding box center [405, 169] width 110 height 10
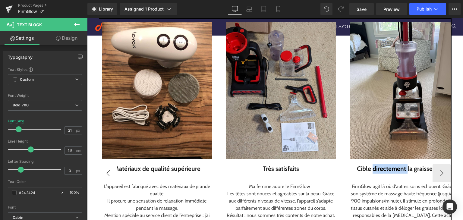
click at [87, 18] on div at bounding box center [87, 18] width 0 height 0
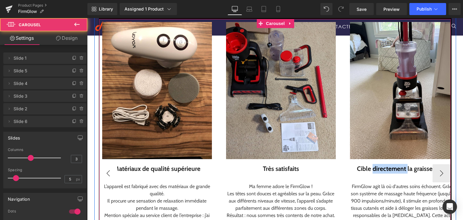
click at [99, 167] on div at bounding box center [100, 179] width 2 height 321
click at [103, 167] on button "‹" at bounding box center [108, 173] width 18 height 18
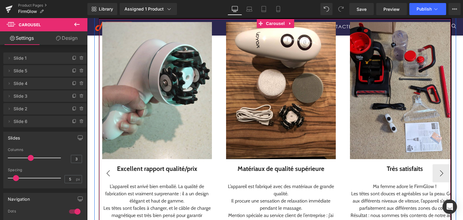
click at [103, 167] on button "‹" at bounding box center [108, 173] width 18 height 18
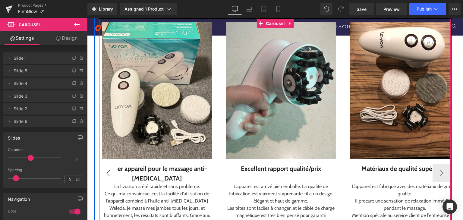
click at [105, 164] on button "‹" at bounding box center [108, 173] width 18 height 18
click at [105, 161] on div "Image Élégant, pratique et abordable Text Block J’ai acheté cet appareil pour …" at bounding box center [347, 173] width 744 height 309
click at [88, 164] on div "Élégant, pratique et abordable" at bounding box center [33, 169] width 110 height 10
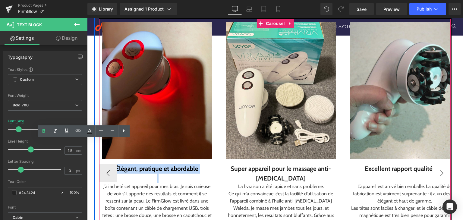
click at [440, 168] on button "›" at bounding box center [442, 173] width 18 height 18
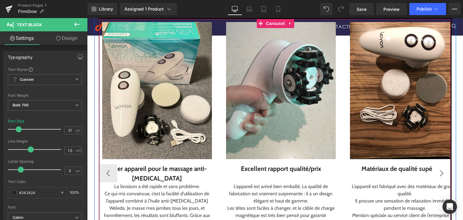
click at [440, 168] on button "›" at bounding box center [442, 173] width 18 height 18
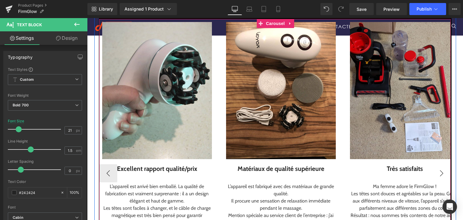
click at [440, 168] on button "›" at bounding box center [442, 173] width 18 height 18
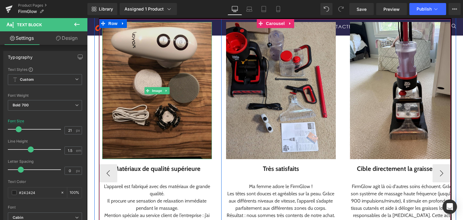
click at [152, 133] on img at bounding box center [157, 90] width 110 height 137
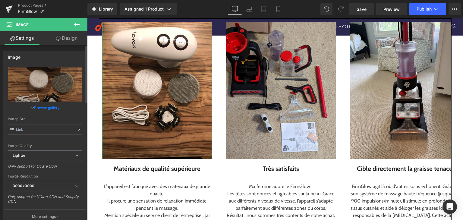
click at [49, 108] on link "Browse gallery" at bounding box center [47, 108] width 26 height 11
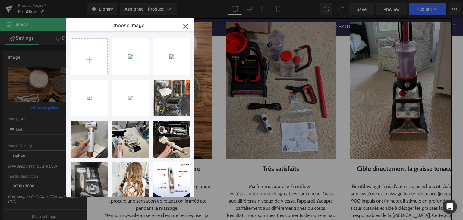
click at [45, 0] on div "Text Block You are previewing how the will restyle your page. You can not edit …" at bounding box center [231, 0] width 463 height 0
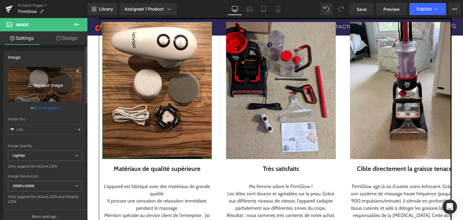
click at [46, 78] on link "Replace Image" at bounding box center [45, 84] width 74 height 35
type input "C:\fakepath\3.png"
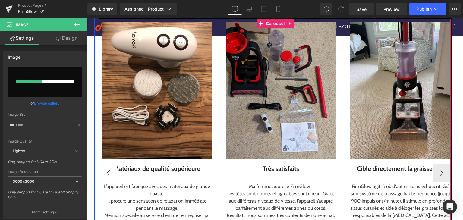
click at [110, 165] on button "‹" at bounding box center [108, 173] width 18 height 18
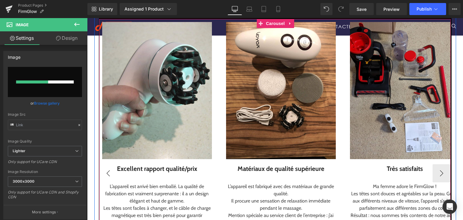
click at [109, 164] on button "‹" at bounding box center [108, 173] width 18 height 18
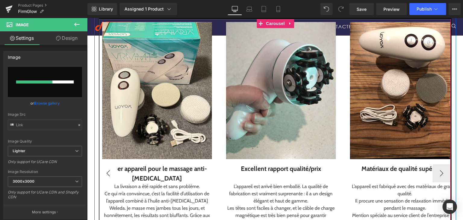
click at [109, 164] on button "‹" at bounding box center [108, 173] width 18 height 18
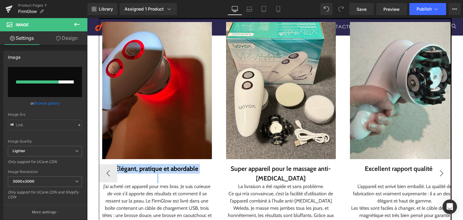
click at [87, 18] on div at bounding box center [87, 18] width 0 height 0
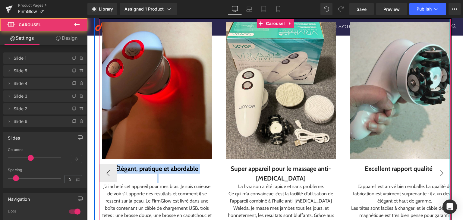
click at [450, 164] on div at bounding box center [451, 179] width 2 height 321
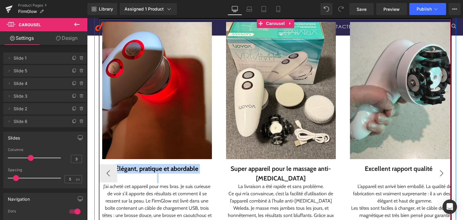
click at [439, 167] on button "›" at bounding box center [442, 173] width 18 height 18
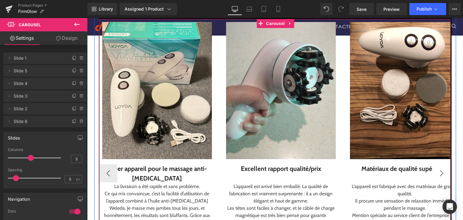
click at [439, 167] on button "›" at bounding box center [442, 173] width 18 height 18
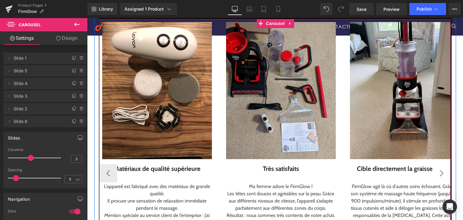
click at [439, 167] on div "Image Élégant, pratique et abordable Text Block J’ai acheté cet appareil pour …" at bounding box center [99, 173] width 744 height 309
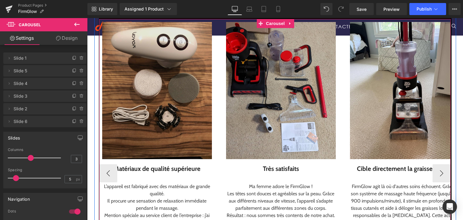
drag, startPoint x: 439, startPoint y: 167, endPoint x: 163, endPoint y: 118, distance: 280.6
click at [336, 174] on div at bounding box center [281, 179] width 110 height 10
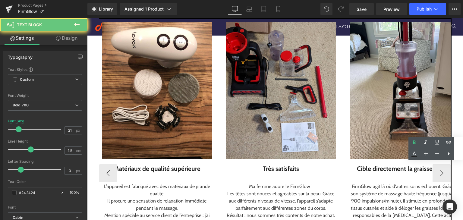
click at [148, 117] on img at bounding box center [157, 90] width 110 height 137
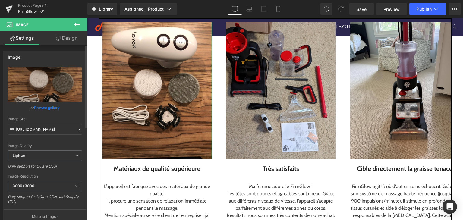
click at [53, 108] on link "Browse gallery" at bounding box center [47, 108] width 26 height 11
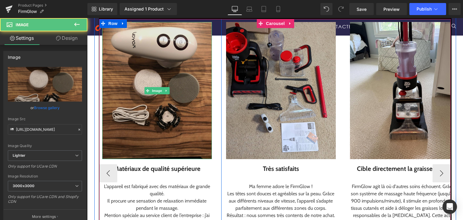
click at [189, 95] on img at bounding box center [157, 90] width 110 height 137
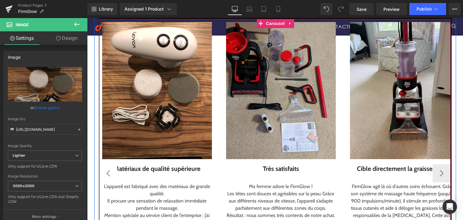
click at [104, 165] on button "‹" at bounding box center [108, 173] width 18 height 18
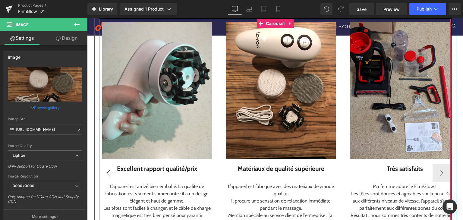
click at [107, 166] on button "‹" at bounding box center [108, 173] width 18 height 18
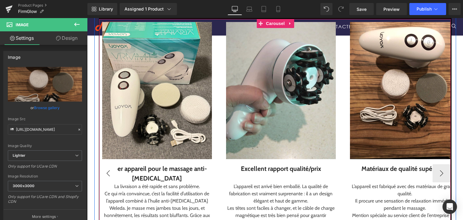
click at [107, 166] on button "‹" at bounding box center [108, 173] width 18 height 18
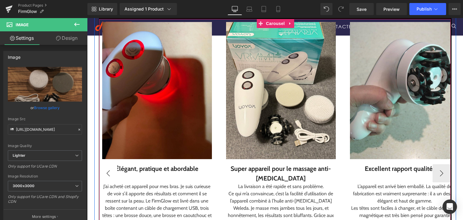
click at [107, 166] on div "Image Élégant, pratique et abordable Text Block J’ai acheté cet appareil pour …" at bounding box center [471, 173] width 744 height 309
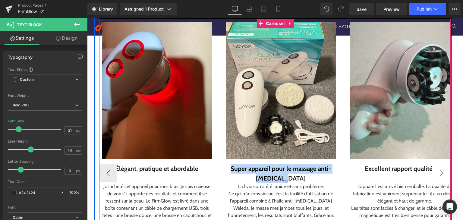
click at [441, 165] on button "›" at bounding box center [442, 173] width 18 height 18
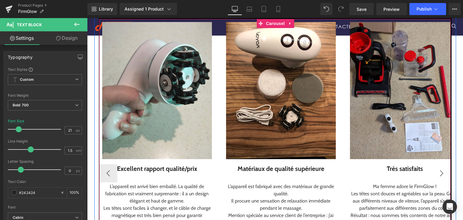
click at [441, 165] on button "›" at bounding box center [442, 173] width 18 height 18
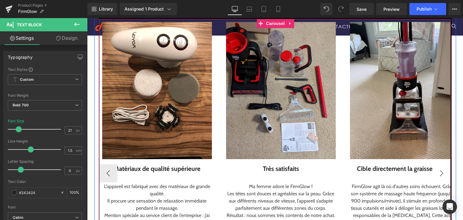
click at [441, 165] on div "Image Élégant, pratique et abordable Text Block J’ai acheté cet appareil pour …" at bounding box center [99, 173] width 744 height 309
click at [110, 168] on button "‹" at bounding box center [108, 173] width 18 height 18
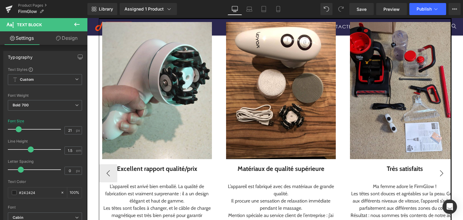
click at [87, 18] on div at bounding box center [87, 18] width 0 height 0
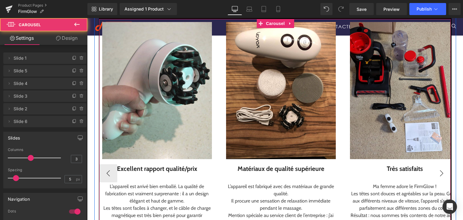
click at [444, 168] on button "›" at bounding box center [442, 173] width 18 height 18
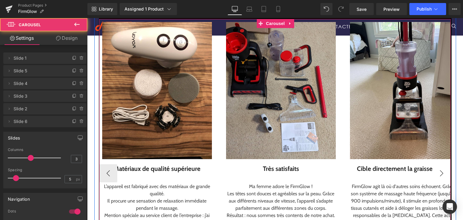
click at [444, 168] on div "Image Élégant, pratique et abordable Text Block J’ai acheté cet appareil pour …" at bounding box center [99, 173] width 744 height 309
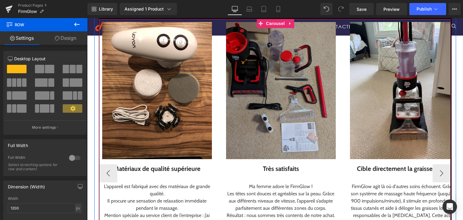
click at [261, 129] on img at bounding box center [281, 90] width 110 height 137
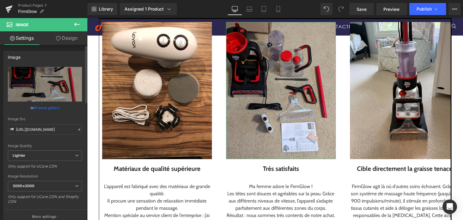
click at [45, 107] on link "Browse gallery" at bounding box center [47, 108] width 26 height 11
click at [41, 0] on div "Text Block You are previewing how the will restyle your page. You can not edit …" at bounding box center [231, 0] width 463 height 0
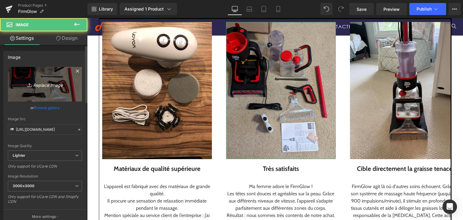
click at [39, 81] on icon "Replace Image" at bounding box center [45, 85] width 48 height 8
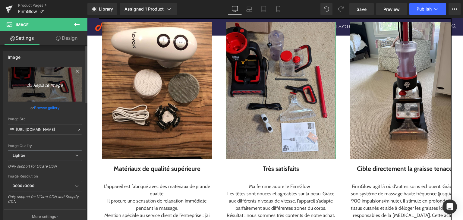
type input "C:\fakepath\5.png"
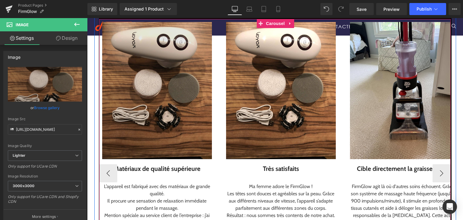
click at [163, 128] on img at bounding box center [157, 90] width 110 height 137
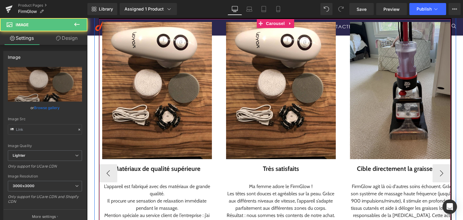
click at [387, 116] on img at bounding box center [405, 90] width 110 height 137
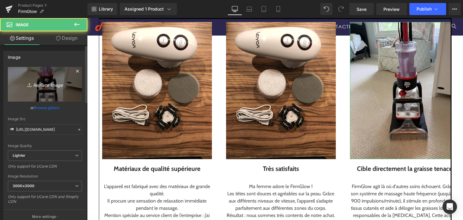
click at [52, 94] on link "Replace Image" at bounding box center [45, 84] width 74 height 35
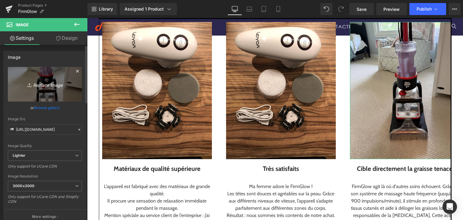
type input "C:\fakepath\6.png"
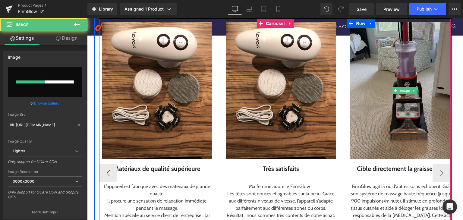
click at [386, 124] on img at bounding box center [405, 90] width 110 height 137
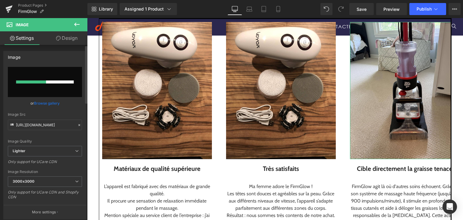
click at [38, 103] on link "Browse gallery" at bounding box center [47, 103] width 26 height 11
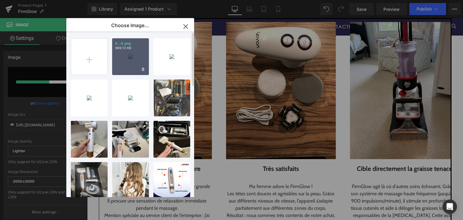
click at [133, 61] on div "6...6.png 989.13 KB" at bounding box center [130, 56] width 37 height 37
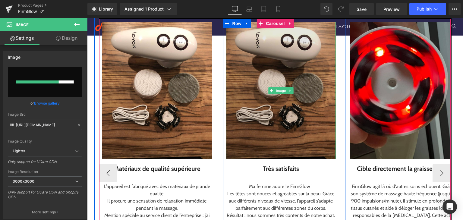
click at [247, 126] on img at bounding box center [281, 90] width 110 height 137
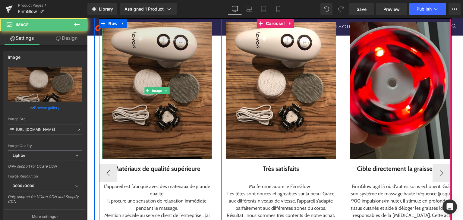
click at [152, 125] on img at bounding box center [157, 90] width 110 height 137
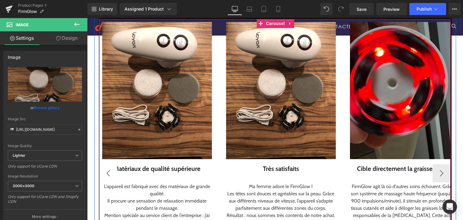
click at [106, 164] on button "‹" at bounding box center [108, 173] width 18 height 18
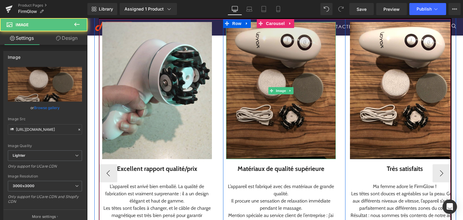
click at [314, 125] on img at bounding box center [281, 90] width 110 height 137
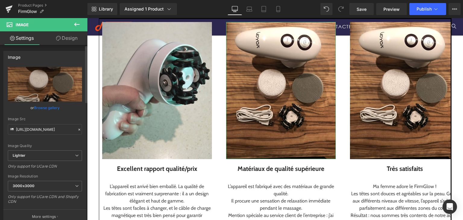
click at [50, 107] on link "Browse gallery" at bounding box center [47, 108] width 26 height 11
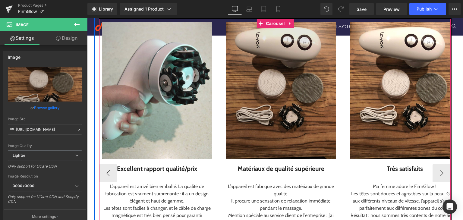
drag, startPoint x: 266, startPoint y: 123, endPoint x: 259, endPoint y: 121, distance: 7.3
click at [266, 123] on img at bounding box center [281, 90] width 110 height 137
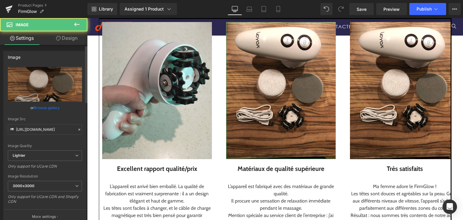
click at [52, 107] on link "Browse gallery" at bounding box center [47, 108] width 26 height 11
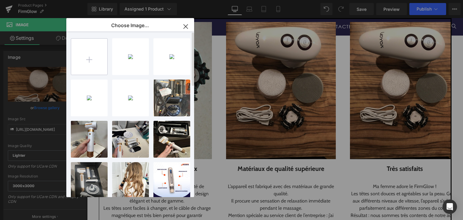
click at [89, 62] on input "file" at bounding box center [89, 57] width 36 height 36
type input "C:\fakepath\4.png"
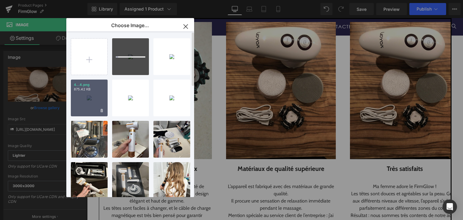
click at [94, 104] on div "4...4.png 875.42 KB" at bounding box center [89, 98] width 37 height 37
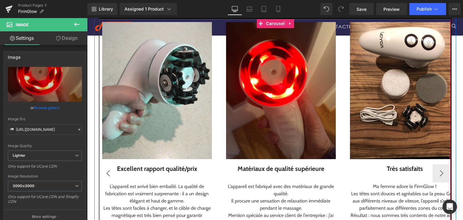
click at [107, 164] on button "‹" at bounding box center [108, 173] width 18 height 18
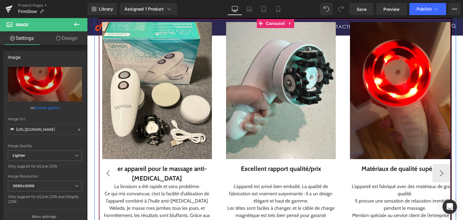
click at [107, 164] on button "‹" at bounding box center [108, 173] width 18 height 18
click at [107, 164] on div "Super appareil pour le massage anti-[MEDICAL_DATA]" at bounding box center [157, 173] width 110 height 19
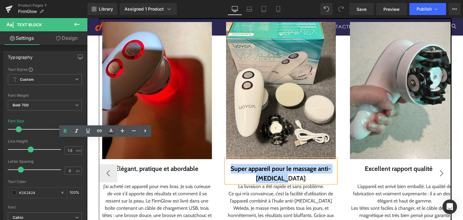
click at [447, 164] on button "›" at bounding box center [442, 173] width 18 height 18
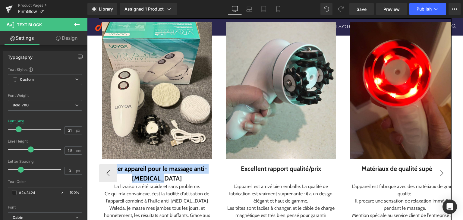
click at [447, 164] on div "Image Élégant, pratique et abordable Text Block Text Block Separator Icon Icon…" at bounding box center [275, 179] width 353 height 323
click at [87, 18] on div at bounding box center [87, 18] width 0 height 0
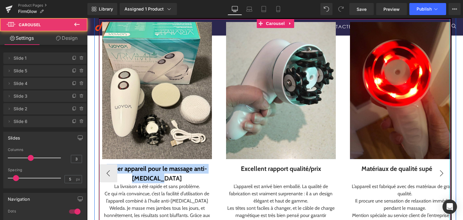
click at [450, 164] on div at bounding box center [451, 179] width 2 height 321
click at [443, 166] on button "›" at bounding box center [442, 173] width 18 height 18
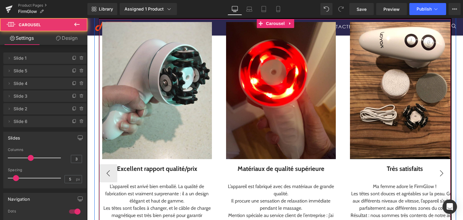
click at [443, 166] on button "›" at bounding box center [442, 173] width 18 height 18
click at [443, 174] on div at bounding box center [405, 179] width 110 height 10
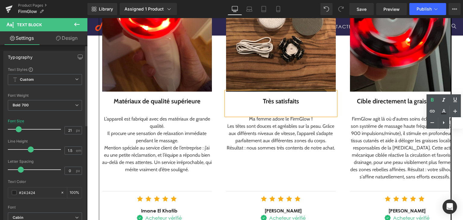
scroll to position [762, 0]
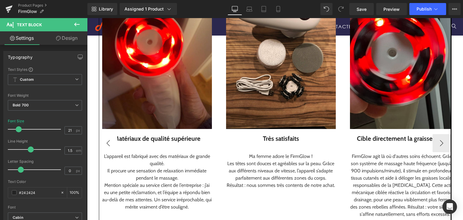
click at [104, 135] on button "‹" at bounding box center [108, 143] width 18 height 18
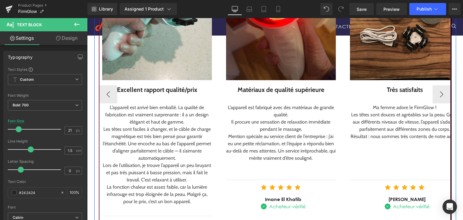
scroll to position [822, 0]
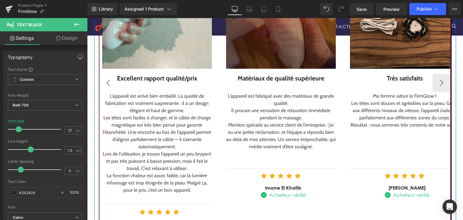
click at [106, 79] on button "‹" at bounding box center [108, 83] width 18 height 18
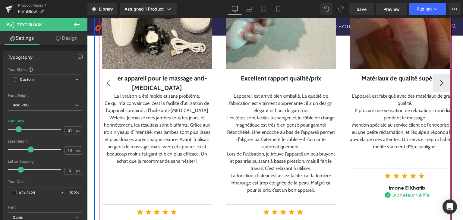
click at [106, 79] on button "‹" at bounding box center [108, 83] width 18 height 18
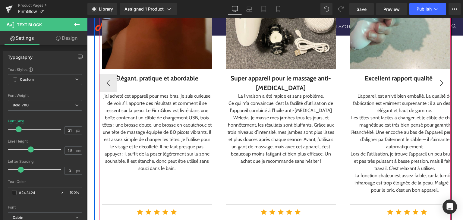
click at [440, 75] on button "›" at bounding box center [442, 83] width 18 height 18
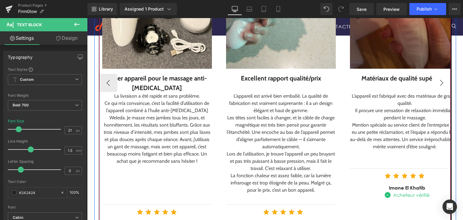
click at [440, 75] on button "›" at bounding box center [442, 83] width 18 height 18
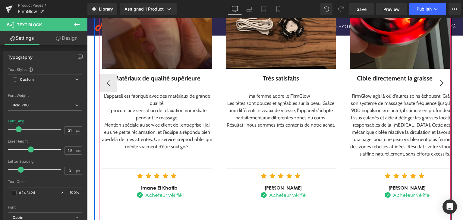
click at [440, 75] on div "Image Élégant, pratique et abordable Text Block J’ai acheté cet appareil pour …" at bounding box center [99, 82] width 744 height 309
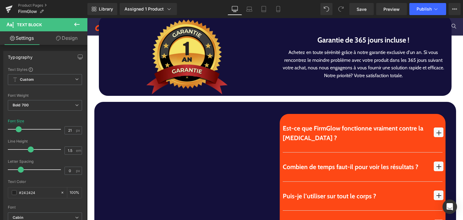
scroll to position [1697, 0]
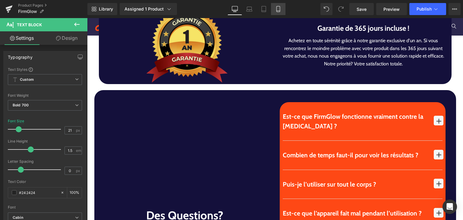
click at [272, 12] on link "Mobile" at bounding box center [278, 9] width 14 height 12
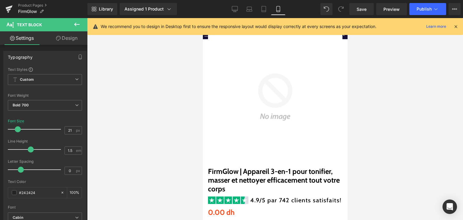
scroll to position [0, 0]
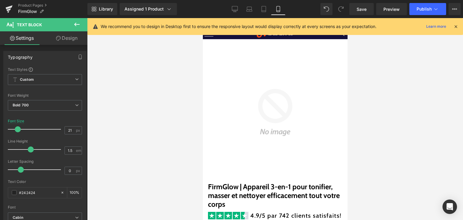
drag, startPoint x: 456, startPoint y: 27, endPoint x: 352, endPoint y: 38, distance: 104.1
click at [456, 26] on icon at bounding box center [455, 26] width 5 height 5
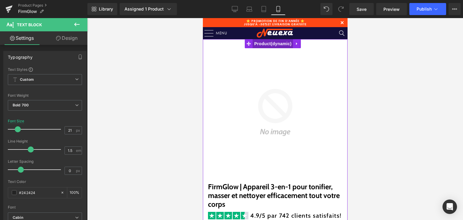
click at [265, 43] on span "Product" at bounding box center [273, 43] width 40 height 9
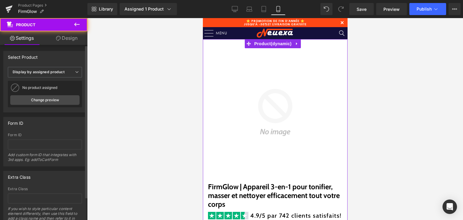
click at [57, 81] on div "No product assigned CleanMaster | Nettoyeur de tapis puissant pour un intérieur…" at bounding box center [45, 94] width 74 height 27
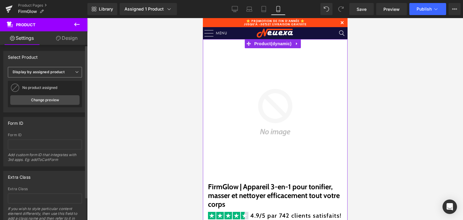
click at [59, 72] on b "Display by assigned product" at bounding box center [39, 72] width 52 height 5
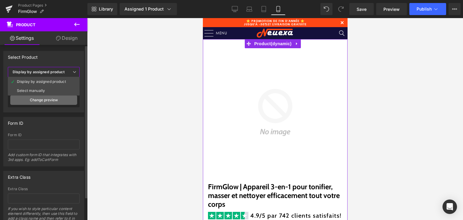
click at [60, 100] on link "Change preview" at bounding box center [43, 100] width 67 height 10
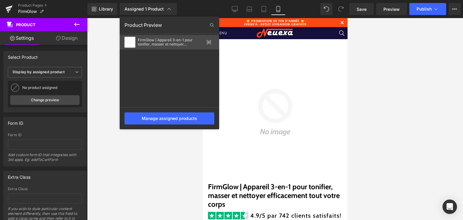
click at [157, 46] on div "FirmGlow | Appareil 3-en-1 pour tonifier, masser et nettoyer efficacement tout …" at bounding box center [170, 42] width 100 height 14
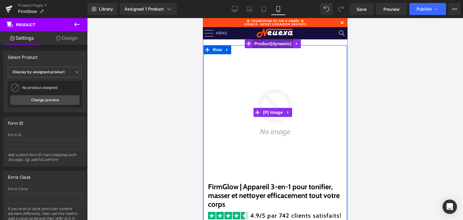
click at [266, 44] on span "Product" at bounding box center [273, 43] width 40 height 9
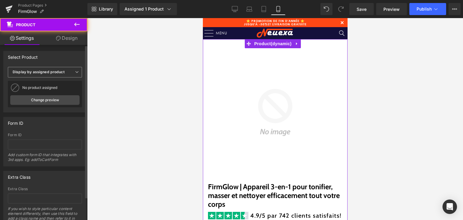
click at [53, 76] on span "Display by assigned product" at bounding box center [45, 72] width 74 height 11
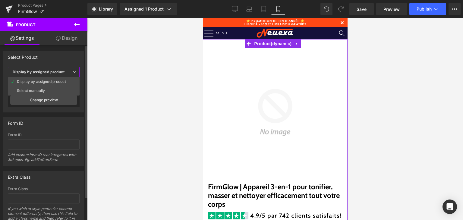
click at [45, 68] on span "Display by assigned product" at bounding box center [44, 72] width 72 height 11
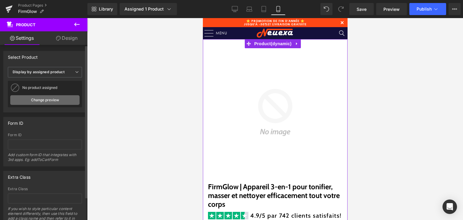
click at [46, 100] on link "Change preview" at bounding box center [44, 100] width 69 height 10
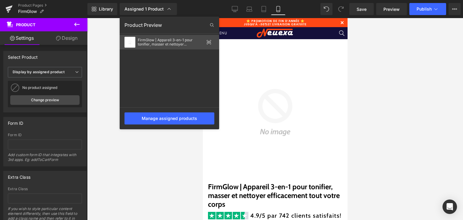
click at [149, 41] on div "FirmGlow | Appareil 3-en-1 pour tonifier, masser et nettoyer efficacement tout …" at bounding box center [171, 42] width 66 height 8
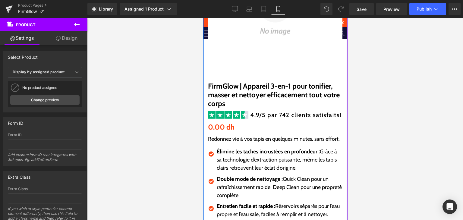
scroll to position [151, 0]
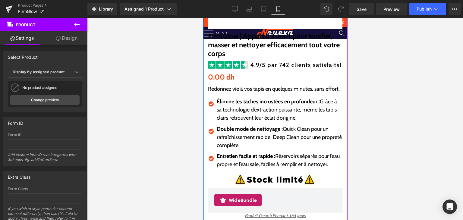
click at [218, 88] on p "Redonnez vie à vos tapis en quelques minutes, sans effort." at bounding box center [275, 89] width 135 height 8
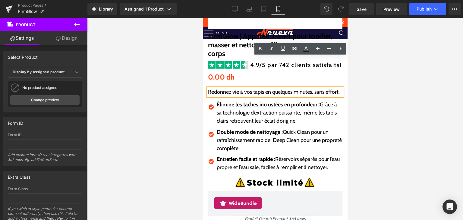
scroll to position [154, 0]
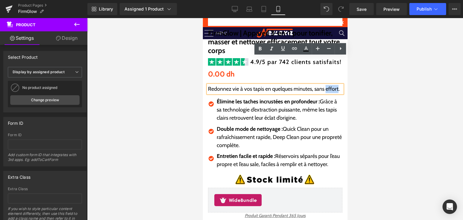
click at [218, 88] on p "Redonnez vie à vos tapis en quelques minutes, sans effort." at bounding box center [275, 89] width 135 height 8
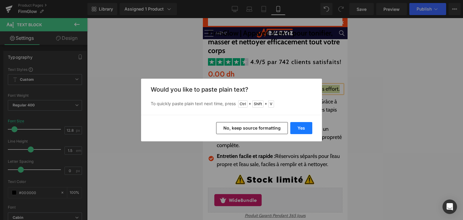
click at [300, 129] on button "Yes" at bounding box center [302, 128] width 22 height 12
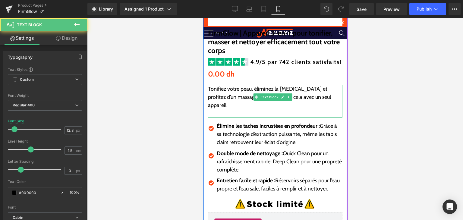
click at [225, 89] on p "Tonifiez votre peau, éliminez la [MEDICAL_DATA] et profitez d’un massage relaxa…" at bounding box center [275, 97] width 135 height 24
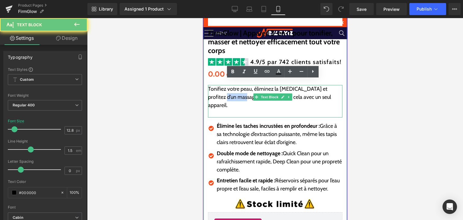
click at [225, 89] on p "Tonifiez votre peau, éliminez la [MEDICAL_DATA] et profitez d’un massage relaxa…" at bounding box center [275, 97] width 135 height 24
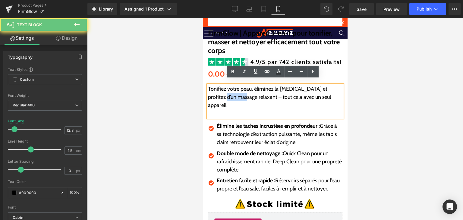
click at [225, 89] on p "Tonifiez votre peau, éliminez la [MEDICAL_DATA] et profitez d’un massage relaxa…" at bounding box center [275, 97] width 135 height 24
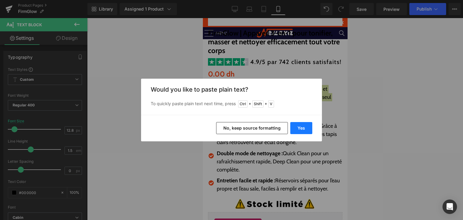
click at [294, 129] on button "Yes" at bounding box center [302, 128] width 22 height 12
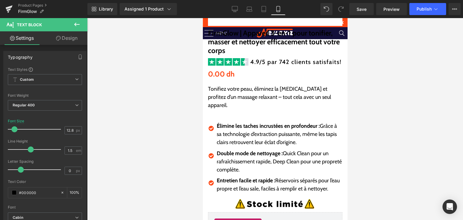
click at [224, 125] on p "Élimine les taches incrustées en profondeur : Grâce à sa technologie d’extracti…" at bounding box center [280, 134] width 126 height 24
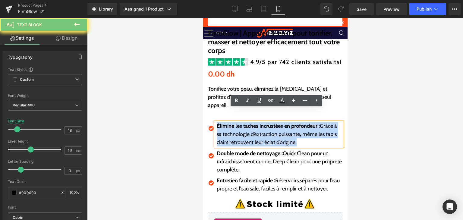
click at [224, 125] on p "Élimine les taches incrustées en profondeur : Grâce à sa technologie d’extracti…" at bounding box center [280, 134] width 126 height 24
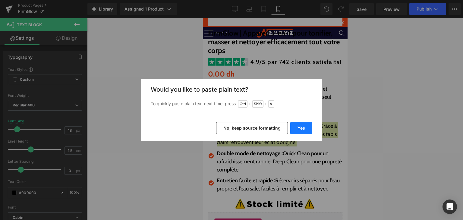
click at [303, 126] on button "Yes" at bounding box center [302, 128] width 22 height 12
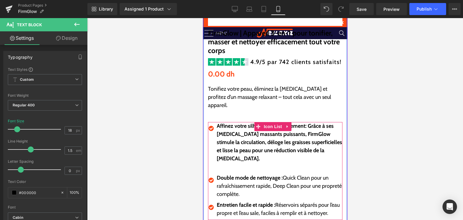
click at [230, 174] on p "Double mode de nettoyage : Quick Clean pour un rafraîchissement rapide, Deep Cl…" at bounding box center [280, 186] width 126 height 24
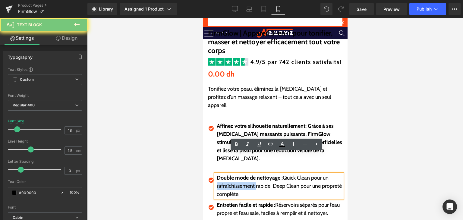
click at [230, 174] on p "Double mode de nettoyage : Quick Clean pour un rafraîchissement rapide, Deep Cl…" at bounding box center [280, 186] width 126 height 24
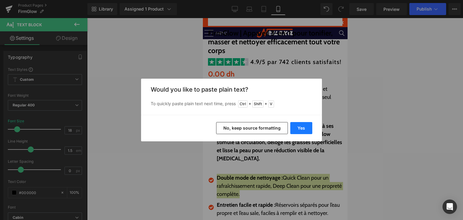
click at [299, 127] on button "Yes" at bounding box center [302, 128] width 22 height 12
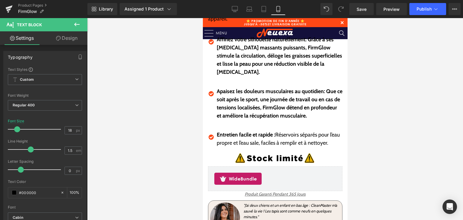
scroll to position [244, 0]
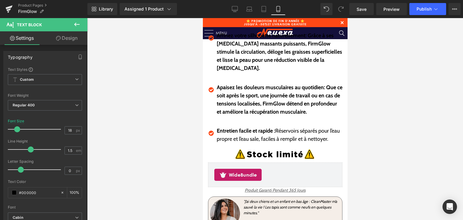
click at [236, 128] on strong "Entretien facile et rapide :" at bounding box center [246, 131] width 59 height 7
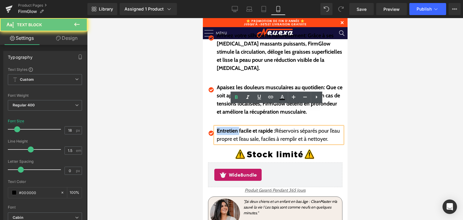
click at [236, 128] on strong "Entretien facile et rapide :" at bounding box center [246, 131] width 59 height 7
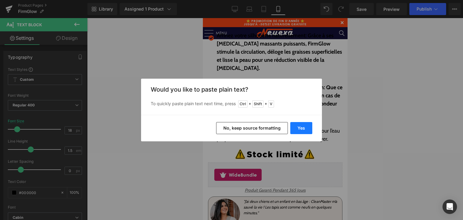
click at [298, 126] on button "Yes" at bounding box center [302, 128] width 22 height 12
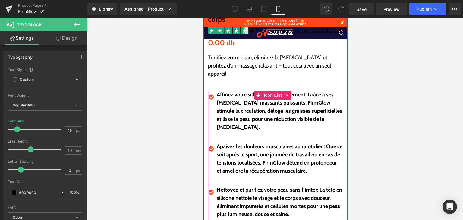
scroll to position [184, 0]
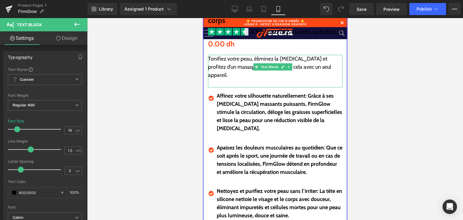
click at [223, 79] on p at bounding box center [275, 83] width 135 height 8
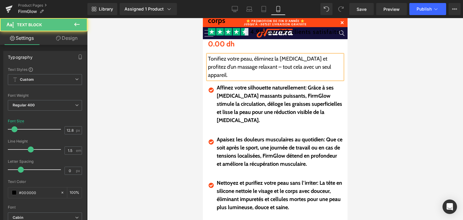
click at [237, 125] on p at bounding box center [280, 129] width 126 height 8
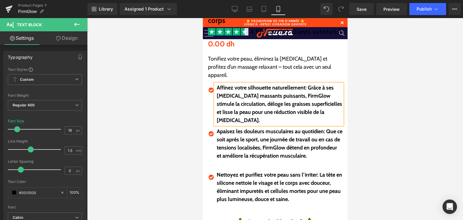
click at [236, 160] on p at bounding box center [280, 164] width 126 height 8
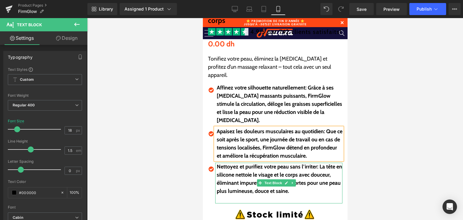
click at [241, 196] on p at bounding box center [280, 200] width 126 height 8
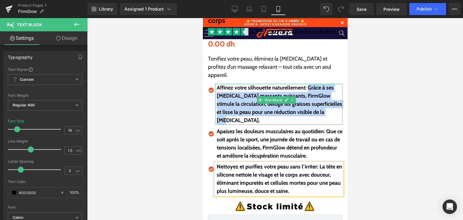
drag, startPoint x: 308, startPoint y: 76, endPoint x: 328, endPoint y: 97, distance: 29.0
click at [328, 97] on b "Affinez votre silhouette naturellement: Grâce à ses [MEDICAL_DATA] massants pui…" at bounding box center [280, 103] width 126 height 39
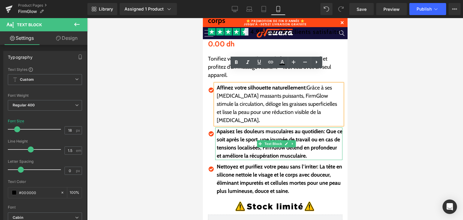
click at [313, 128] on b "Apaisez les douleurs musculaires au quotidien: Que ce soit après le sport, une …" at bounding box center [280, 143] width 126 height 31
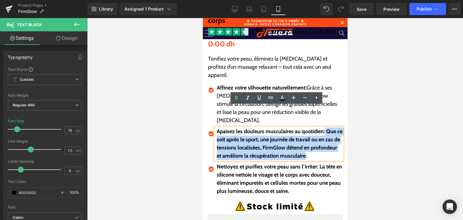
drag, startPoint x: 325, startPoint y: 112, endPoint x: 332, endPoint y: 134, distance: 23.2
click at [332, 136] on b "Apaisez les douleurs musculaires au quotidien: Que ce soit après le sport, une …" at bounding box center [280, 143] width 126 height 31
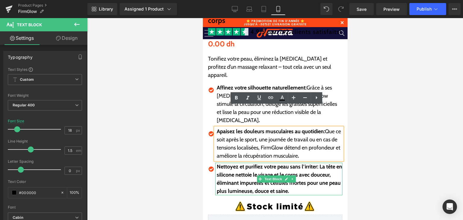
click at [246, 164] on b "Nettoyez et purifiez votre peau sans l’irriter: La tête en silicone nettoie le …" at bounding box center [280, 179] width 126 height 31
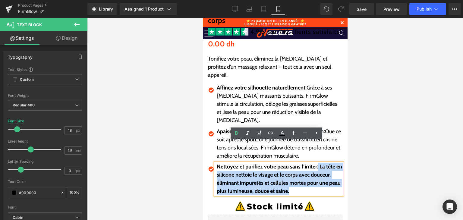
drag, startPoint x: 319, startPoint y: 148, endPoint x: 324, endPoint y: 167, distance: 19.5
click at [325, 170] on p "Nettoyez et purifiez votre peau sans l’irriter: La tête en silicone nettoie le …" at bounding box center [280, 179] width 126 height 33
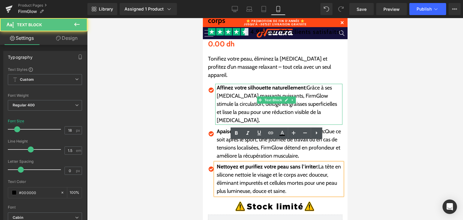
click at [234, 84] on strong "Affinez votre silhouette naturellement:" at bounding box center [262, 87] width 90 height 7
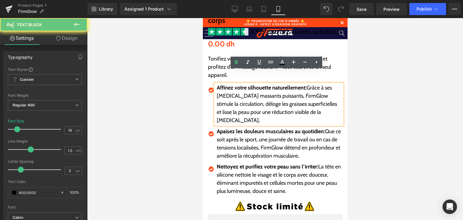
click at [233, 84] on strong "Affinez votre silhouette naturellement:" at bounding box center [262, 87] width 90 height 7
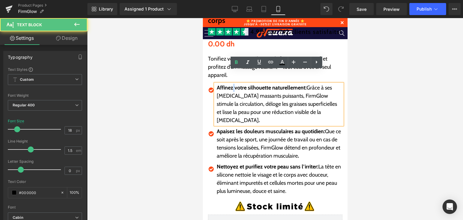
click at [234, 84] on strong "Affinez votre silhouette naturellement:" at bounding box center [262, 87] width 90 height 7
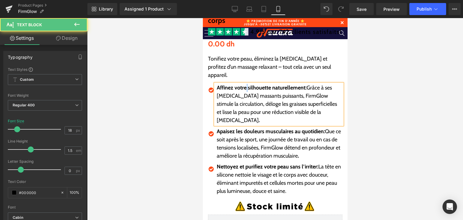
click at [248, 84] on strong "Affinez votre silhouette naturellement:" at bounding box center [262, 87] width 90 height 7
click at [272, 84] on strong "Affinez votre silhouette naturellement:" at bounding box center [262, 87] width 90 height 7
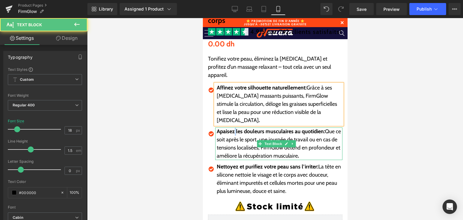
click at [234, 128] on strong "Apaisez les douleurs musculaires au quotidien:" at bounding box center [271, 131] width 108 height 7
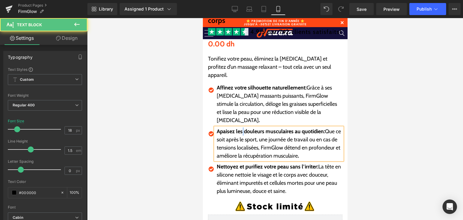
click at [244, 128] on strong "Apaisez les douleurs musculaires au quotidien:" at bounding box center [271, 131] width 108 height 7
click at [264, 128] on strong "Apaisez les douleurs musculaires au quotidien:" at bounding box center [271, 131] width 108 height 7
click at [294, 128] on p "Apaisez les douleurs musculaires au quotidien: Que ce soit après le sport, une …" at bounding box center [280, 144] width 126 height 33
click at [302, 128] on strong "Apaisez les douleurs musculaires au quotidien:" at bounding box center [271, 131] width 108 height 7
click at [238, 163] on p "Nettoyez et purifiez votre peau sans l’irriter: La tête en silicone nettoie le …" at bounding box center [280, 179] width 126 height 33
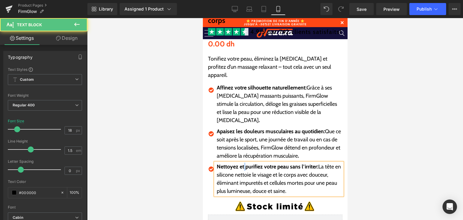
click at [243, 164] on strong "Nettoyez et purifiez votre peau sans l’irriter:" at bounding box center [268, 167] width 102 height 7
click at [264, 163] on p "Nettoyez et purifiez votre peau sans l’irriter: La tête en silicone nettoie le …" at bounding box center [280, 179] width 126 height 33
click at [278, 164] on strong "Nettoyez et purifiez votre peau sans l’irriter:" at bounding box center [268, 167] width 102 height 7
click at [291, 164] on strong "Nettoyez et purifiez votre peau sans l’irriter:" at bounding box center [268, 167] width 102 height 7
click at [303, 164] on strong "Nettoyez et purifiez votre peau sans l’irriter:" at bounding box center [268, 167] width 102 height 7
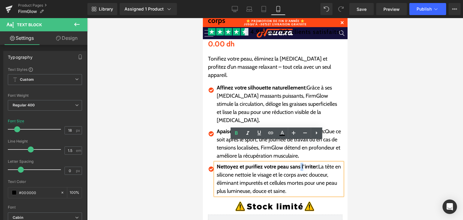
click at [301, 164] on strong "Nettoyez et purifiez votre peau sans l’irriter:" at bounding box center [268, 167] width 102 height 7
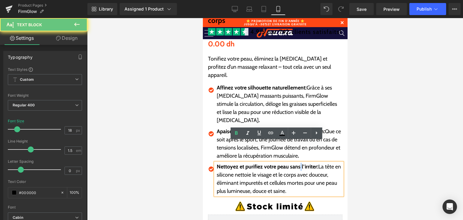
click at [302, 164] on strong "Nettoyez et purifiez votre peau sans l’irriter:" at bounding box center [268, 167] width 102 height 7
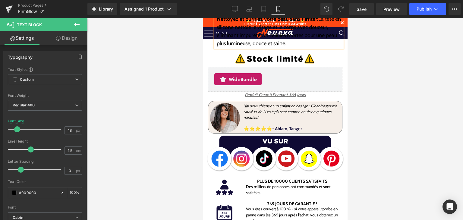
scroll to position [335, 0]
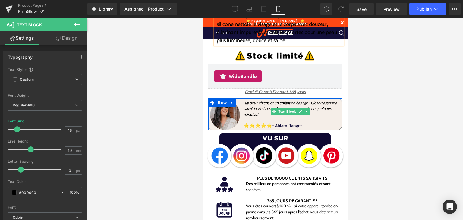
click at [244, 101] on icon ""J’ai deux chiens et un enfant en bas âge : CleanMaster m’a sauvé la vie ! Les …" at bounding box center [290, 109] width 94 height 16
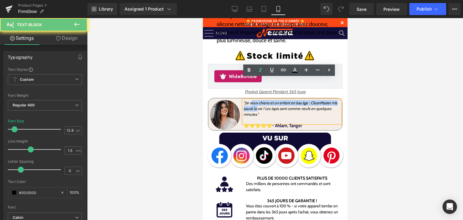
drag, startPoint x: 251, startPoint y: 83, endPoint x: 256, endPoint y: 86, distance: 5.8
click at [256, 101] on icon ""J’ai deux chiens et un enfant en bas âge : CleanMaster m’a sauvé la vie ! Les …" at bounding box center [290, 109] width 94 height 16
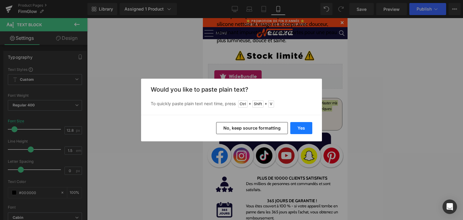
click at [300, 126] on button "Yes" at bounding box center [302, 128] width 22 height 12
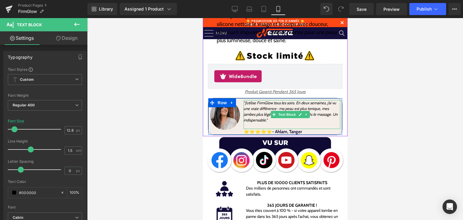
click at [275, 123] on p at bounding box center [291, 126] width 97 height 6
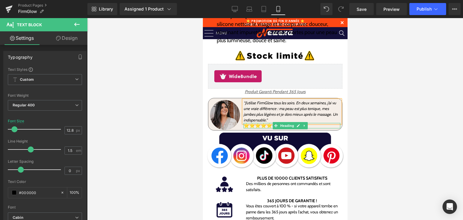
click at [319, 123] on h1 "⭐⭐⭐⭐⭐- Ahlam, Tanger" at bounding box center [291, 125] width 97 height 5
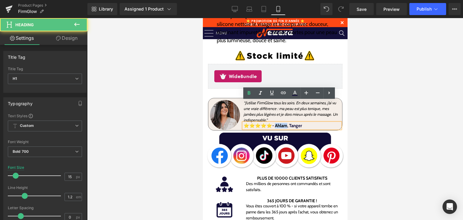
drag, startPoint x: 289, startPoint y: 104, endPoint x: 277, endPoint y: 105, distance: 11.5
click at [277, 123] on font "⭐⭐⭐⭐⭐- Ahlam, Tanger" at bounding box center [272, 125] width 59 height 5
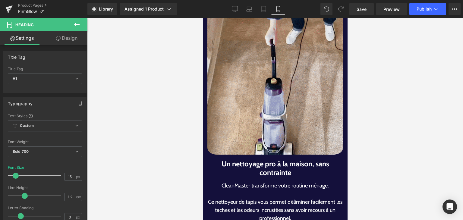
scroll to position [667, 0]
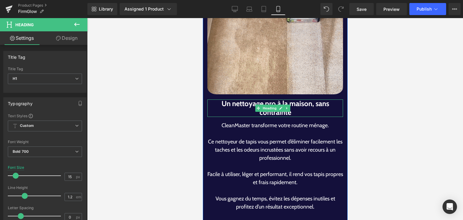
click at [219, 100] on h1 "Un nettoyage pro à la maison, sans contrainte" at bounding box center [275, 108] width 136 height 17
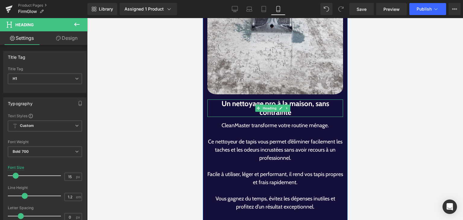
click at [219, 100] on h1 "Un nettoyage pro à la maison, sans contrainte" at bounding box center [275, 108] width 136 height 17
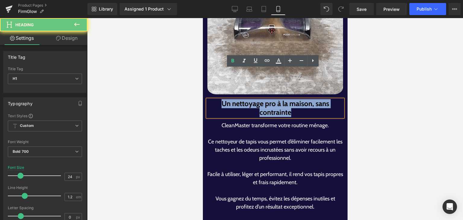
click at [219, 100] on h1 "Un nettoyage pro à la maison, sans contrainte" at bounding box center [275, 108] width 136 height 17
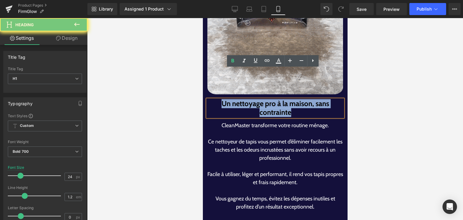
paste div
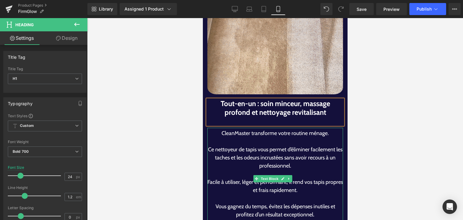
click at [242, 146] on p "Ce nettoyeur de tapis vous permet d’éliminer facilement les taches et les odeur…" at bounding box center [275, 158] width 136 height 24
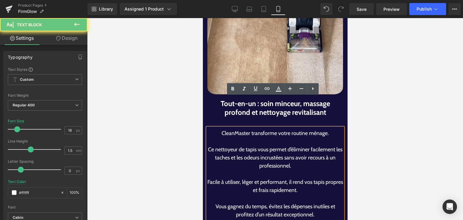
drag, startPoint x: 235, startPoint y: 117, endPoint x: 250, endPoint y: 126, distance: 16.7
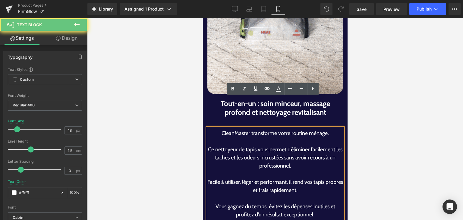
click at [245, 146] on p "Ce nettoyeur de tapis vous permet d’éliminer facilement les taches et les odeur…" at bounding box center [275, 158] width 136 height 24
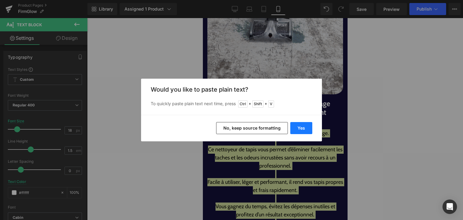
click at [300, 128] on button "Yes" at bounding box center [302, 128] width 22 height 12
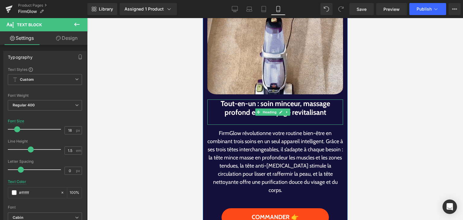
click at [262, 117] on div at bounding box center [275, 121] width 136 height 8
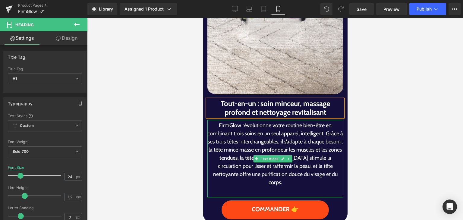
click at [333, 122] on p "FirmGlow révolutionne votre routine bien-être en combinant trois soins en un se…" at bounding box center [275, 154] width 136 height 65
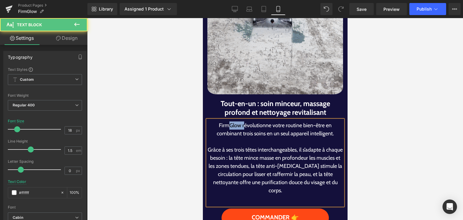
drag, startPoint x: 241, startPoint y: 94, endPoint x: 228, endPoint y: 94, distance: 12.7
click at [228, 122] on p "FirmGlow révolutionne votre routine bien-être en combinant trois soins en un se…" at bounding box center [275, 130] width 136 height 16
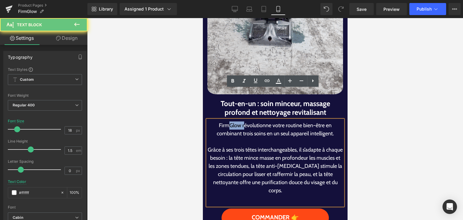
click at [228, 122] on p "FirmGlow révolutionne votre routine bien-être en combinant trois soins en un se…" at bounding box center [275, 130] width 136 height 16
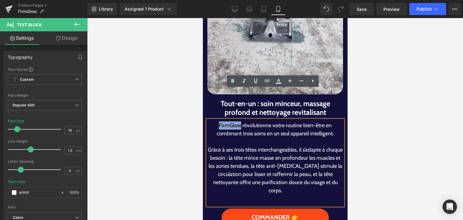
drag, startPoint x: 215, startPoint y: 95, endPoint x: 239, endPoint y: 95, distance: 24.1
click at [239, 122] on p "FirmGlow révolutionne votre routine bien-être en combinant trois soins en un se…" at bounding box center [275, 130] width 136 height 16
copy p "FirmGlow"
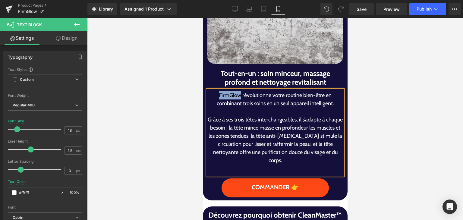
scroll to position [787, 0]
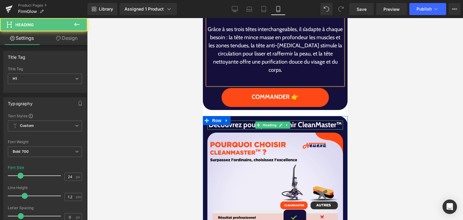
click at [252, 121] on h1 "Découvrez pourquoi obtenir CleanMaster™" at bounding box center [275, 125] width 136 height 9
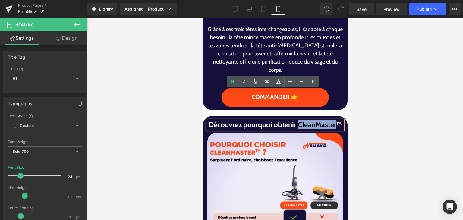
drag, startPoint x: 250, startPoint y: 102, endPoint x: 288, endPoint y: 102, distance: 38.0
click at [288, 121] on h1 "Découvrez pourquoi obtenir CleanMaster™" at bounding box center [275, 125] width 136 height 9
paste div
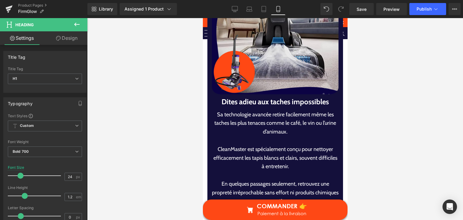
scroll to position [1481, 0]
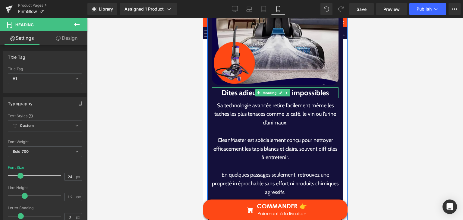
click at [221, 87] on h1 "Dites adieu aux taches impossibles" at bounding box center [275, 92] width 127 height 11
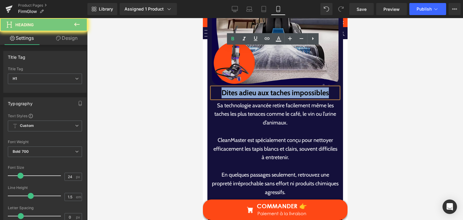
click at [221, 87] on h1 "Dites adieu aux taches impossibles" at bounding box center [275, 92] width 127 height 11
paste div
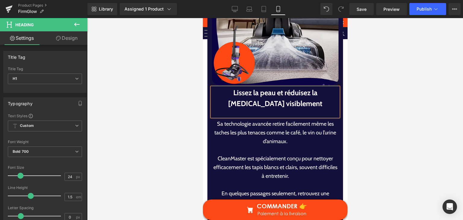
click at [264, 109] on div at bounding box center [275, 113] width 127 height 8
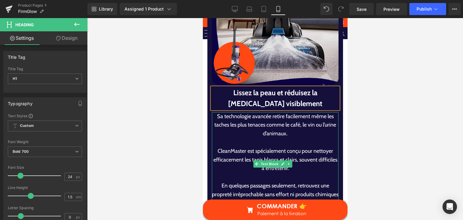
click at [223, 112] on p "Sa technologie avancée retire facilement même les taches les plus tenaces comme…" at bounding box center [275, 125] width 127 height 26
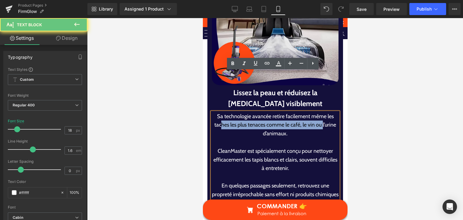
click at [238, 112] on p "Sa technologie avancée retire facilement même les taches les plus tenaces comme…" at bounding box center [275, 125] width 127 height 26
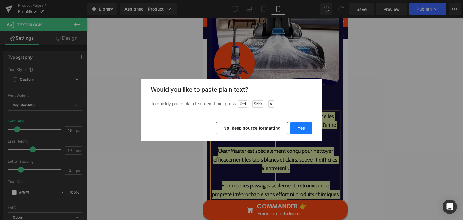
click at [297, 122] on button "Yes" at bounding box center [302, 128] width 22 height 12
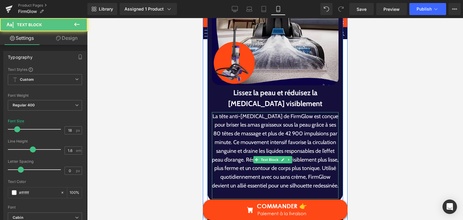
click at [230, 112] on p "La tête anti-[MEDICAL_DATA] de FirmGlow est conçue pour briser les amas graisse…" at bounding box center [275, 151] width 127 height 78
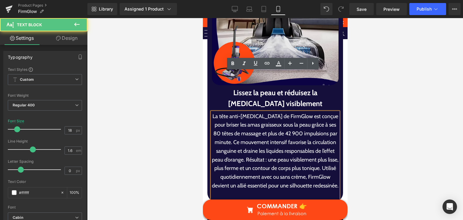
click at [227, 112] on p "La tête anti-[MEDICAL_DATA] de FirmGlow est conçue pour briser les amas graisse…" at bounding box center [275, 151] width 127 height 78
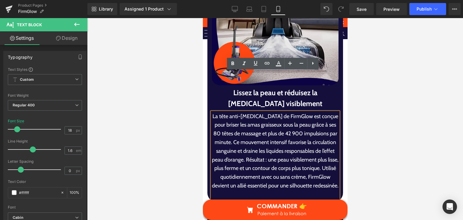
click at [230, 112] on p "La tête anti-[MEDICAL_DATA] de FirmGlow est conçue pour briser les amas graisse…" at bounding box center [275, 151] width 127 height 78
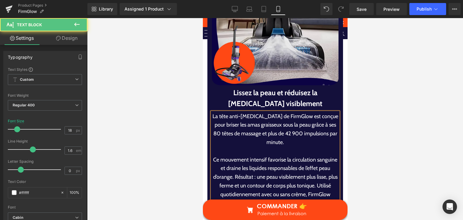
click at [248, 156] on p "Ce mouvement intensif favorise la circulation sanguine et draine les liquides r…" at bounding box center [275, 182] width 127 height 52
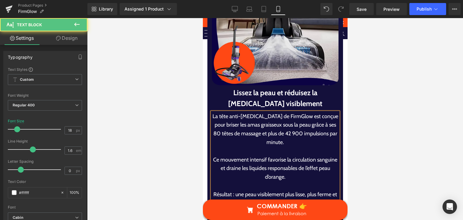
click at [306, 190] on p "Résultat : une peau visiblement plus lisse, plus ferme et un contour de corps p…" at bounding box center [275, 207] width 127 height 35
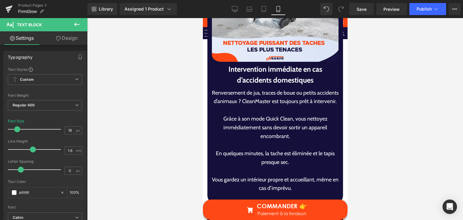
scroll to position [1813, 0]
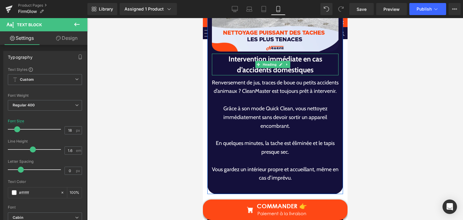
click at [235, 54] on h1 "Intervention immédiate en cas d’accidents domestiques" at bounding box center [275, 65] width 127 height 22
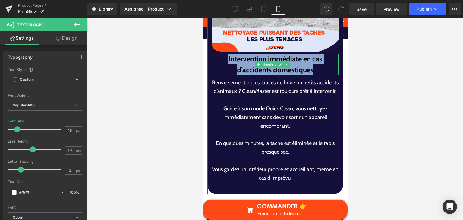
click at [235, 54] on h1 "Intervention immédiate en cas d’accidents domestiques" at bounding box center [275, 65] width 127 height 22
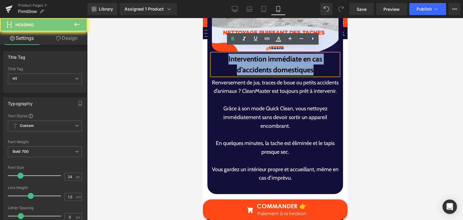
paste div
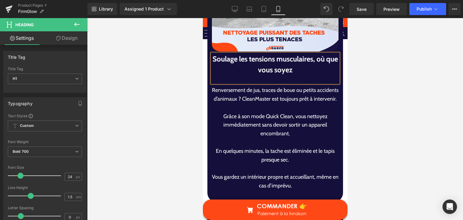
click at [229, 103] on p at bounding box center [275, 107] width 127 height 9
click at [232, 112] on p "Grâce à son mode Quick Clean, vous nettoyez immédiatement sans devoir sortir un…" at bounding box center [275, 125] width 127 height 26
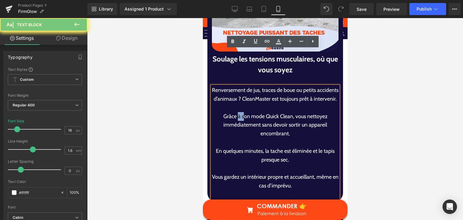
drag, startPoint x: 236, startPoint y: 89, endPoint x: 242, endPoint y: 92, distance: 6.5
click at [242, 112] on p "Grâce à son mode Quick Clean, vous nettoyez immédiatement sans devoir sortir un…" at bounding box center [275, 125] width 127 height 26
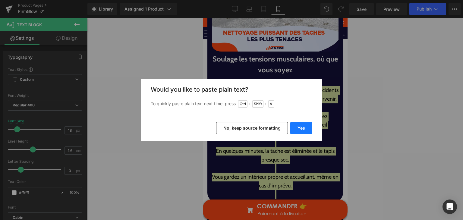
drag, startPoint x: 297, startPoint y: 125, endPoint x: 89, endPoint y: 106, distance: 209.0
click at [297, 125] on button "Yes" at bounding box center [302, 128] width 22 height 12
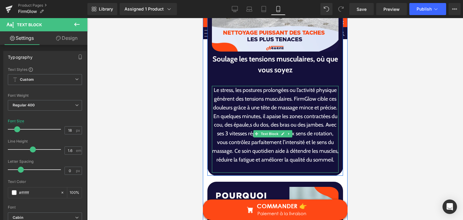
click at [323, 86] on p "Le stress, les postures prolongées ou l’activité physique génèrent des tensions…" at bounding box center [275, 125] width 127 height 78
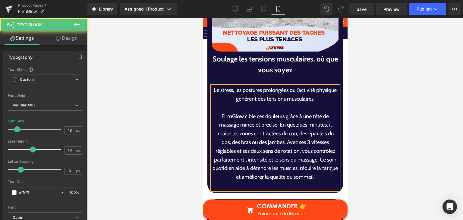
click at [277, 112] on p "FirmGlow cible ces douleurs grâce à une tête de massage mince et précise. En qu…" at bounding box center [275, 146] width 127 height 69
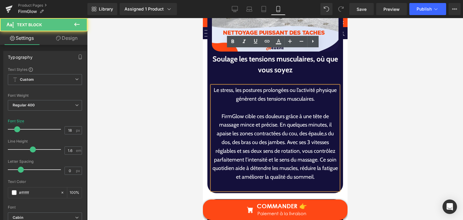
click at [276, 112] on p "FirmGlow cible ces douleurs grâce à une tête de massage mince et précise. En qu…" at bounding box center [275, 146] width 127 height 69
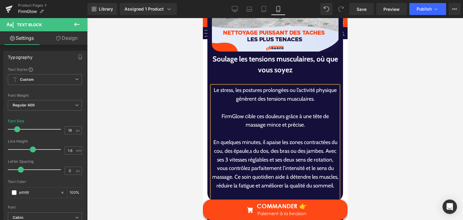
click at [333, 138] on p "En quelques minutes, il apaise les zones contractées du cou, des épaule,s du do…" at bounding box center [275, 164] width 127 height 52
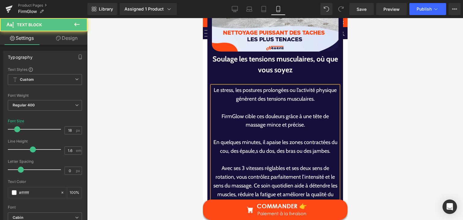
click at [253, 164] on p "Avec ses 3 vitesses réglables et ses deux sens de rotation, vous contrôlez parf…" at bounding box center [275, 185] width 127 height 43
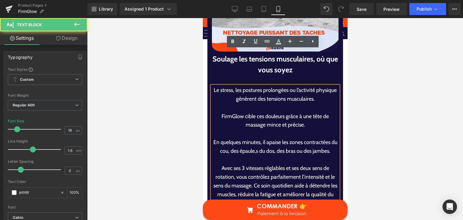
click at [254, 164] on p "Avec ses 3 vitesses réglables et ses deux sens de rotation, vous contrôlez parf…" at bounding box center [275, 185] width 127 height 43
click at [253, 164] on p "Avec ses 3 vitesses réglables et ses deux sens de rotation, vous contrôlez parf…" at bounding box center [275, 185] width 127 height 43
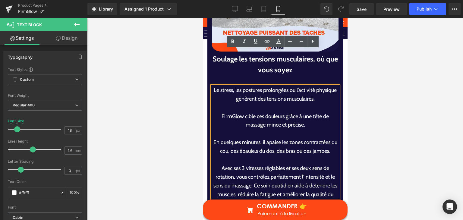
click at [253, 164] on p "Avec ses 3 vitesses réglables et ses deux sens de rotation, vous contrôlez parf…" at bounding box center [275, 185] width 127 height 43
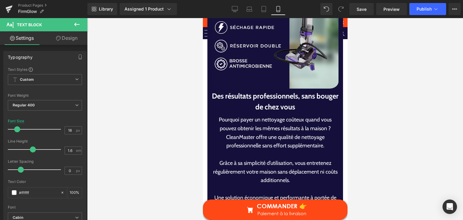
scroll to position [2085, 0]
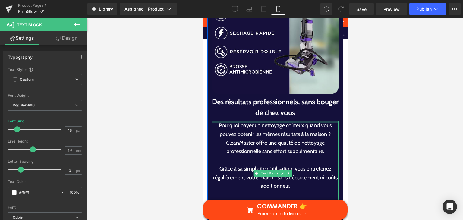
click at [243, 97] on h1 "Des résultats professionnels, sans bouger de chez vous" at bounding box center [275, 108] width 127 height 22
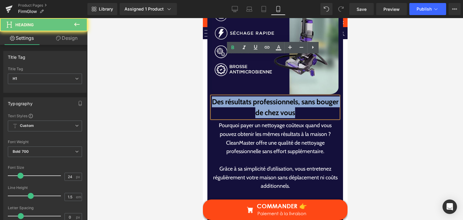
click at [243, 97] on h1 "Des résultats professionnels, sans bouger de chez vous" at bounding box center [275, 108] width 127 height 22
paste div
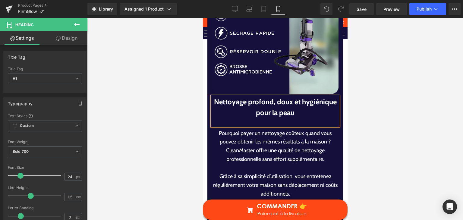
click at [246, 118] on div at bounding box center [275, 122] width 127 height 8
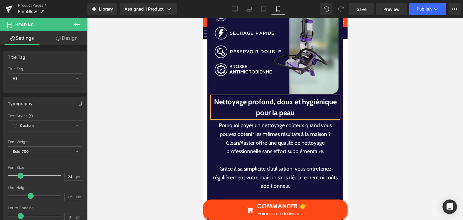
click at [237, 156] on p at bounding box center [275, 160] width 127 height 9
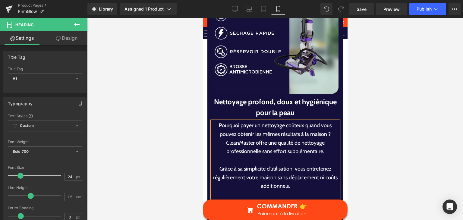
drag, startPoint x: 236, startPoint y: 113, endPoint x: 246, endPoint y: 121, distance: 12.9
click at [245, 121] on div "Pourquoi payer un nettoyage coûteux quand vous pouvez obtenir les mêmes résulta…" at bounding box center [275, 173] width 127 height 104
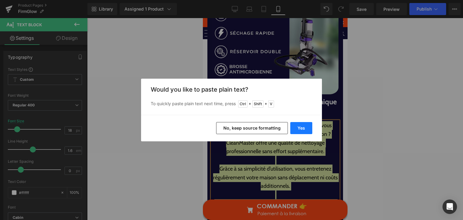
click at [307, 132] on button "Yes" at bounding box center [302, 128] width 22 height 12
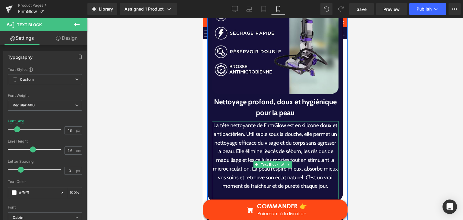
click at [257, 121] on p "La tête nettoyante de FirmGlow est en silicone doux et antibactérien. Utilisabl…" at bounding box center [275, 155] width 127 height 69
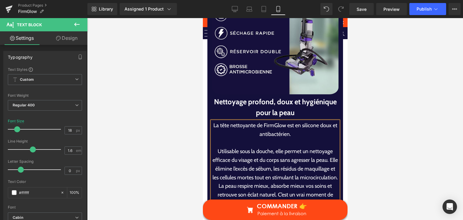
click at [331, 147] on p "Utilisable sous la douche, elle permet un nettoyage efficace du visage et du co…" at bounding box center [275, 177] width 127 height 61
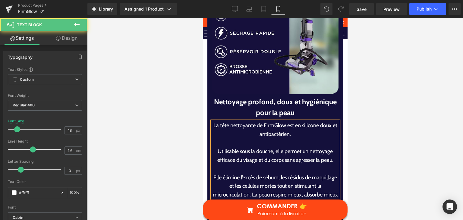
click at [257, 173] on p "Elle élimine l’excès de sébum, les résidus de maquillage et les cellules mortes…" at bounding box center [275, 194] width 127 height 43
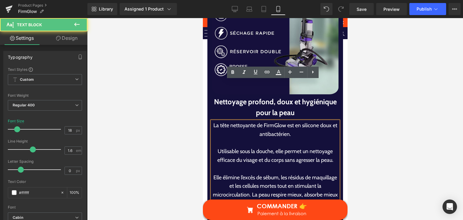
click at [258, 173] on p "Elle élimine l’excès de sébum, les résidus de maquillage et les cellules mortes…" at bounding box center [275, 194] width 127 height 43
click at [256, 173] on p "Elle élimine l’excès de sébum, les résidus de maquillage et les cellules mortes…" at bounding box center [275, 194] width 127 height 43
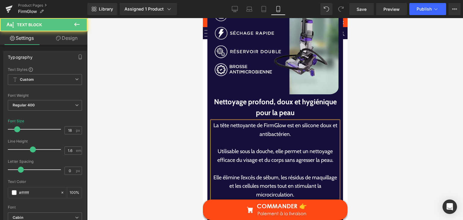
click at [273, 208] on p "La peau respire mieux, absorbe mieux vos soins et retrouve son éclat naturel. C…" at bounding box center [275, 221] width 127 height 26
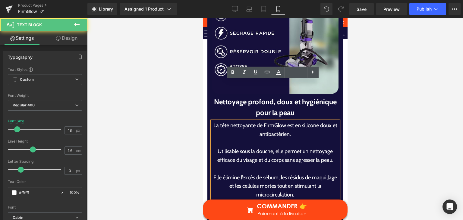
click at [274, 208] on p "La peau respire mieux, absorbe mieux vos soins et retrouve son éclat naturel. C…" at bounding box center [275, 221] width 127 height 26
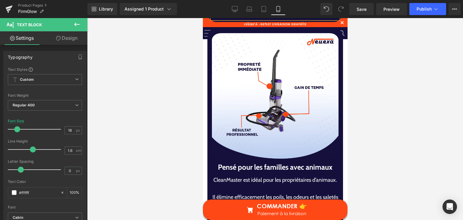
scroll to position [2387, 0]
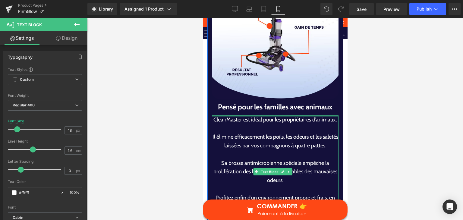
click at [225, 102] on div "Pensé pour les familles avec animaux Heading" at bounding box center [275, 107] width 127 height 11
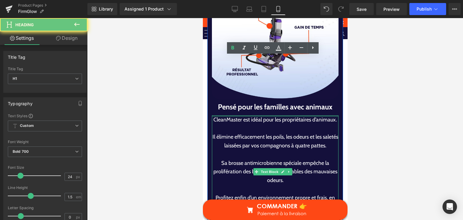
click at [225, 102] on h1 "Pensé pour les familles avec animaux" at bounding box center [275, 107] width 127 height 11
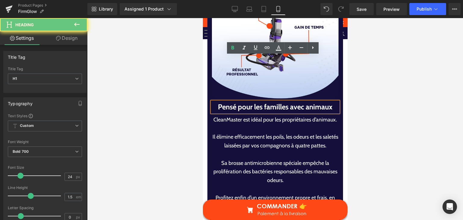
click at [225, 102] on h1 "Pensé pour les familles avec animaux" at bounding box center [275, 107] width 127 height 11
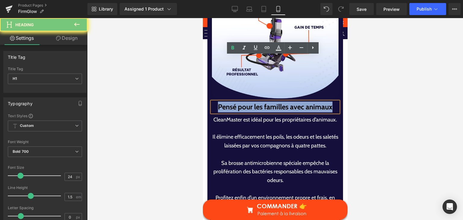
click at [225, 102] on h1 "Pensé pour les familles avec animaux" at bounding box center [275, 107] width 127 height 11
paste div
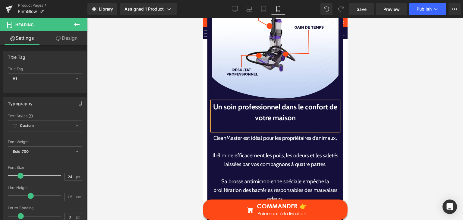
click at [243, 123] on div at bounding box center [275, 127] width 127 height 8
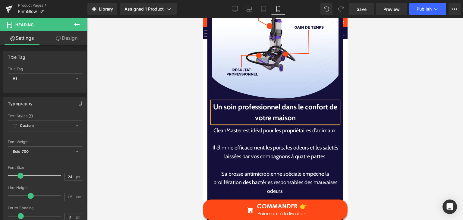
click at [228, 144] on p "Il élimine efficacement les poils, les odeurs et les saletés laissées par vos c…" at bounding box center [275, 152] width 127 height 17
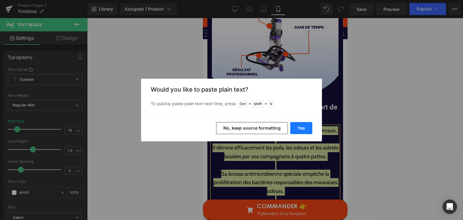
click at [302, 126] on button "Yes" at bounding box center [302, 128] width 22 height 12
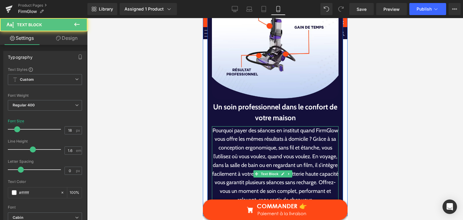
click at [289, 126] on p "Pourquoi payer des séances en institut quand FirmGlow vous offre les mêmes résu…" at bounding box center [275, 165] width 127 height 78
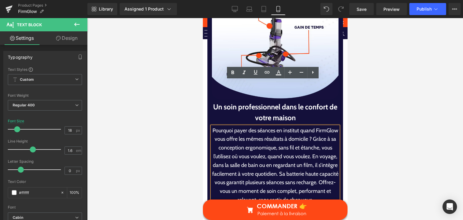
click at [238, 126] on p "Pourquoi payer des séances en institut quand FirmGlow vous offre les mêmes résu…" at bounding box center [275, 165] width 127 height 78
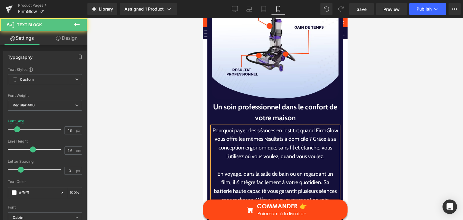
click at [319, 170] on p "En voyage, dans la salle de bain ou en regardant un film, il s’intègre facileme…" at bounding box center [275, 196] width 127 height 52
click at [267, 196] on p "Sa batterie haute capacité vous garantit plusieurs séances sans recharge. Offre…" at bounding box center [275, 213] width 127 height 35
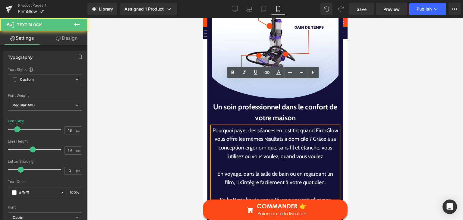
click at [266, 196] on p "Sa batterie haute capacité vous garantit plusieurs séances sans recharge. Offre…" at bounding box center [275, 213] width 127 height 35
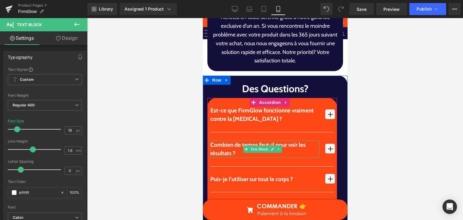
scroll to position [2718, 0]
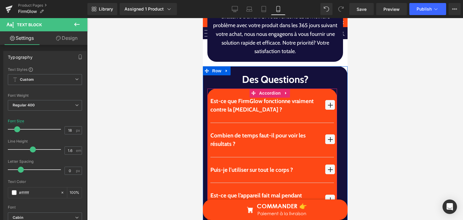
drag, startPoint x: 326, startPoint y: 64, endPoint x: 304, endPoint y: 74, distance: 23.6
click at [330, 107] on span "button" at bounding box center [330, 107] width 0 height 0
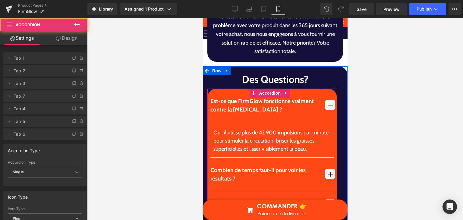
click at [325, 169] on span "button" at bounding box center [330, 174] width 10 height 10
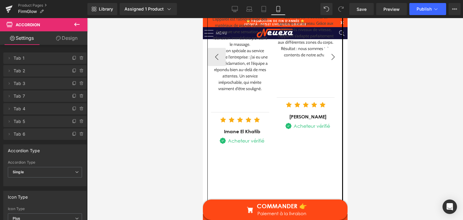
scroll to position [1180, 0]
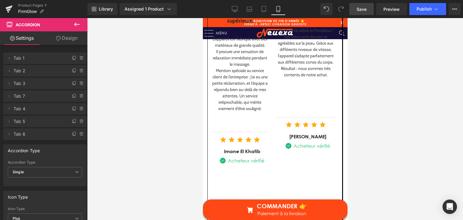
click at [361, 10] on span "Save" at bounding box center [362, 9] width 10 height 6
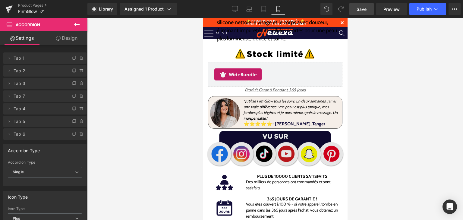
scroll to position [365, 0]
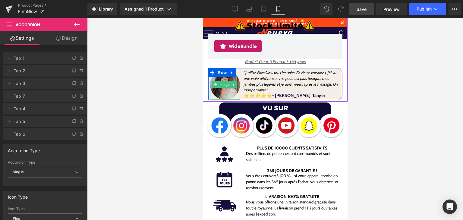
click at [226, 70] on img at bounding box center [225, 85] width 30 height 30
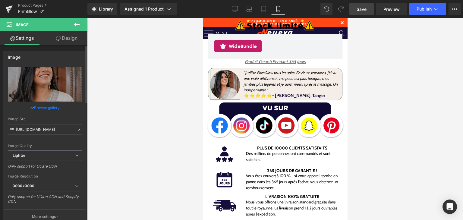
click at [50, 108] on link "Browse gallery" at bounding box center [47, 108] width 26 height 11
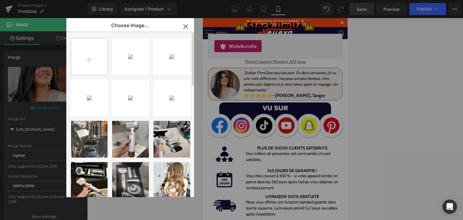
click at [83, 53] on input "file" at bounding box center [89, 57] width 36 height 36
type input "C:\fakepath\Screenshot [DATE] 160242.png"
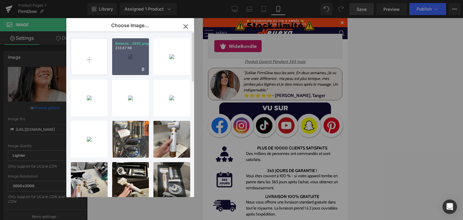
click at [127, 56] on div "Screens...0242.png 233.67 KB" at bounding box center [130, 56] width 37 height 37
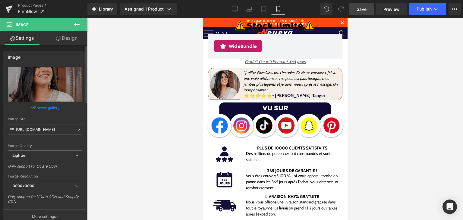
click at [57, 108] on link "Browse gallery" at bounding box center [47, 108] width 26 height 11
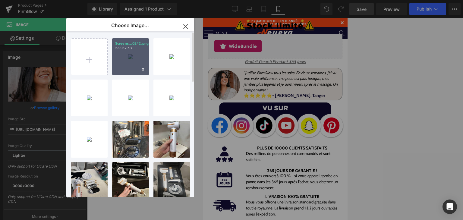
click at [129, 65] on div "Screens...0242.png 233.67 KB" at bounding box center [130, 56] width 37 height 37
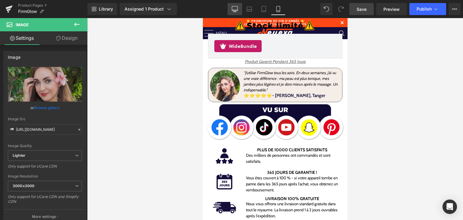
click at [237, 9] on icon at bounding box center [235, 9] width 6 height 6
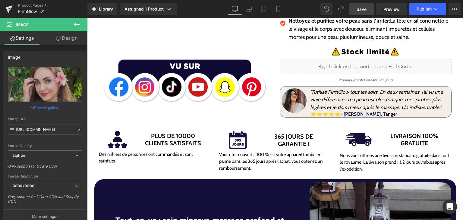
scroll to position [211, 0]
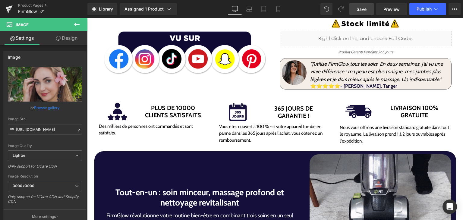
click at [293, 70] on img at bounding box center [294, 72] width 25 height 25
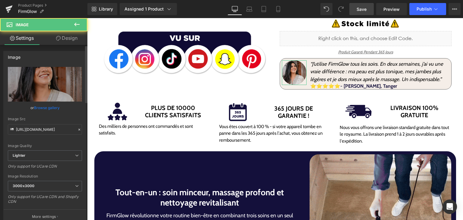
click at [46, 106] on link "Browse gallery" at bounding box center [47, 108] width 26 height 11
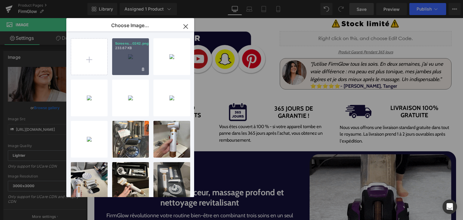
click at [126, 59] on div "Screens...0242.png 233.67 KB" at bounding box center [130, 56] width 37 height 37
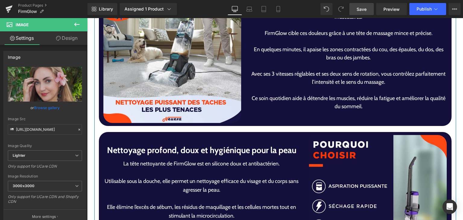
scroll to position [1267, 0]
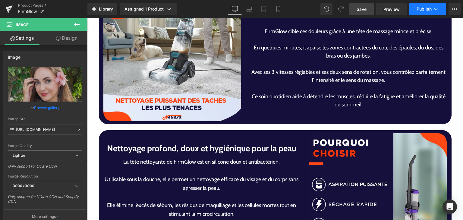
click at [421, 11] on span "Publish" at bounding box center [424, 9] width 15 height 5
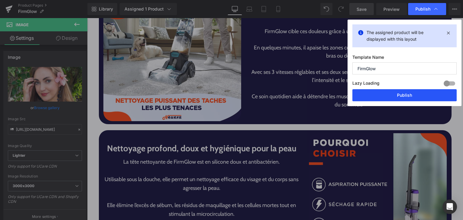
click at [385, 95] on button "Publish" at bounding box center [405, 95] width 104 height 12
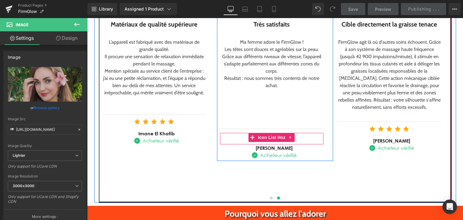
scroll to position [845, 0]
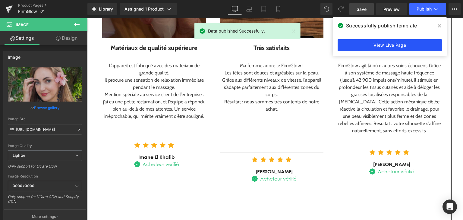
click at [392, 43] on link "View Live Page" at bounding box center [390, 45] width 104 height 12
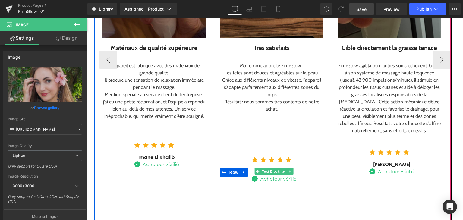
click at [298, 168] on div "[PERSON_NAME]" at bounding box center [274, 171] width 99 height 7
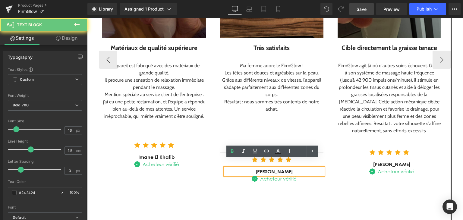
click at [271, 168] on div "[PERSON_NAME]" at bounding box center [274, 171] width 99 height 7
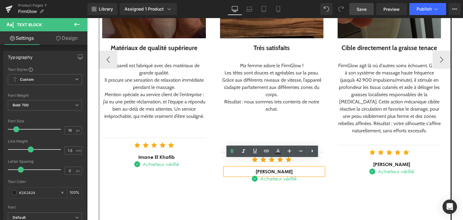
click at [267, 168] on div "[PERSON_NAME]" at bounding box center [274, 171] width 99 height 7
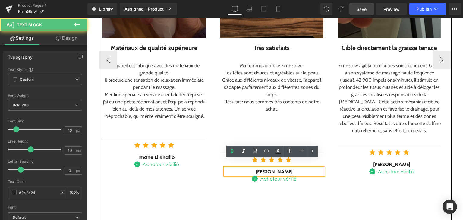
click at [266, 168] on div "[PERSON_NAME]" at bounding box center [274, 171] width 99 height 7
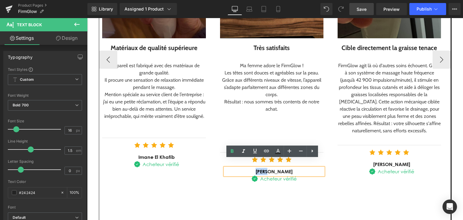
drag, startPoint x: 266, startPoint y: 164, endPoint x: 256, endPoint y: 164, distance: 9.7
click at [256, 168] on div "[PERSON_NAME]" at bounding box center [274, 171] width 99 height 7
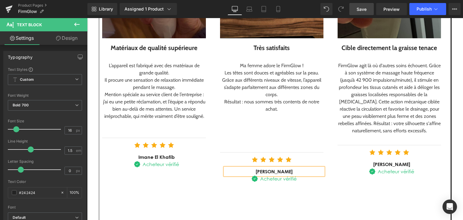
click at [368, 9] on link "Save" at bounding box center [362, 9] width 24 height 12
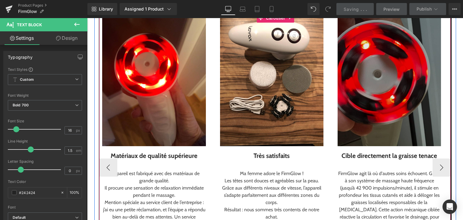
scroll to position [724, 0]
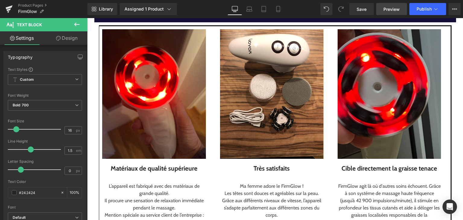
click at [391, 12] on link "Preview" at bounding box center [392, 9] width 31 height 12
click at [10, 9] on icon at bounding box center [9, 9] width 4 height 3
